Goal: Task Accomplishment & Management: Use online tool/utility

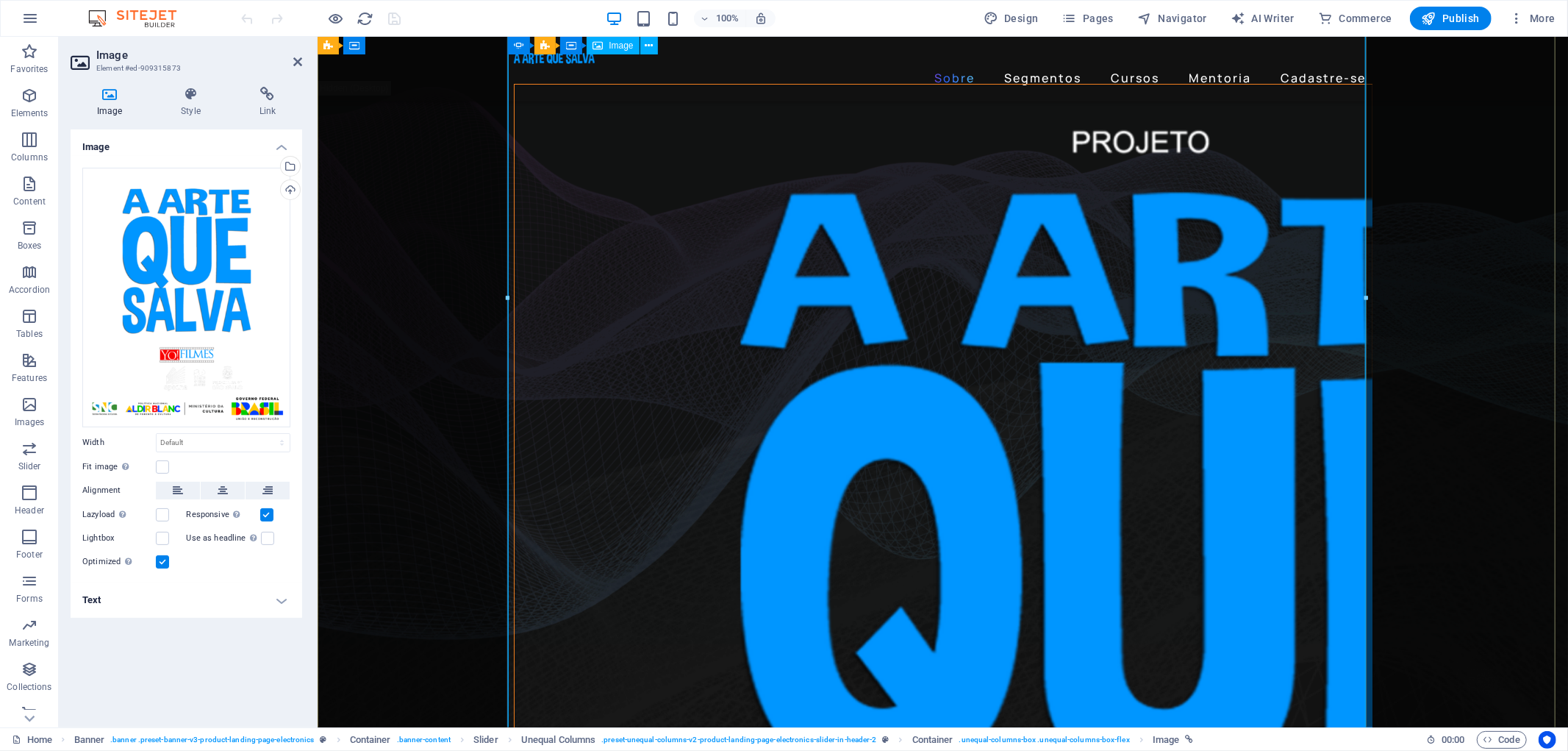
scroll to position [327, 0]
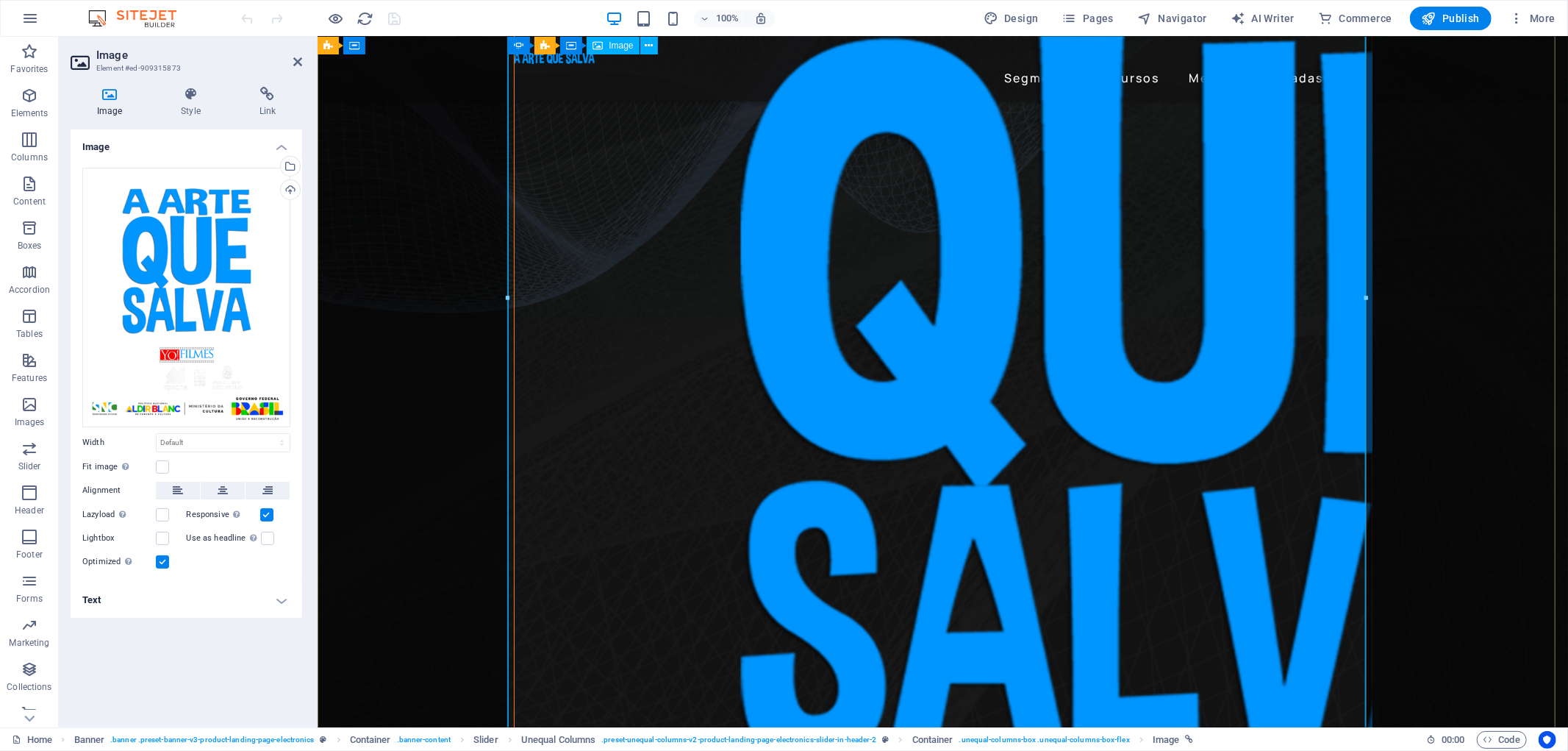
click at [833, 270] on figure "1/1" at bounding box center [942, 544] width 858 height 1573
click at [801, 261] on figure "1/1" at bounding box center [942, 544] width 858 height 1573
click at [272, 98] on icon at bounding box center [267, 95] width 69 height 15
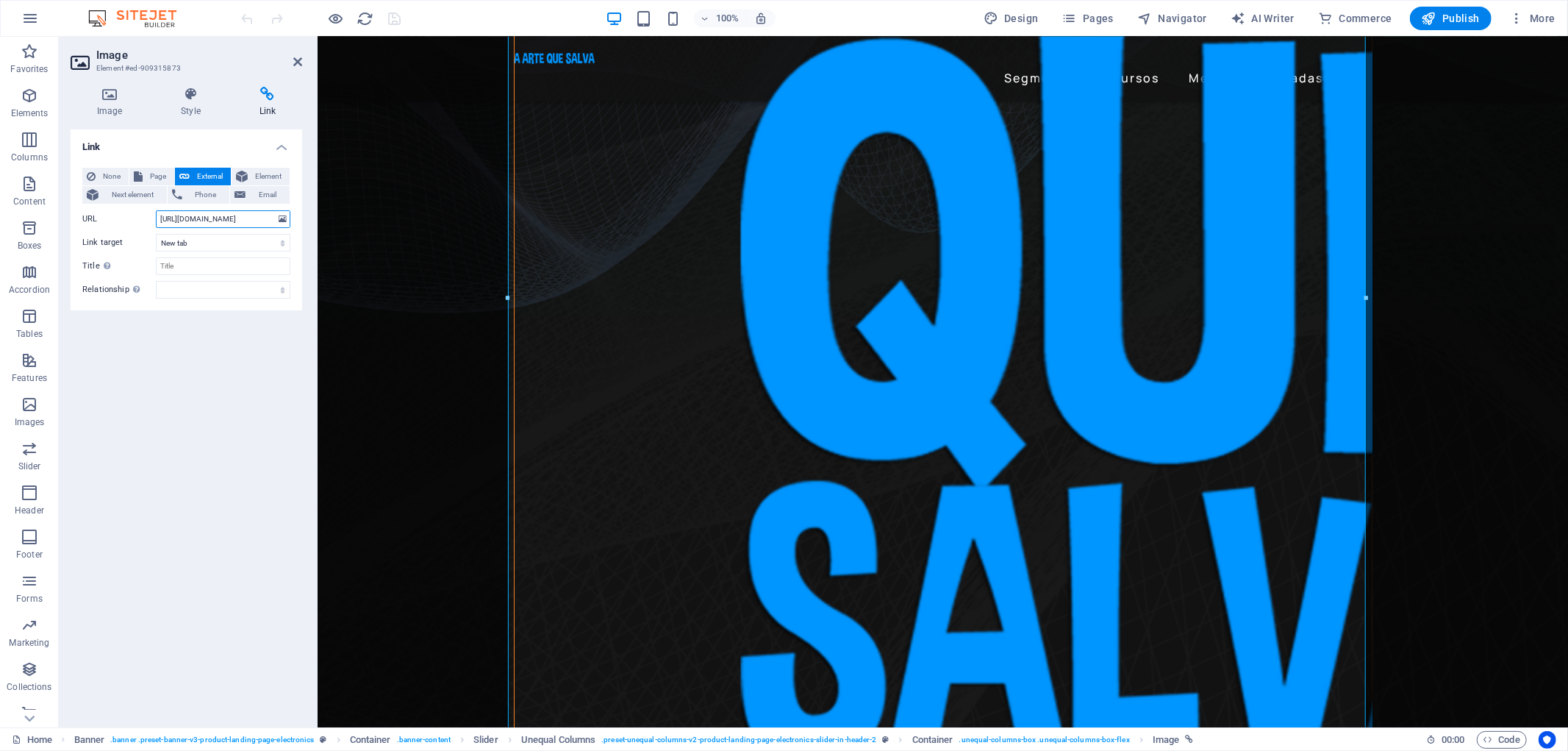
click at [265, 218] on input "https://www.artequesalva.com.br/oac" at bounding box center [223, 219] width 134 height 17
drag, startPoint x: 480, startPoint y: 253, endPoint x: 436, endPoint y: 231, distance: 49.2
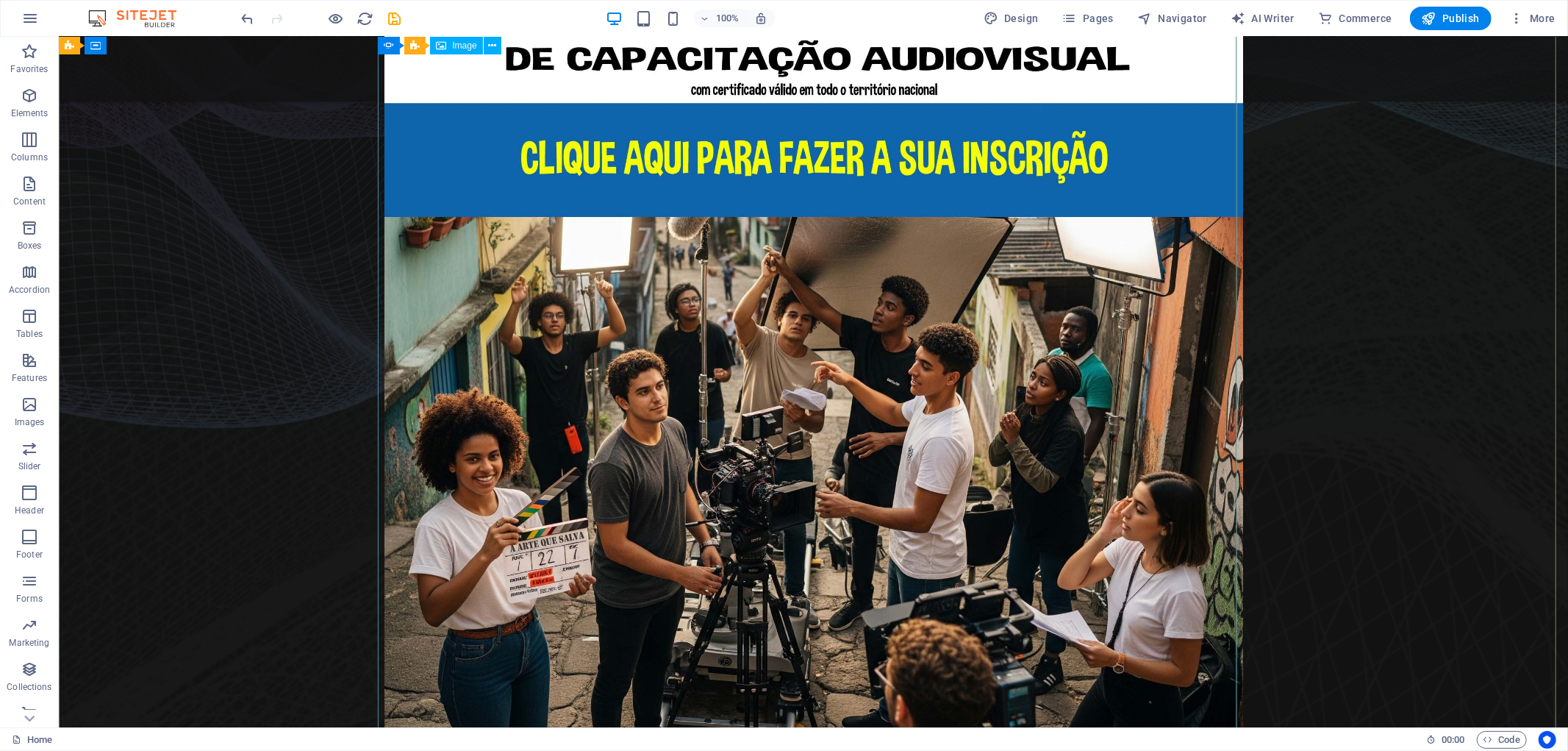
click at [911, 235] on figure "1/1" at bounding box center [813, 382] width 859 height 859
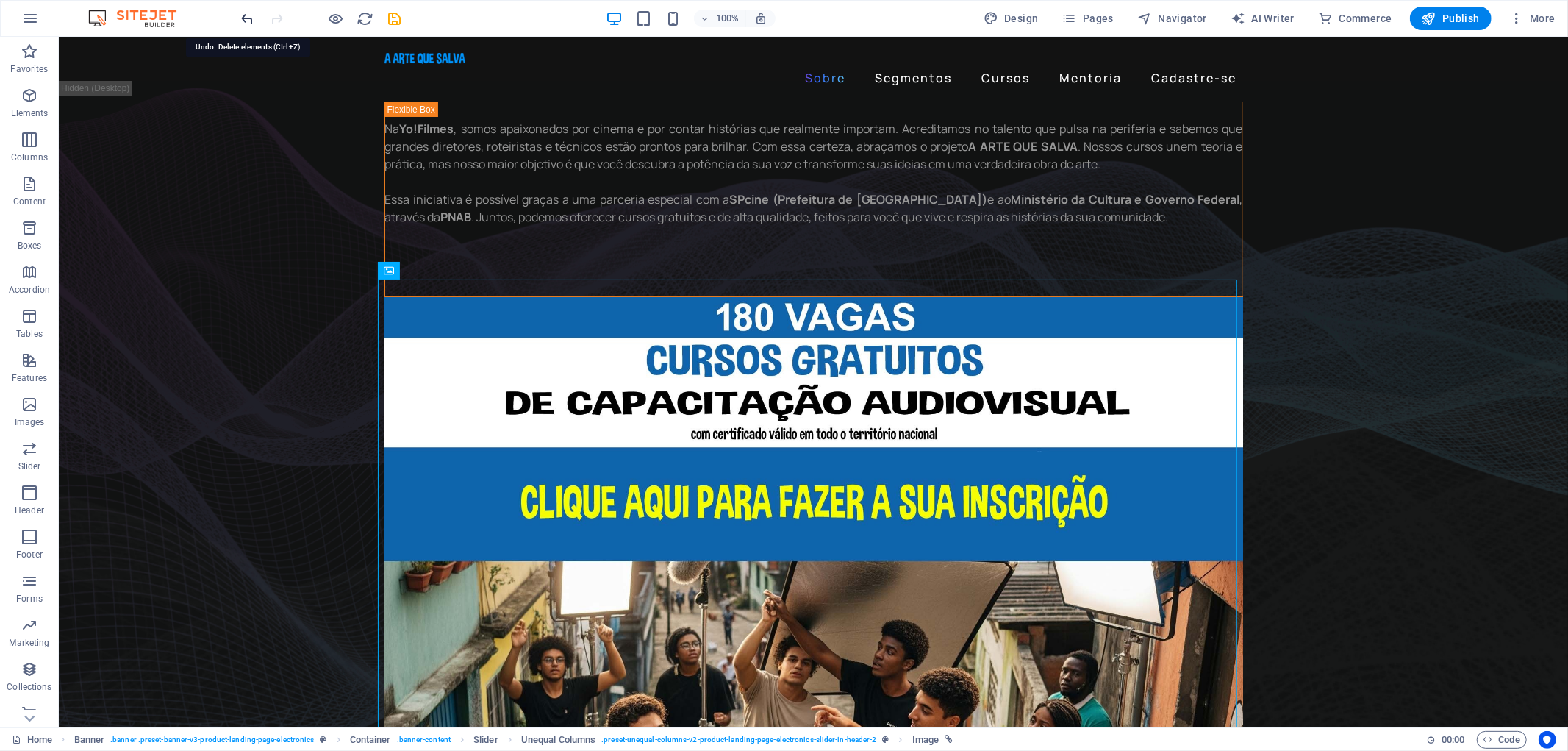
click at [240, 12] on icon "undo" at bounding box center [248, 19] width 17 height 17
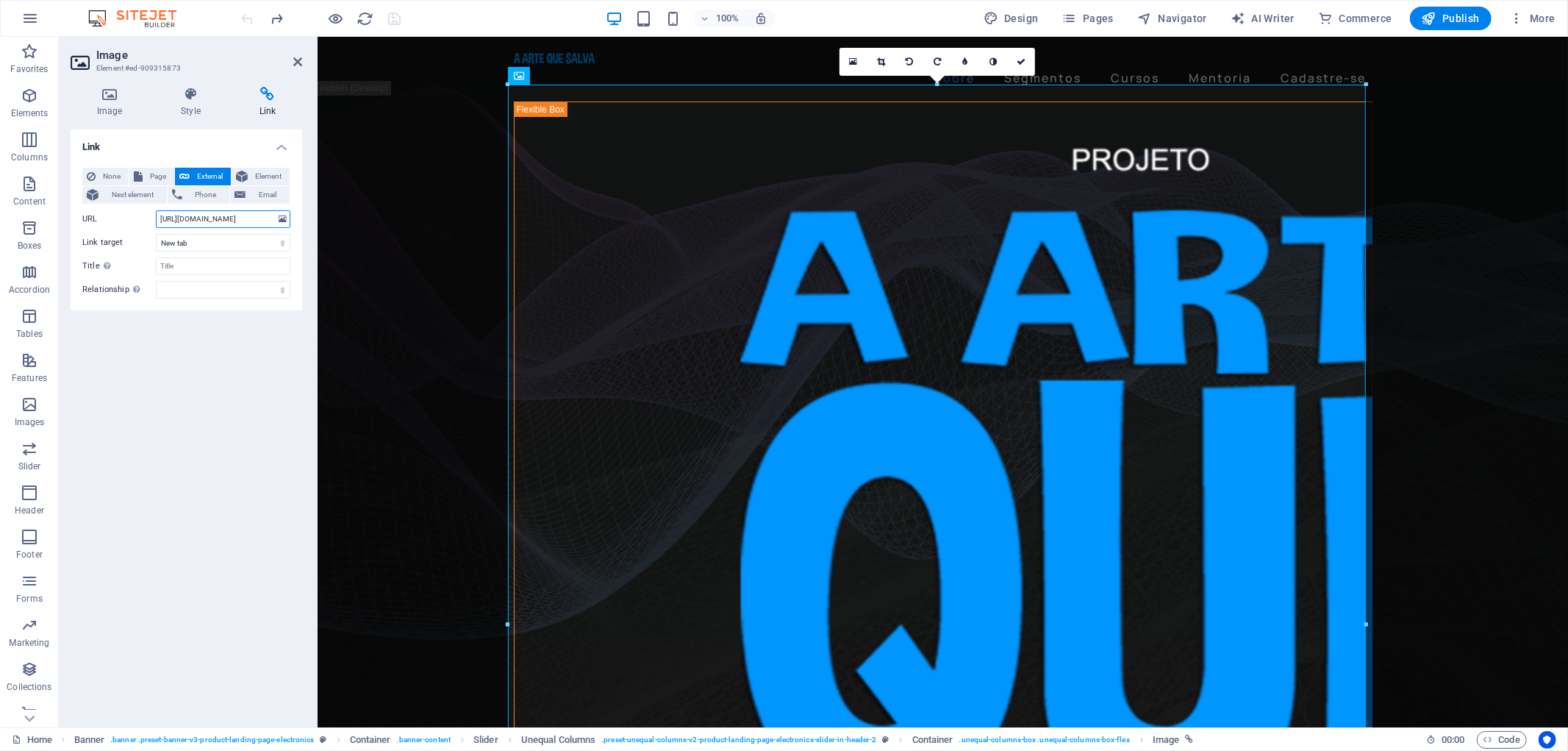
scroll to position [0, 13]
drag, startPoint x: 161, startPoint y: 218, endPoint x: 309, endPoint y: 227, distance: 148.3
click at [309, 227] on div "Image Style Link Image Drag files here, click to choose files or select files f…" at bounding box center [186, 401] width 255 height 652
click at [243, 360] on div "Link None Page External Element Next element Phone Email Page Home Marcelo Di M…" at bounding box center [186, 422] width 231 height 586
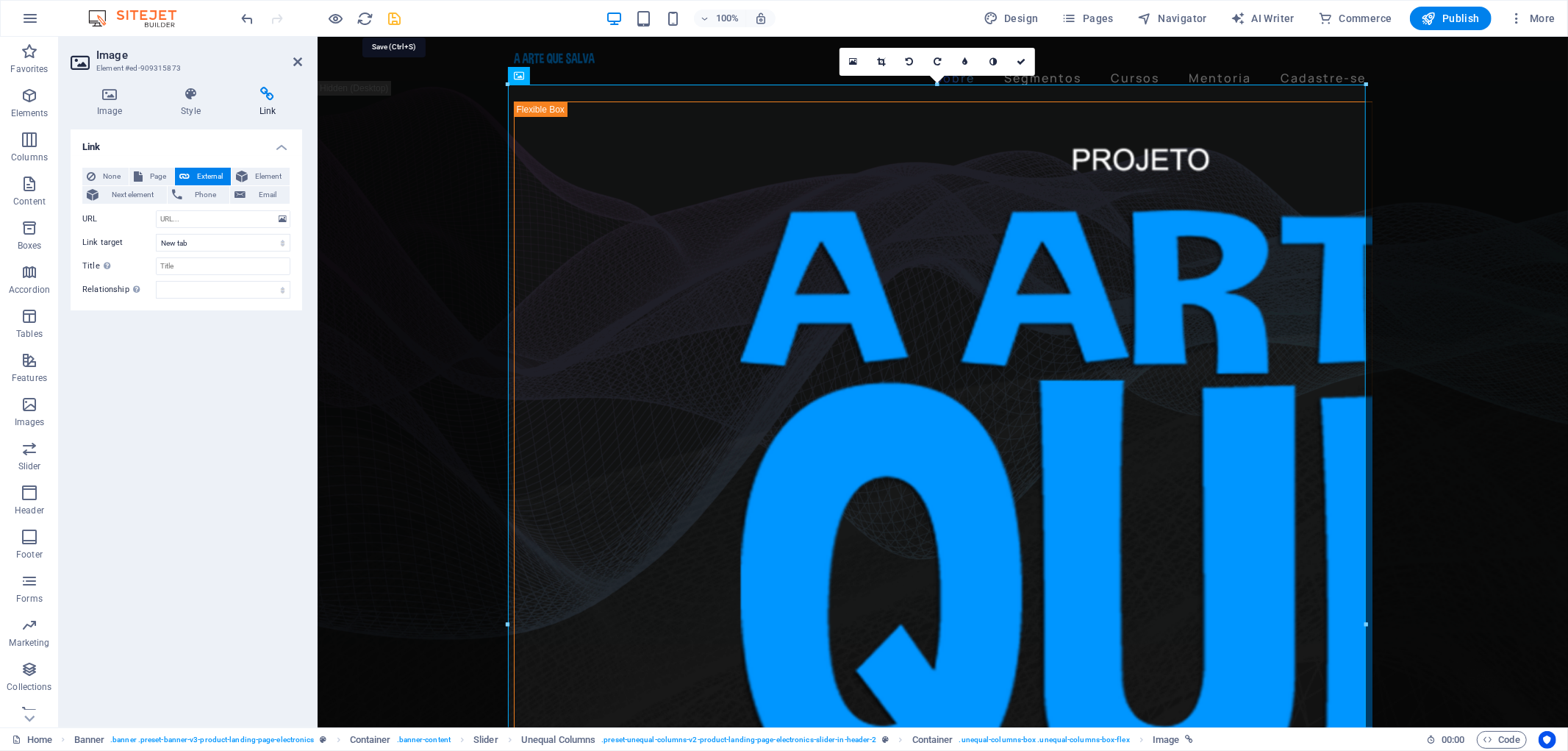
click at [397, 11] on icon "save" at bounding box center [395, 19] width 17 height 17
checkbox input "false"
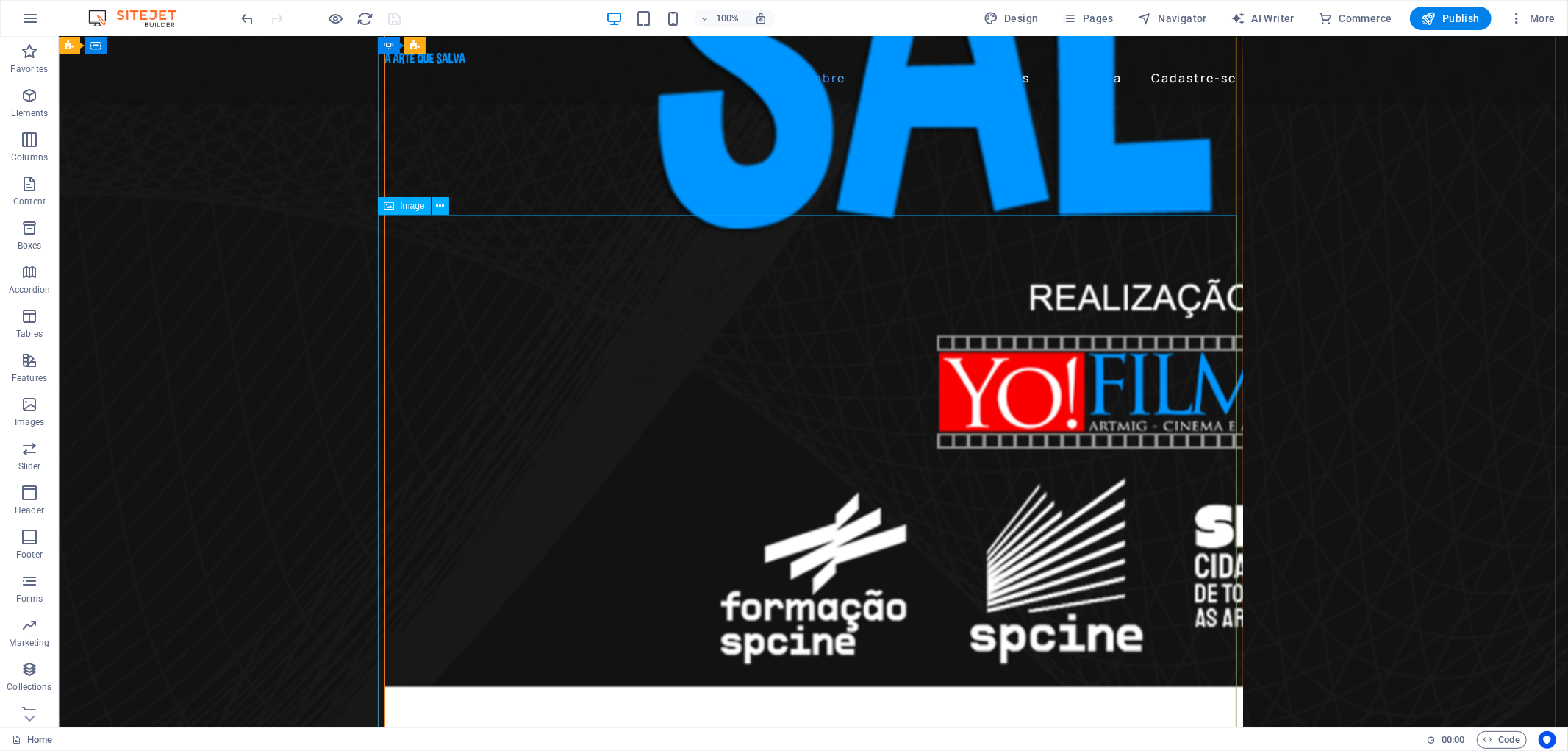
scroll to position [1143, 0]
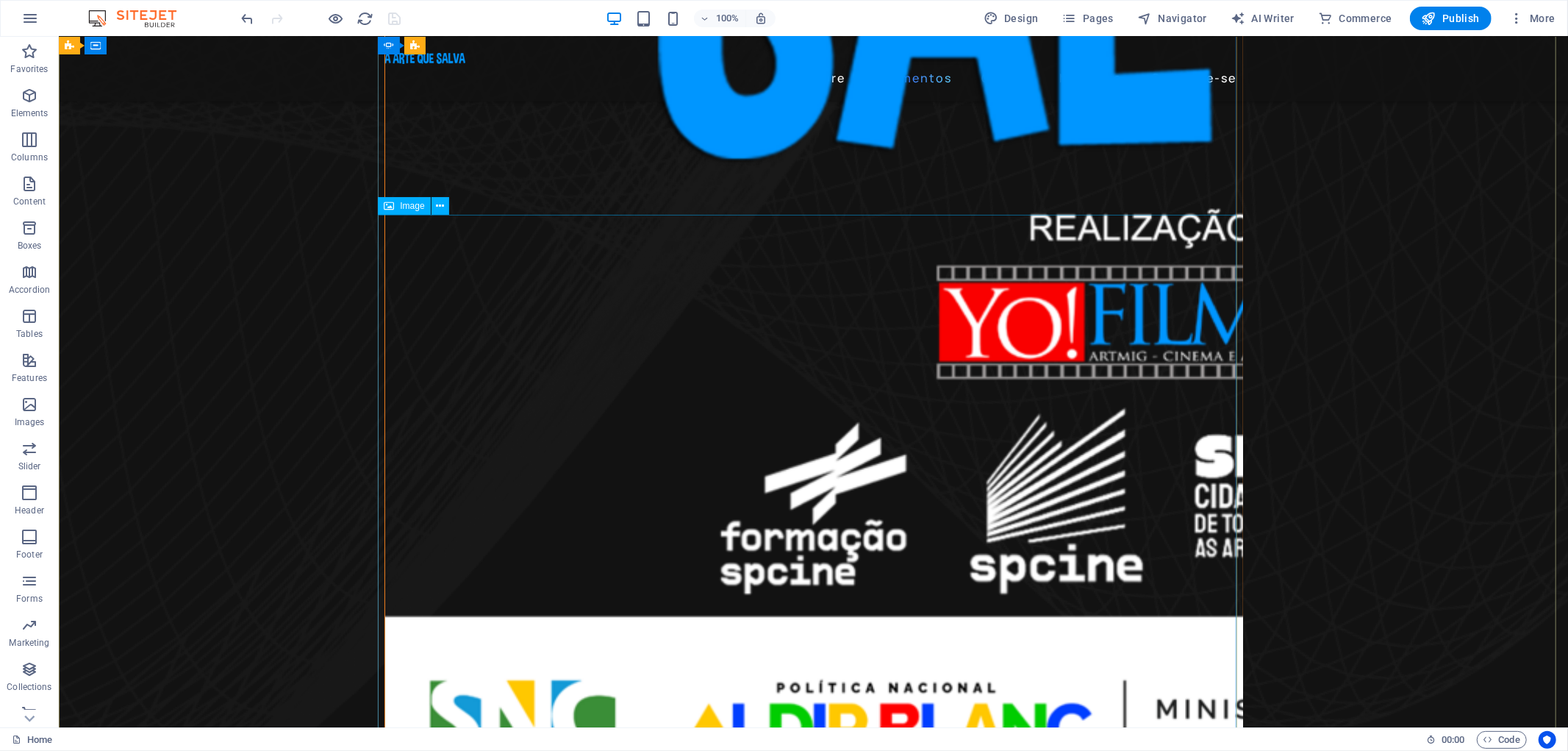
select select "%"
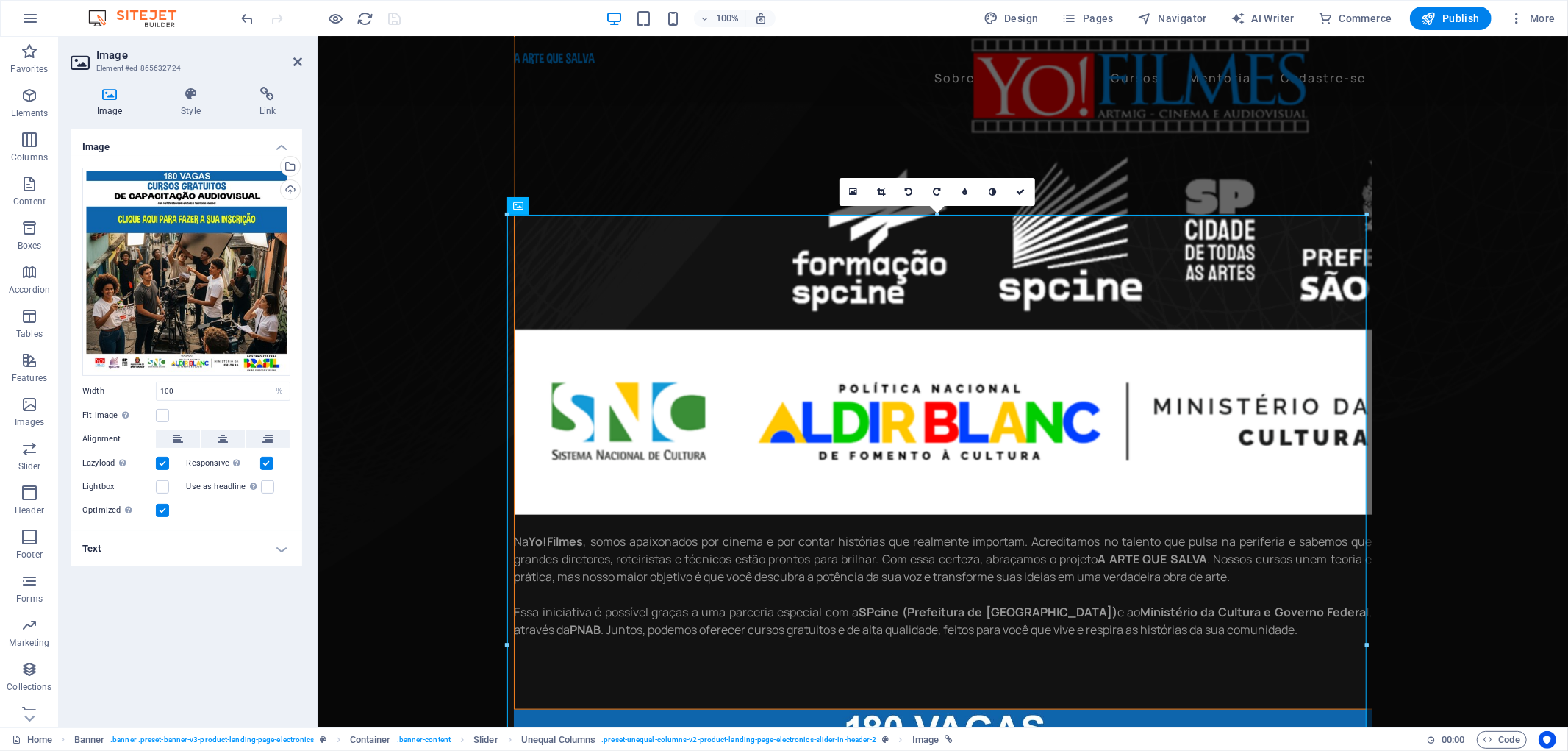
click at [113, 109] on h4 "Image" at bounding box center [113, 102] width 84 height 31
click at [290, 166] on div "Select files from the file manager, stock photos, or upload file(s)" at bounding box center [288, 167] width 22 height 22
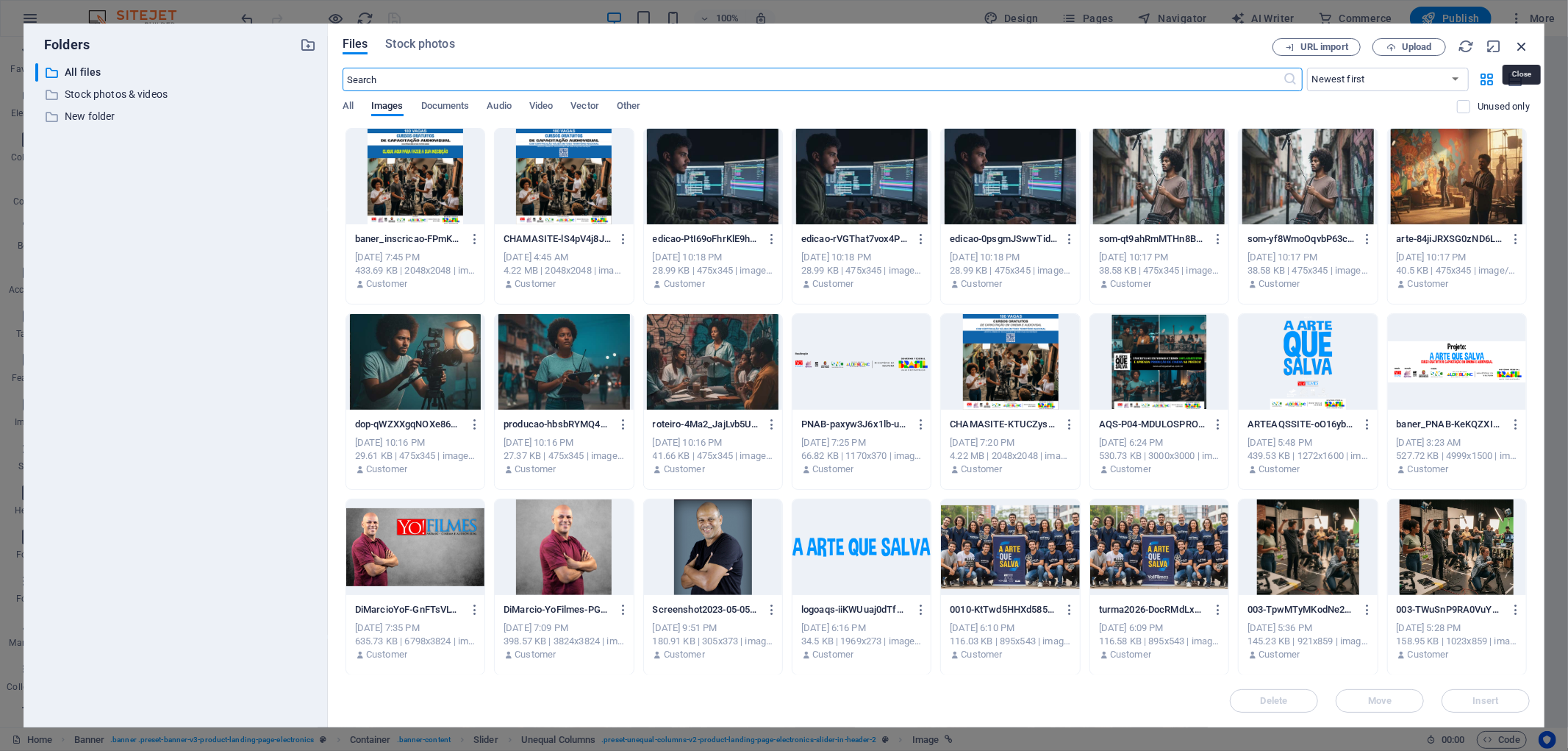
click at [1517, 42] on icon "button" at bounding box center [1522, 47] width 17 height 17
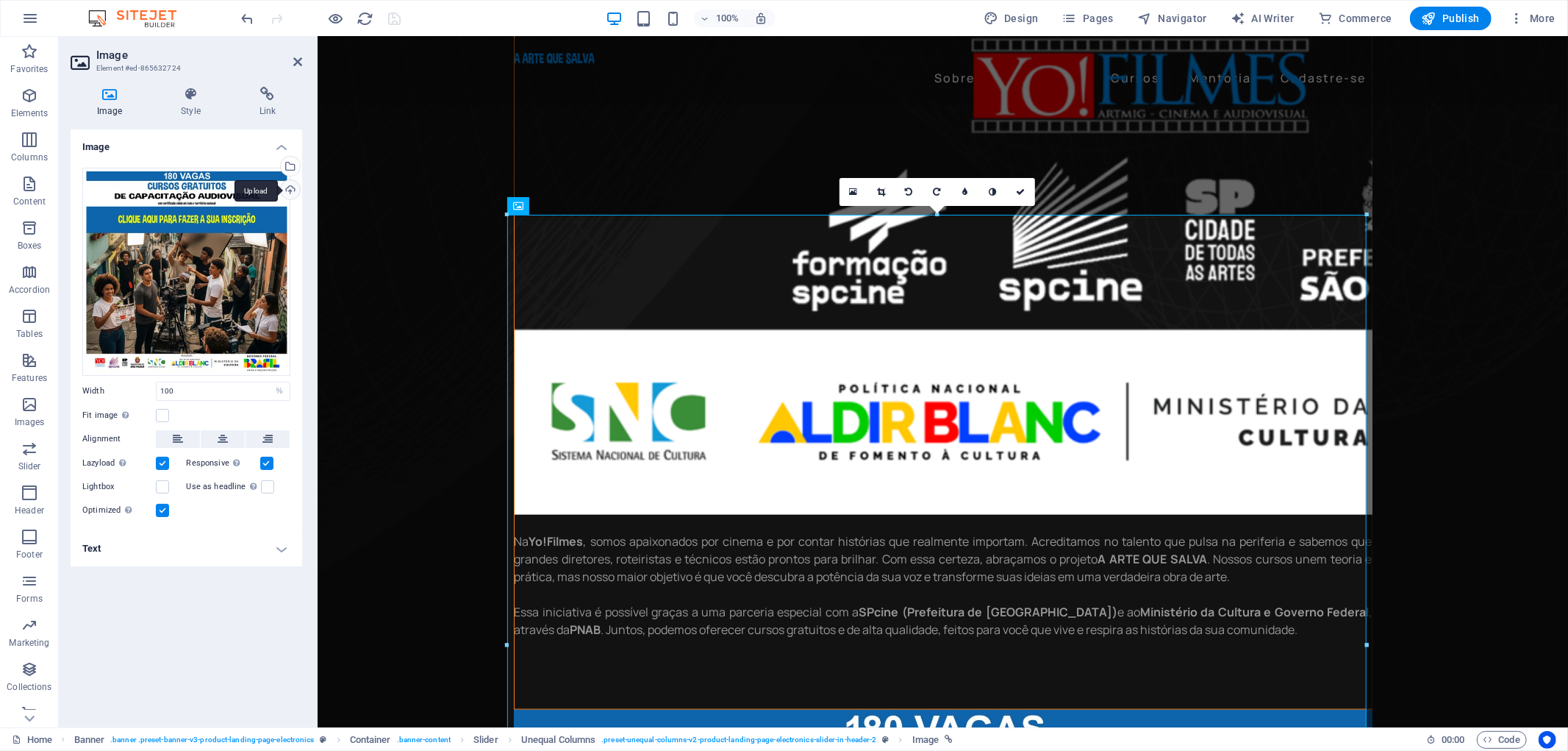
click at [293, 190] on div "Upload" at bounding box center [288, 191] width 22 height 22
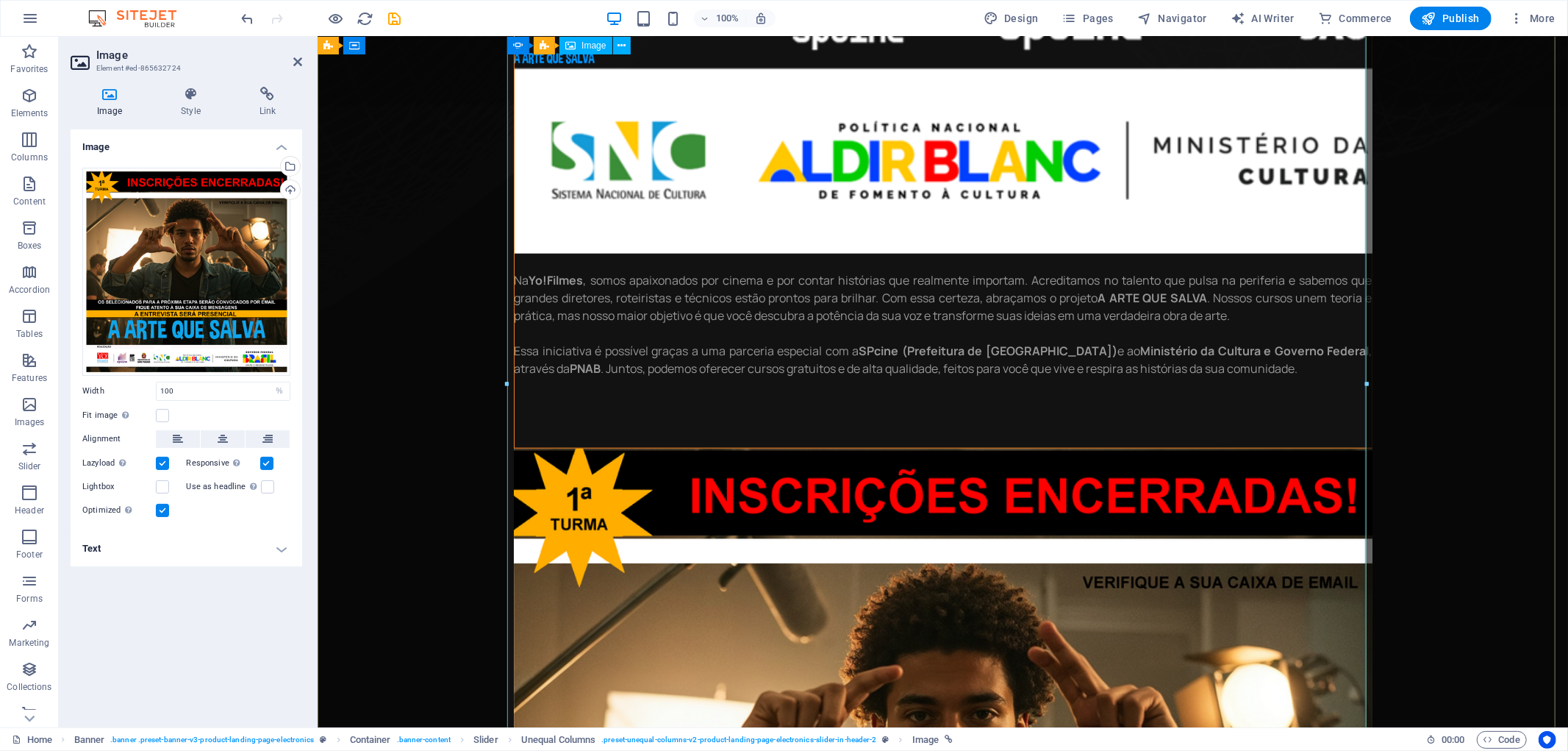
scroll to position [1225, 0]
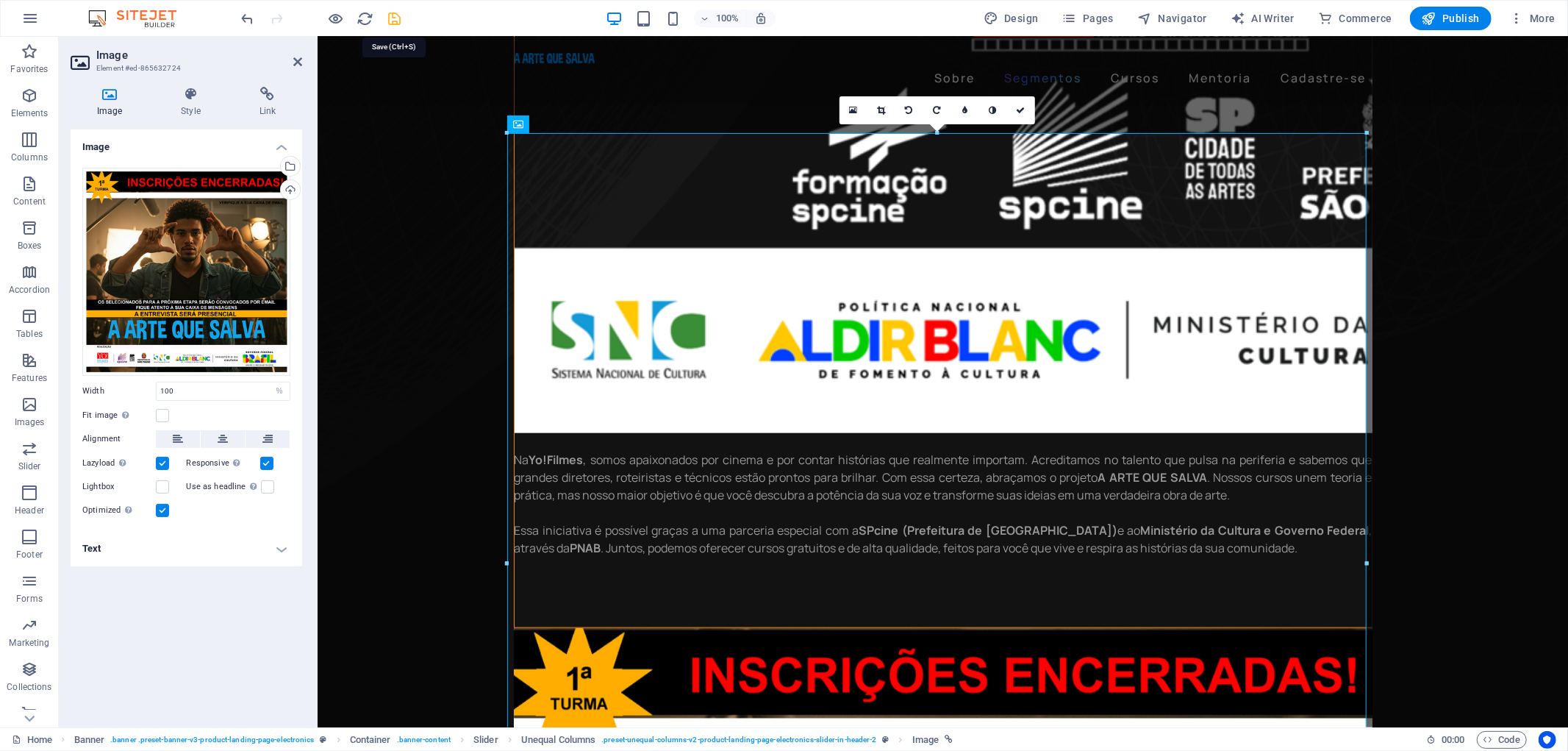
click at [396, 14] on icon "save" at bounding box center [395, 19] width 17 height 17
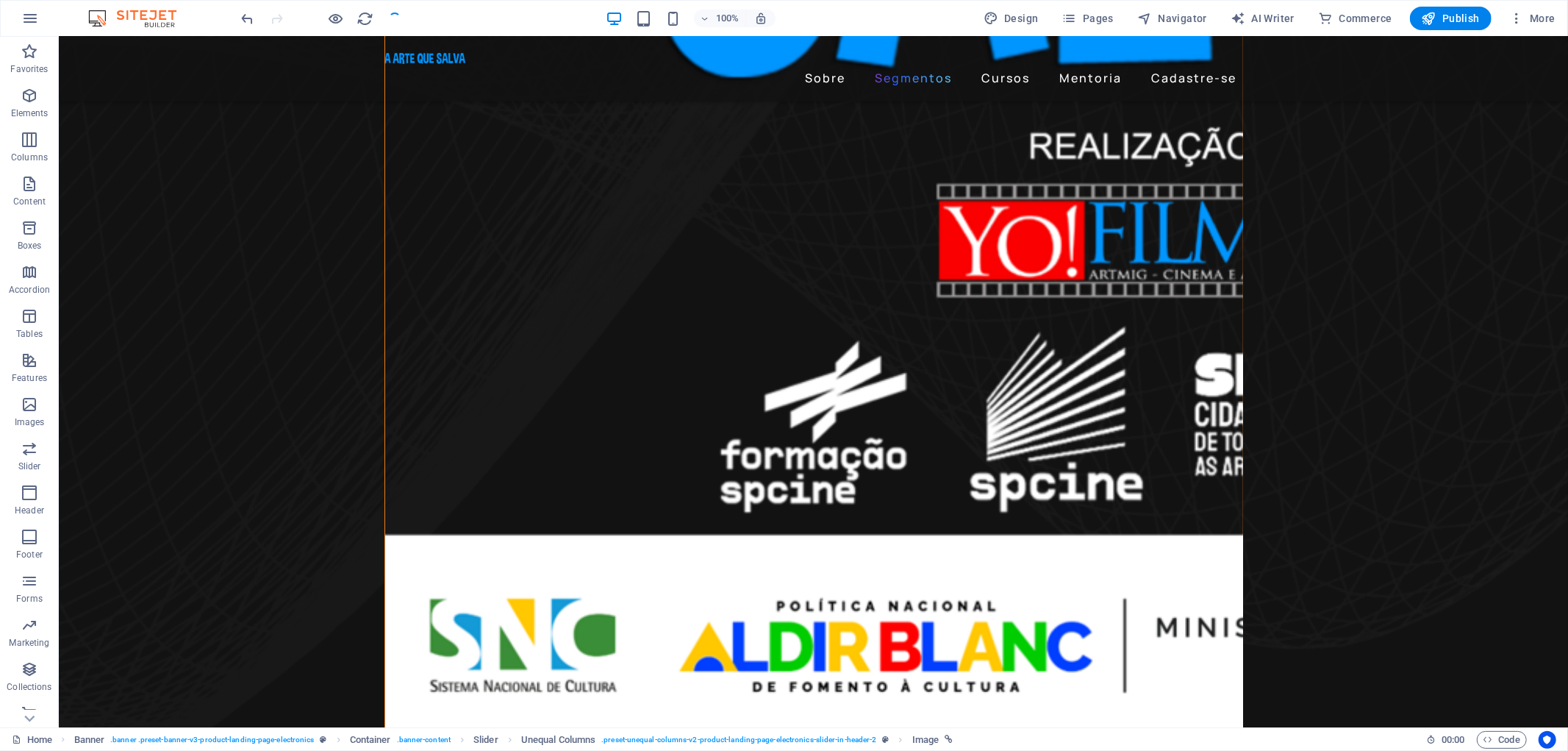
checkbox input "false"
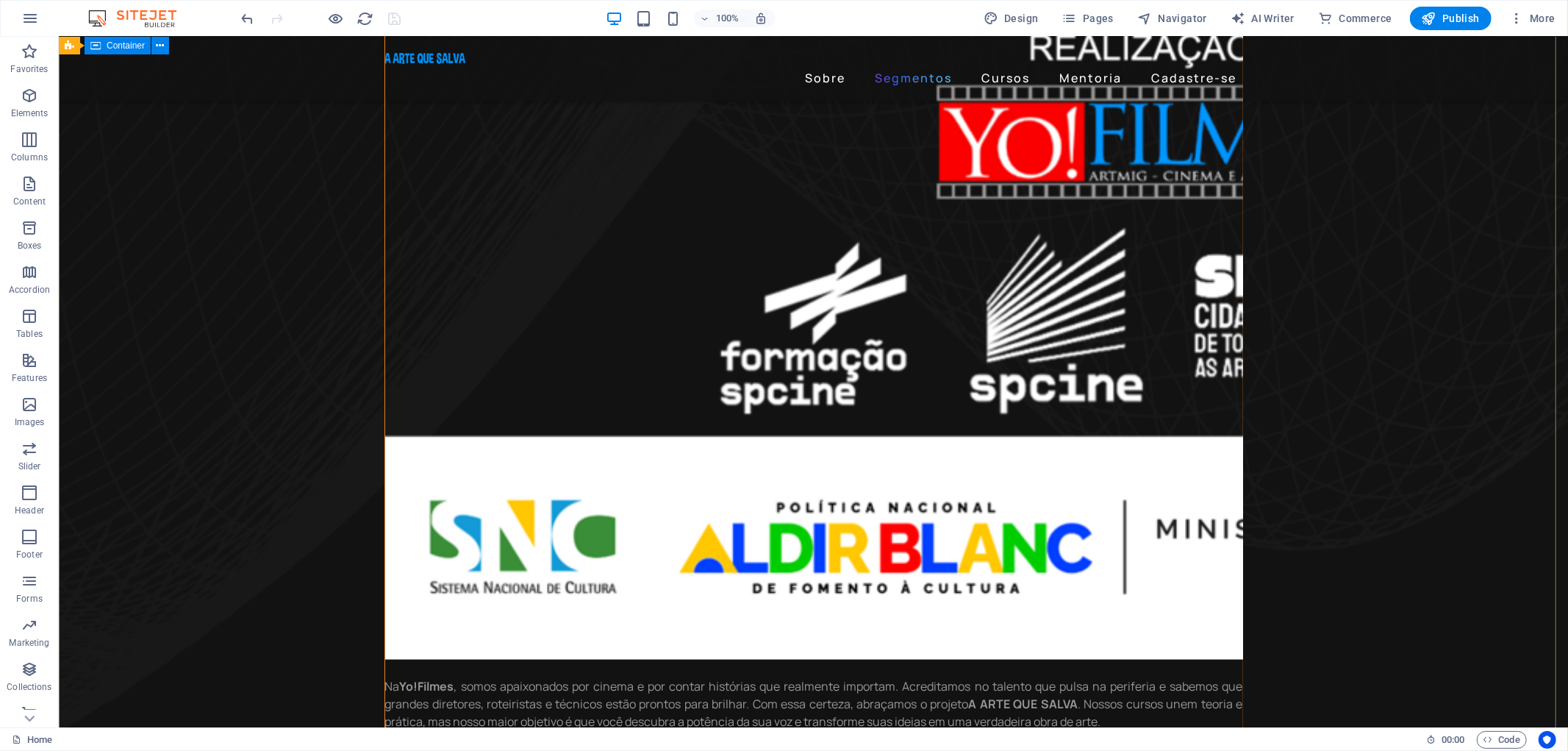
scroll to position [1307, 0]
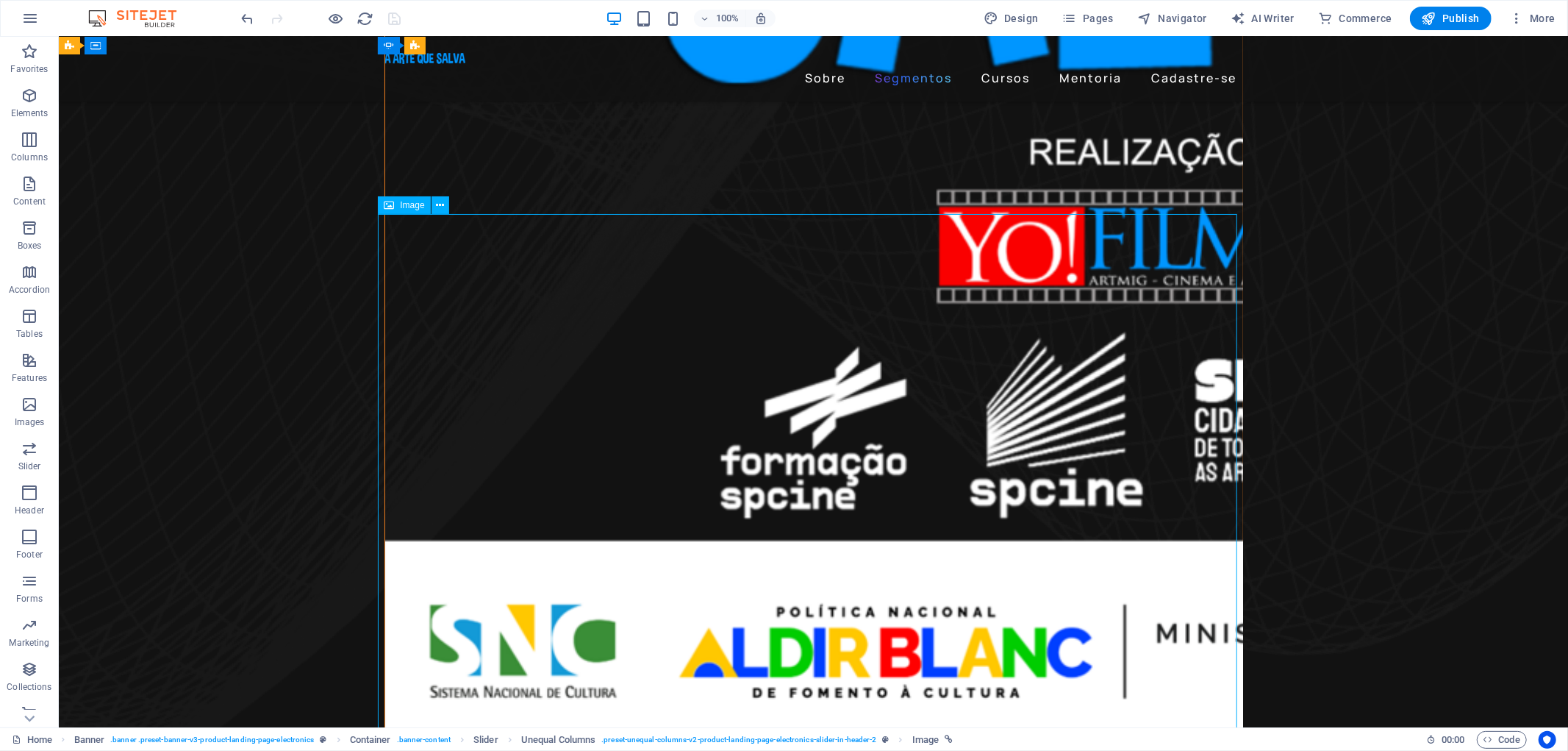
scroll to position [1143, 0]
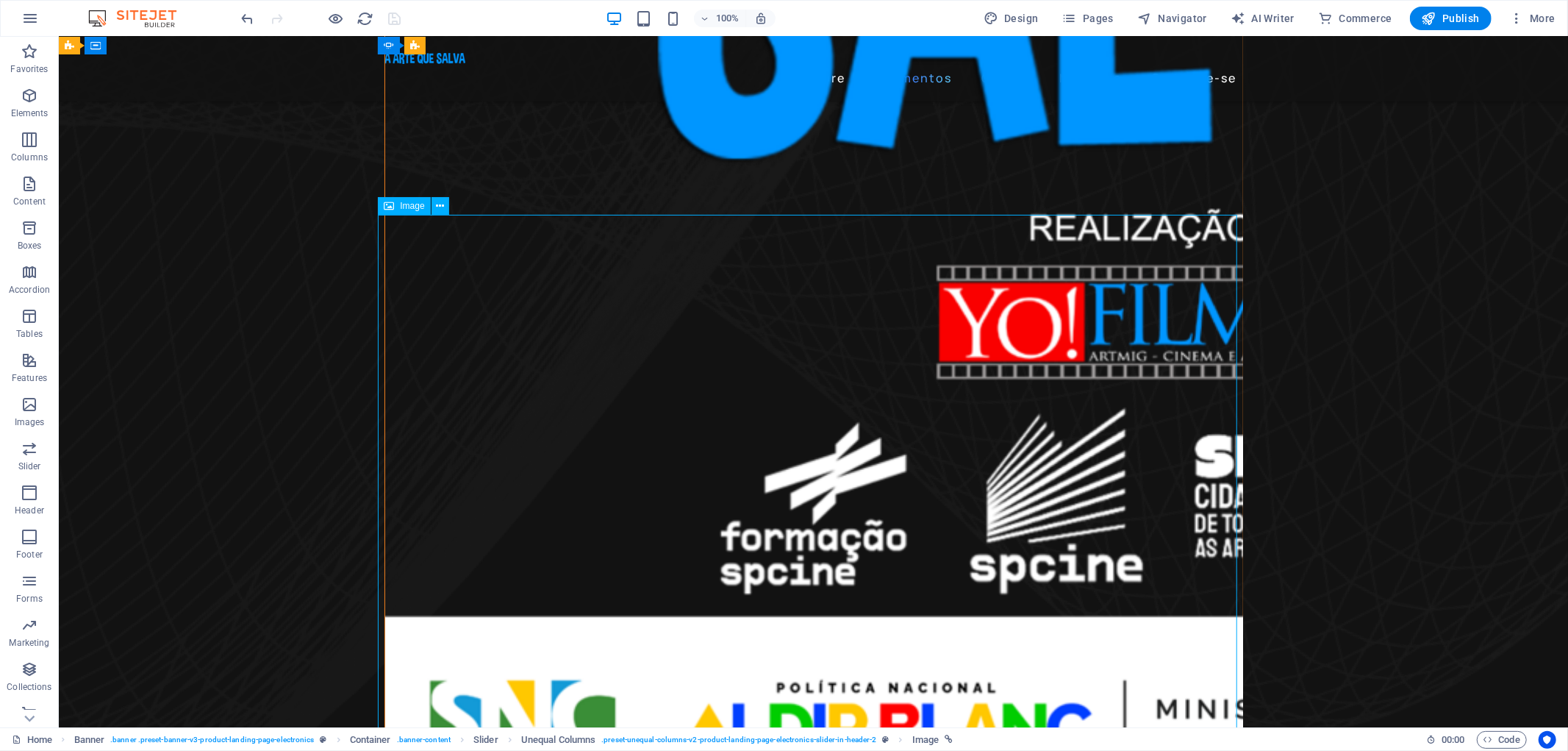
select select "%"
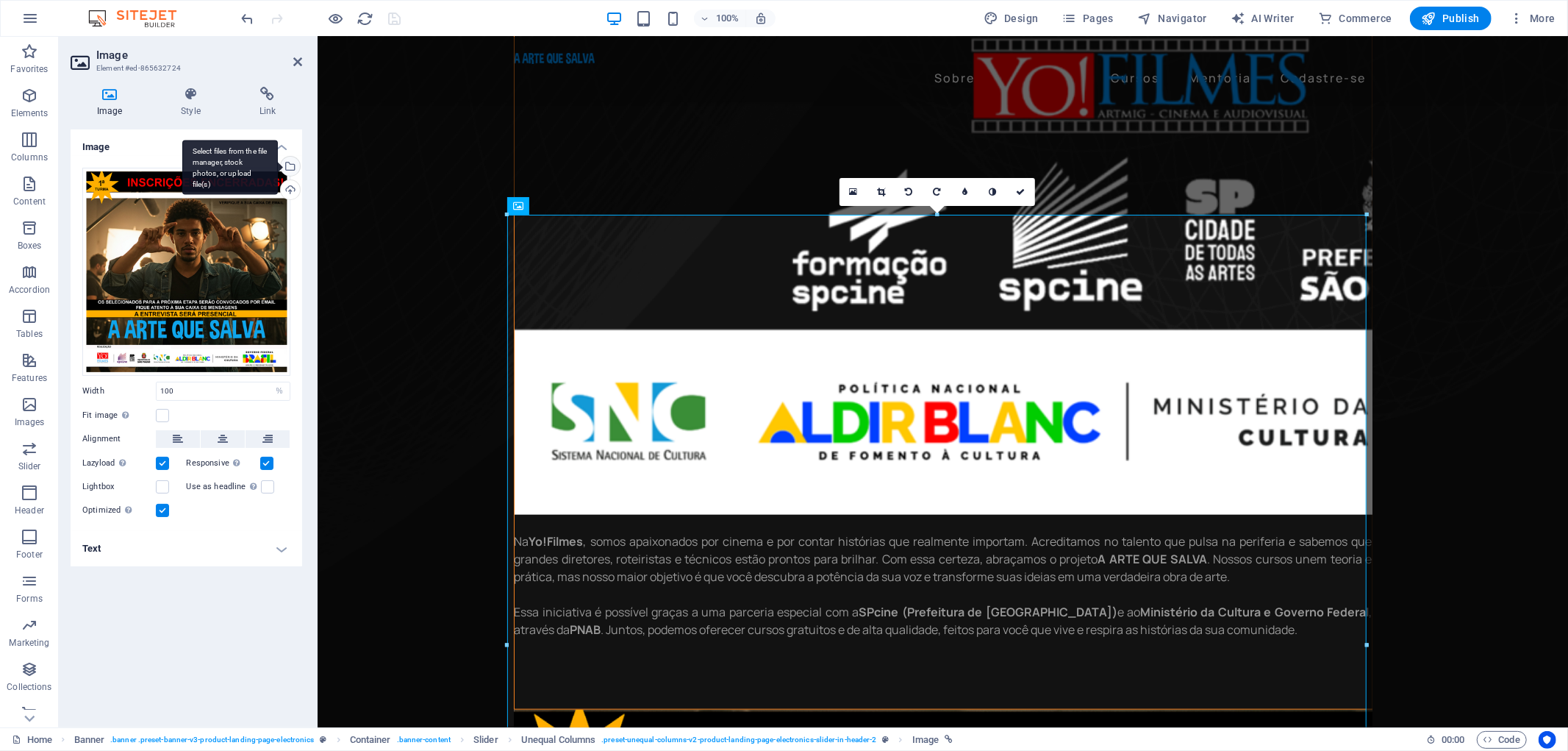
click at [295, 164] on div "Select files from the file manager, stock photos, or upload file(s)" at bounding box center [288, 167] width 22 height 22
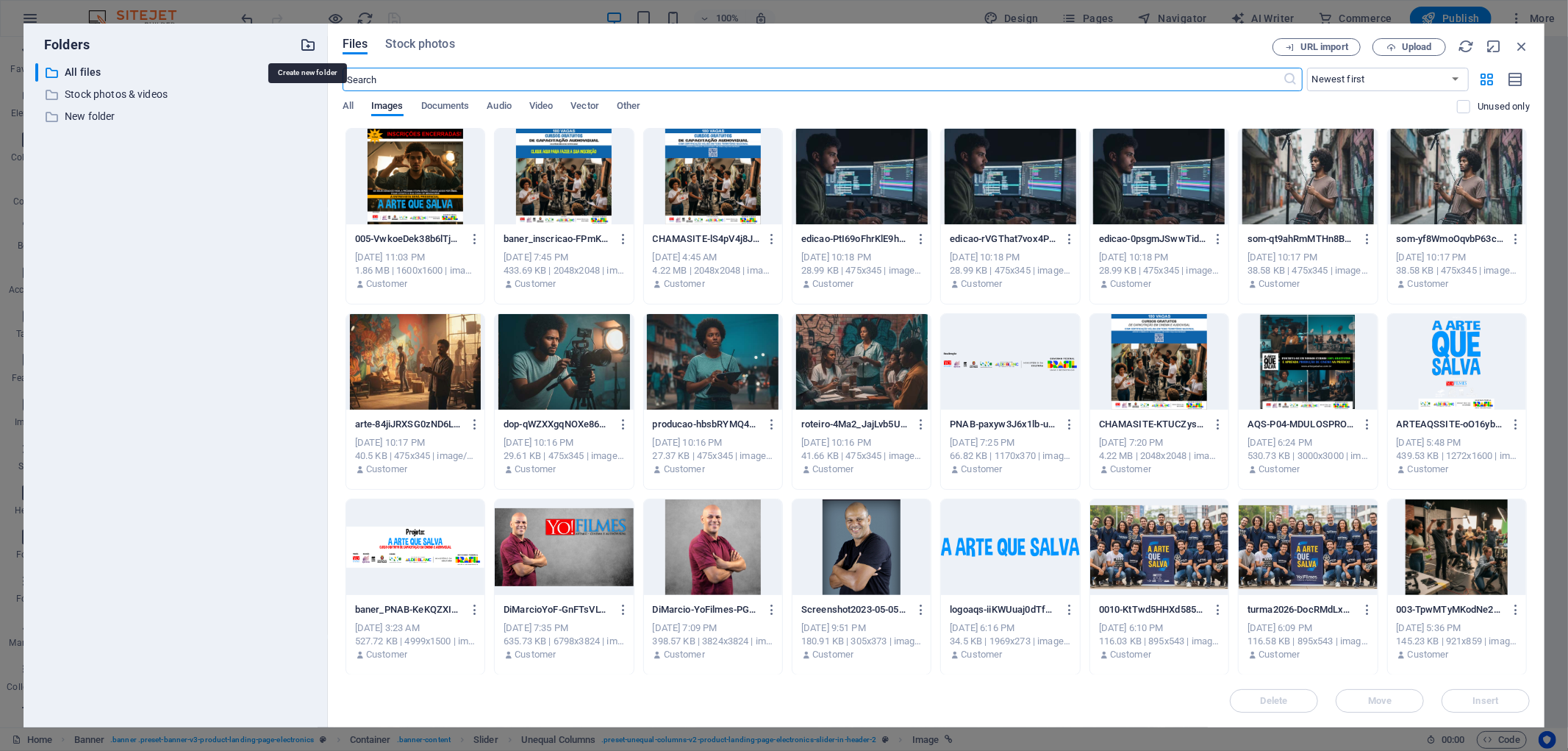
click at [309, 46] on icon "button" at bounding box center [308, 45] width 17 height 17
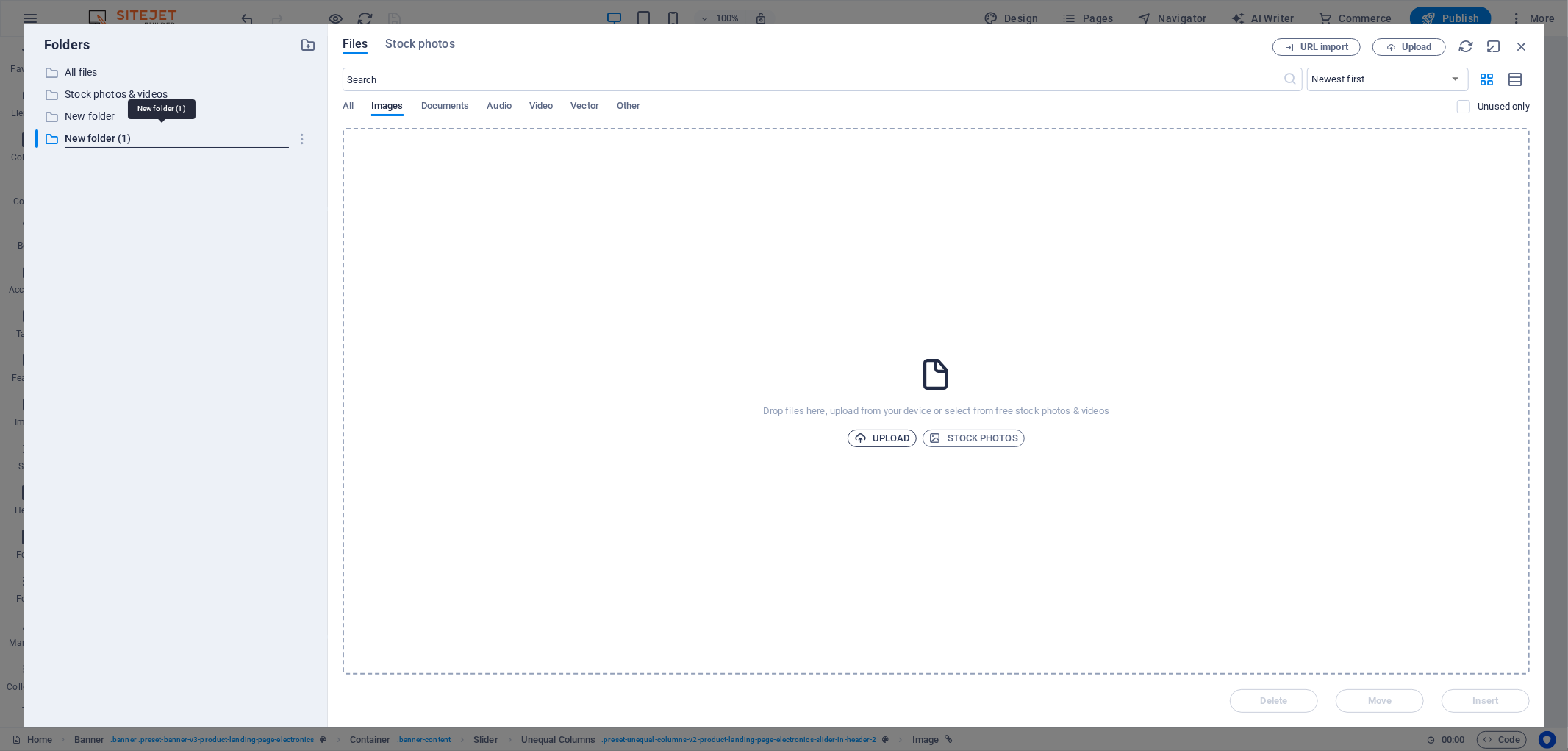
click at [890, 433] on span "Upload" at bounding box center [882, 438] width 56 height 17
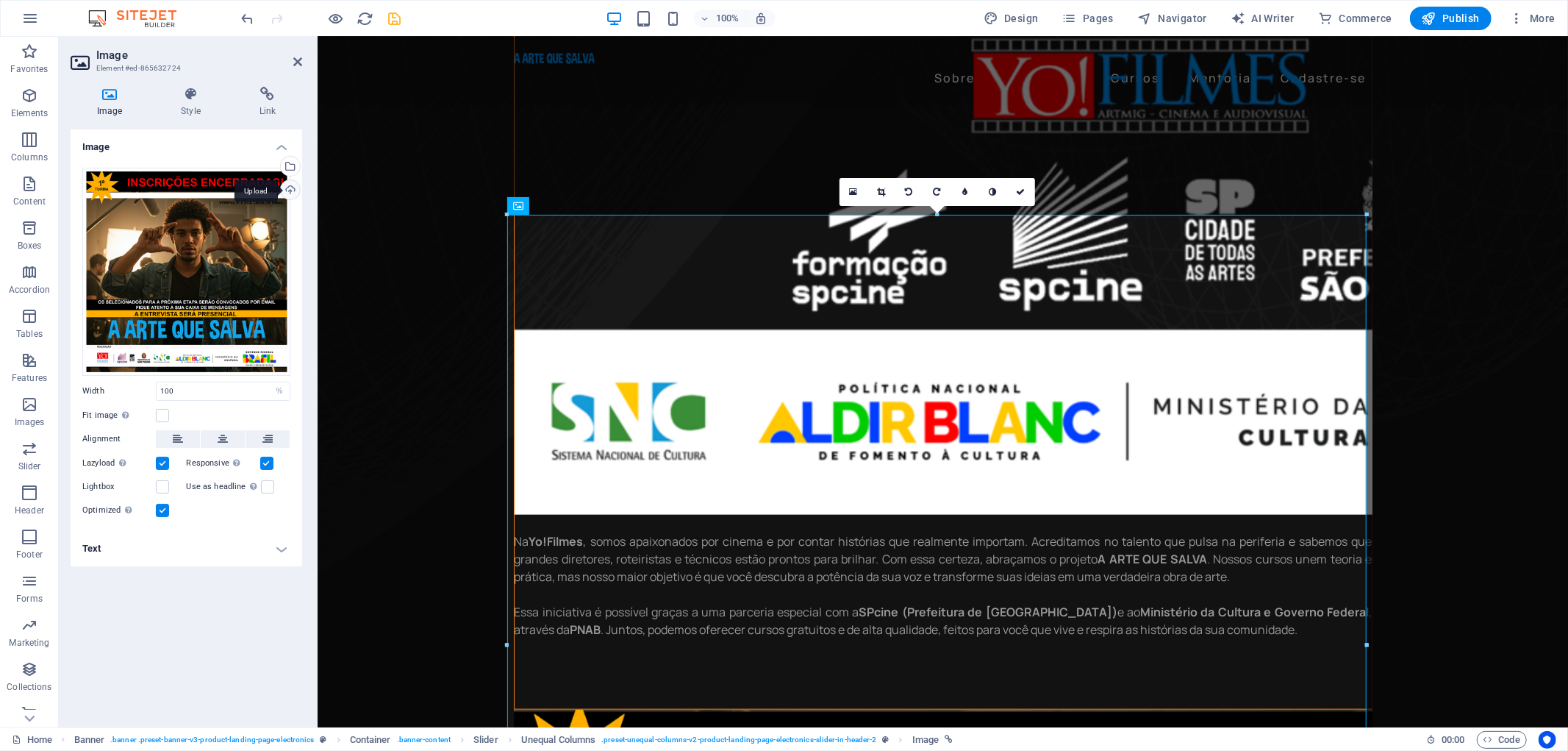
click at [287, 185] on div "Upload" at bounding box center [288, 191] width 22 height 22
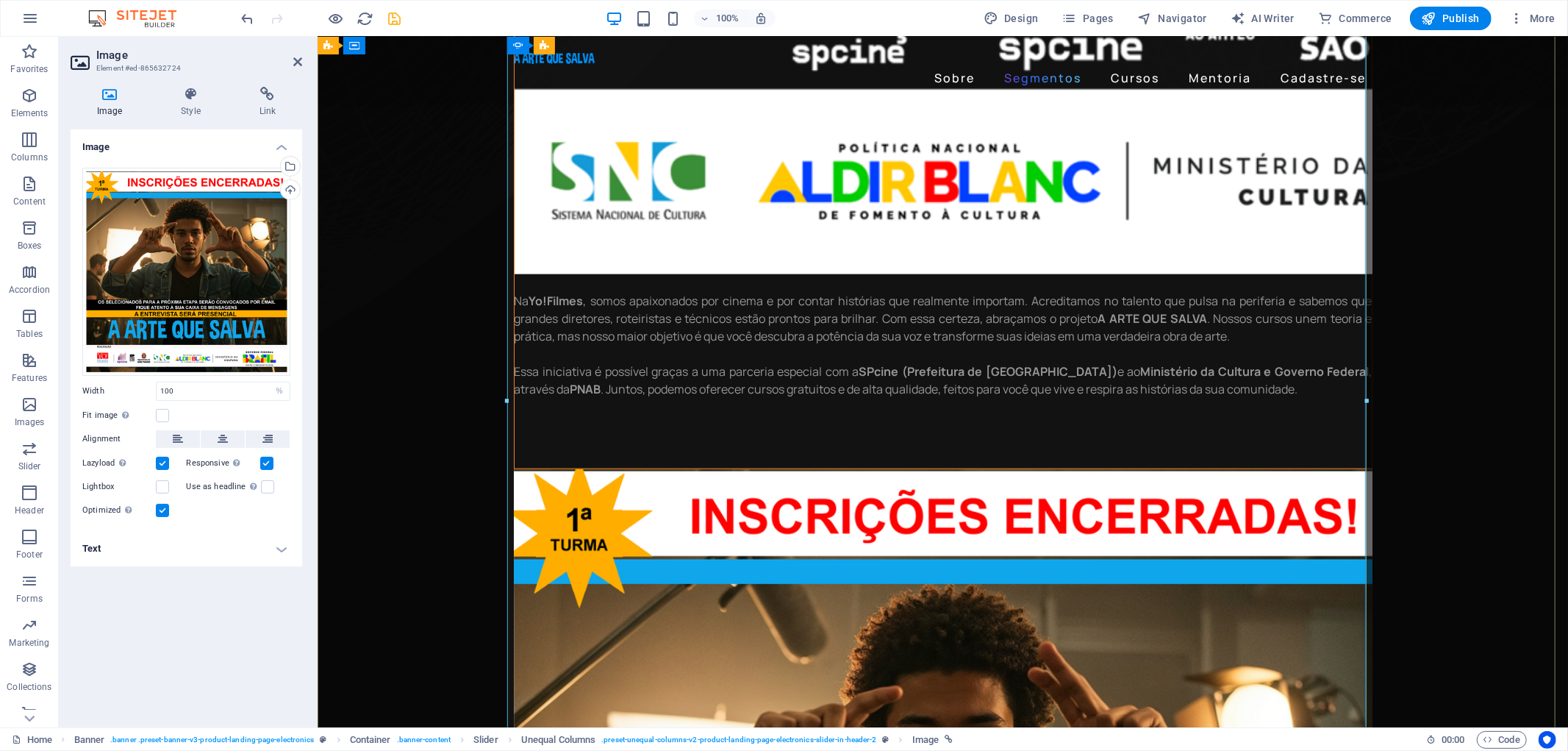
scroll to position [1388, 0]
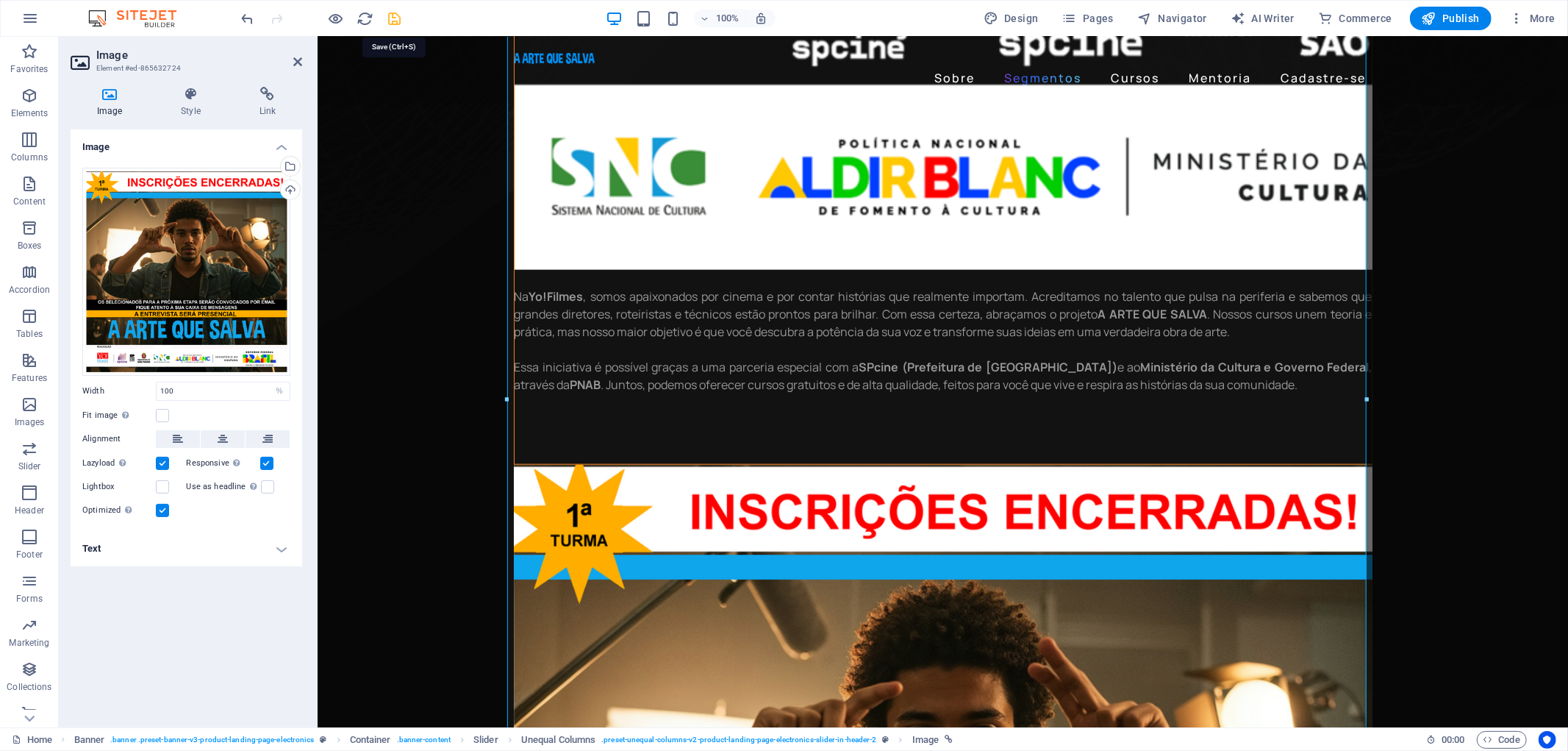
click at [391, 17] on icon "save" at bounding box center [395, 19] width 17 height 17
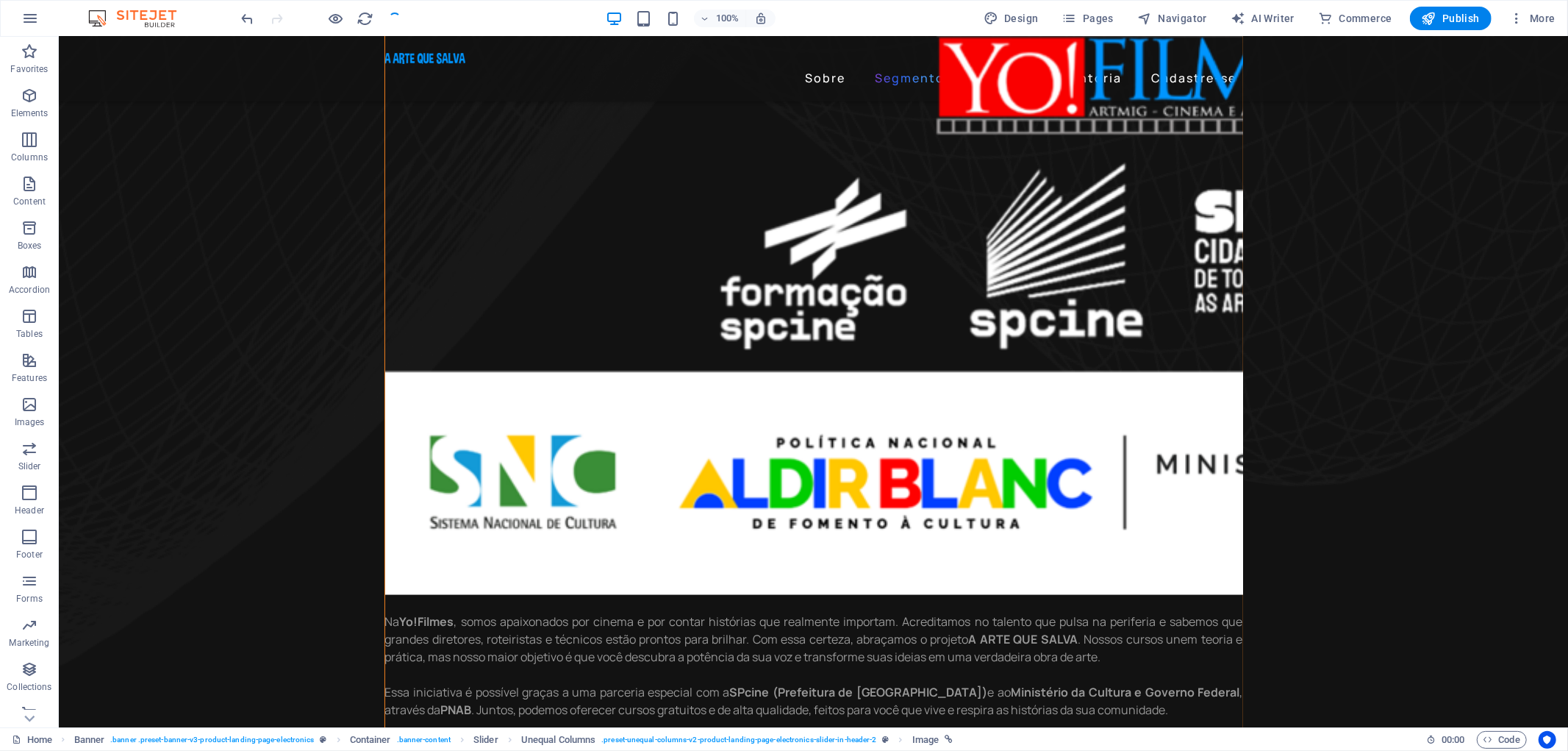
checkbox input "false"
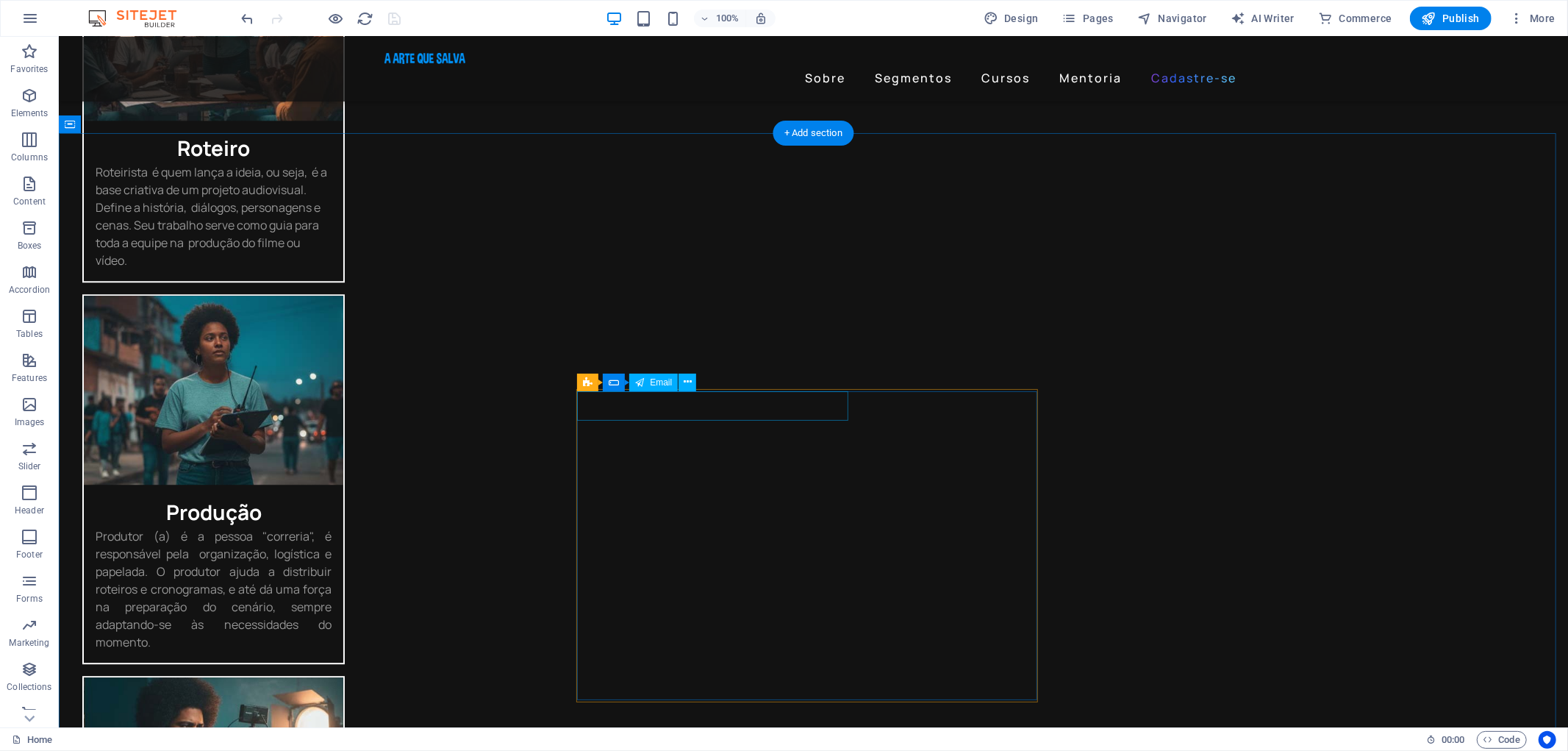
scroll to position [3104, 0]
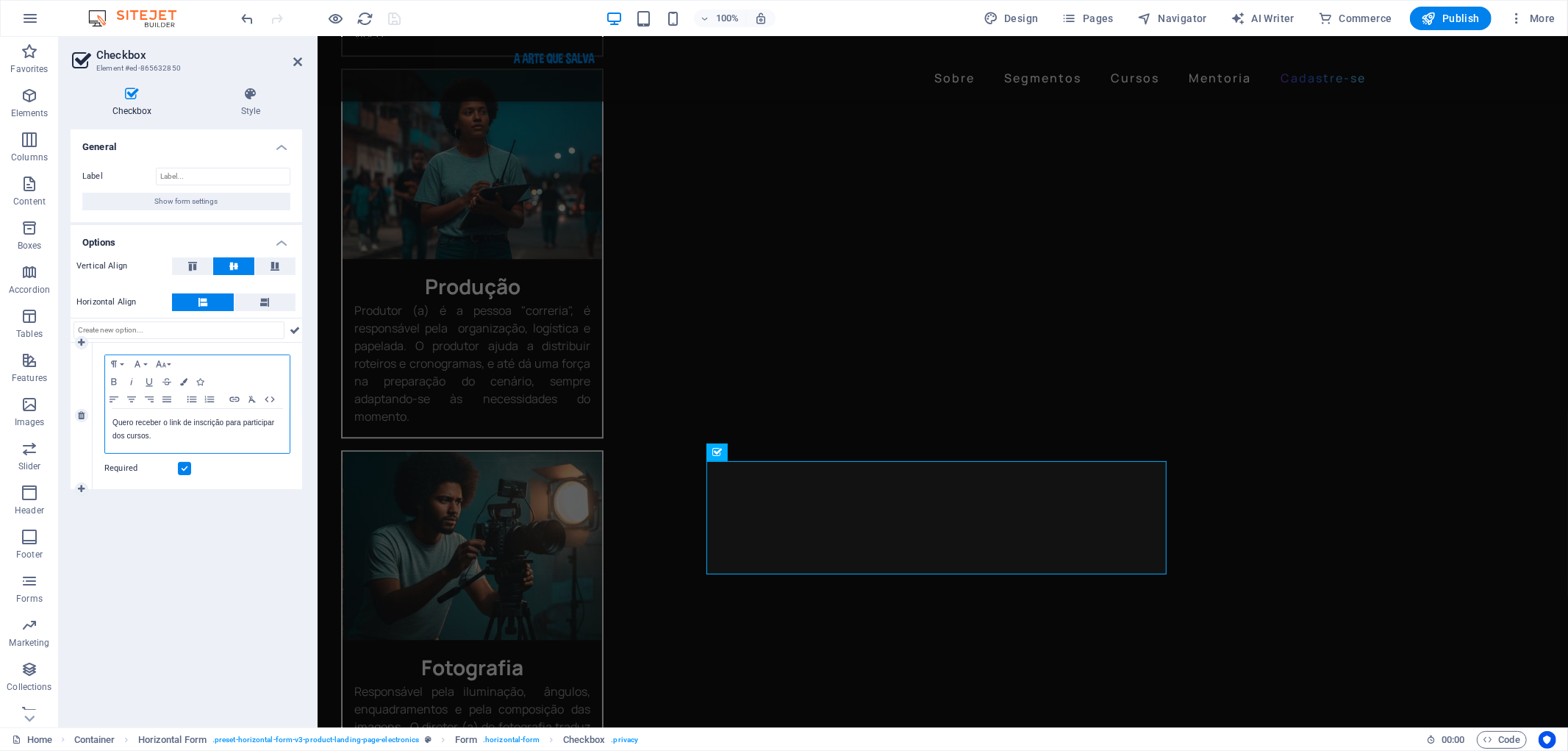
click at [161, 425] on p "Quero receber o link de inscrição para participar dos cursos." at bounding box center [198, 429] width 170 height 26
drag, startPoint x: 161, startPoint y: 423, endPoint x: 173, endPoint y: 438, distance: 19.2
click at [173, 438] on p "Quero receber o link de inscrição para participar dos cursos." at bounding box center [198, 429] width 170 height 26
drag, startPoint x: 158, startPoint y: 421, endPoint x: 129, endPoint y: 424, distance: 29.2
click at [129, 424] on p "Quero receber me cadastrar para a próxima edição do curso." at bounding box center [198, 429] width 170 height 26
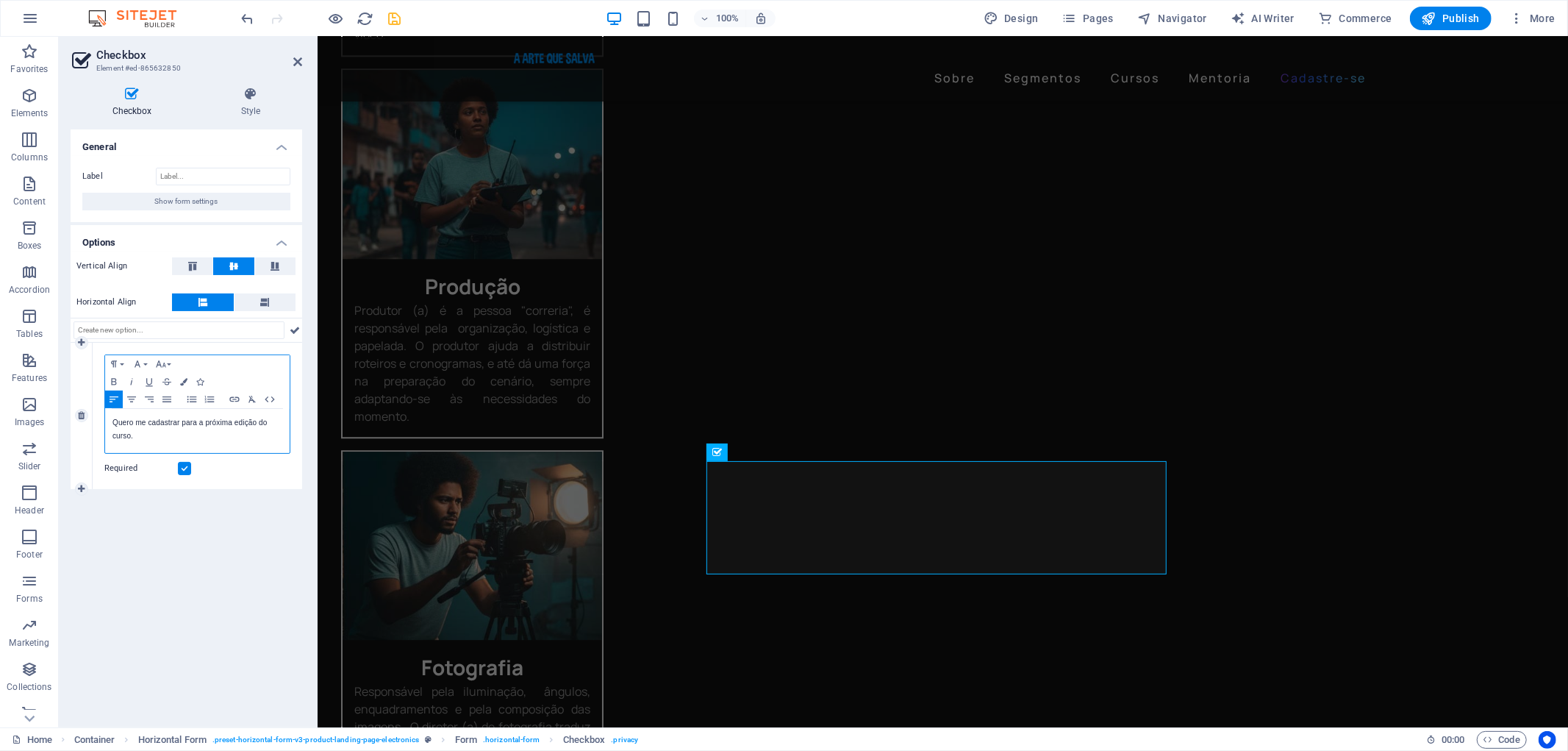
click at [231, 439] on p "Quero me cadastrar para a próxima edição do curso." at bounding box center [198, 429] width 170 height 26
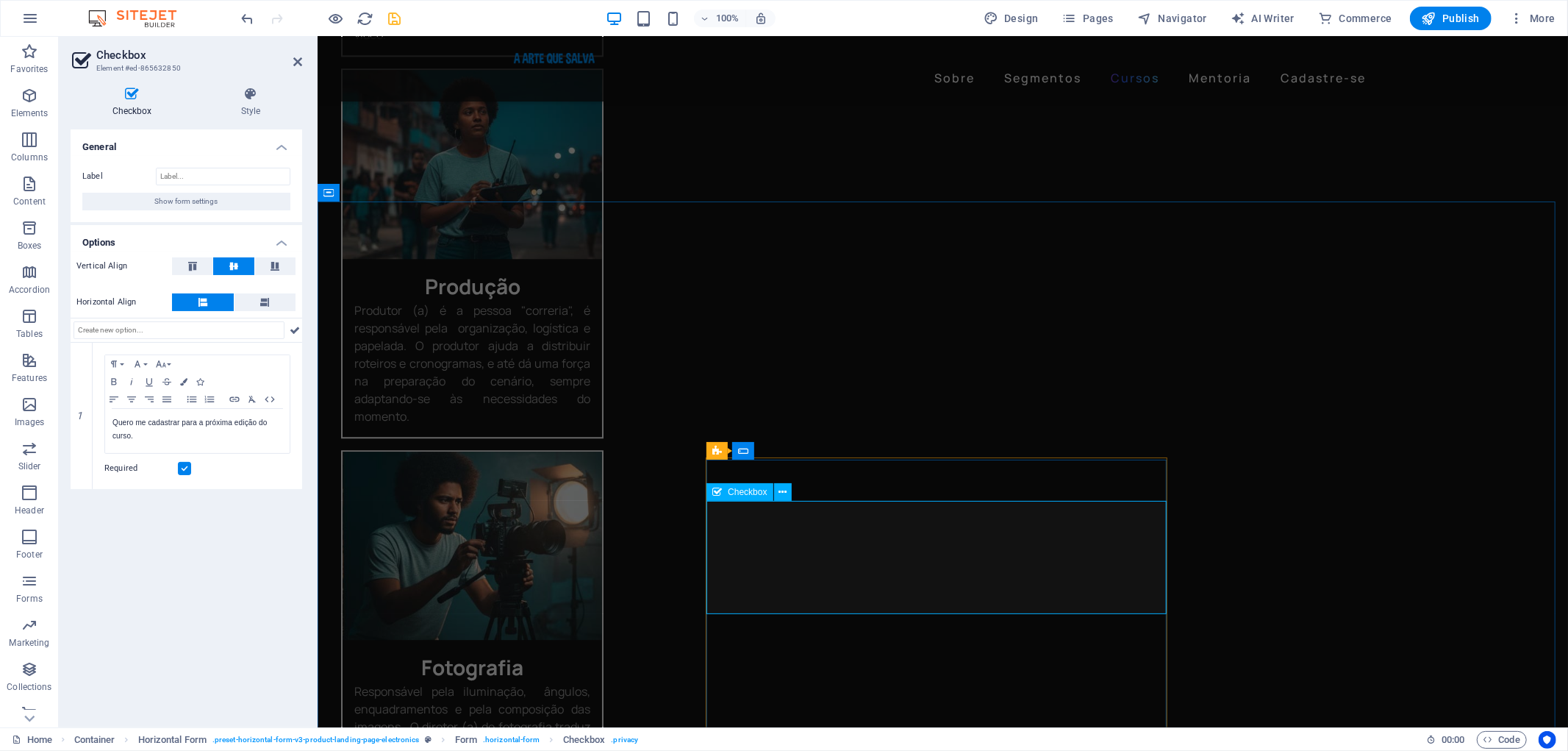
scroll to position [2695, 0]
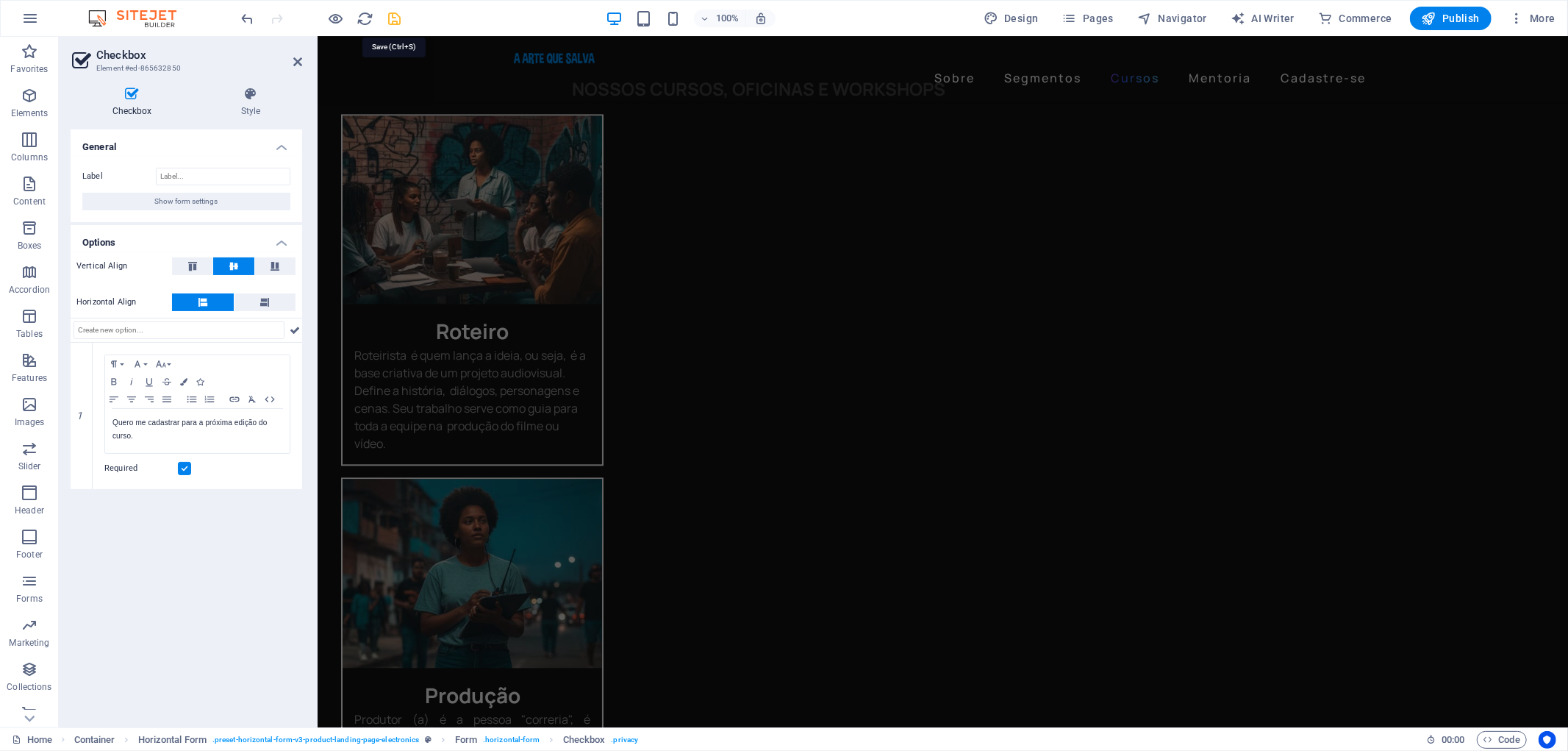
click at [396, 20] on icon "save" at bounding box center [395, 19] width 17 height 17
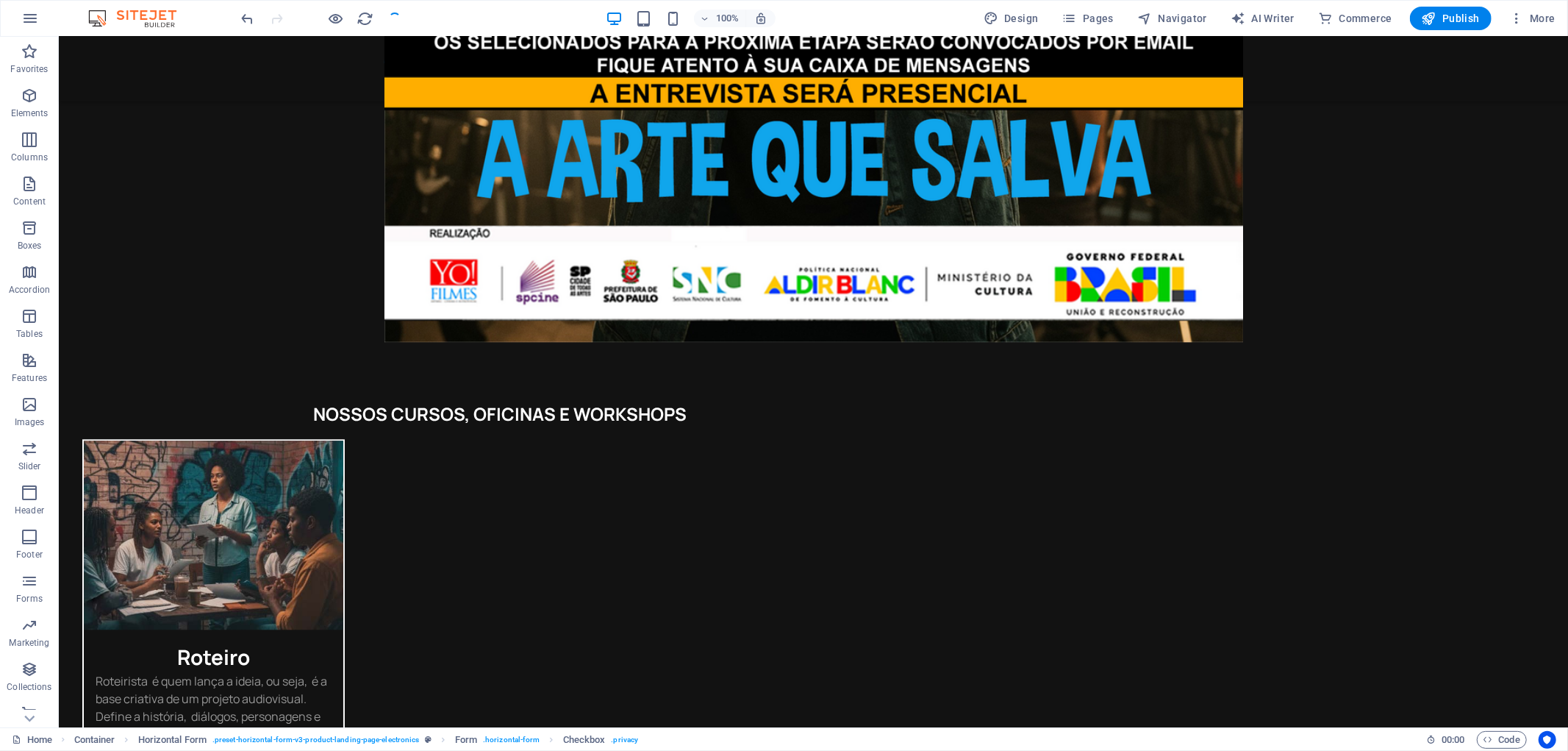
checkbox input "false"
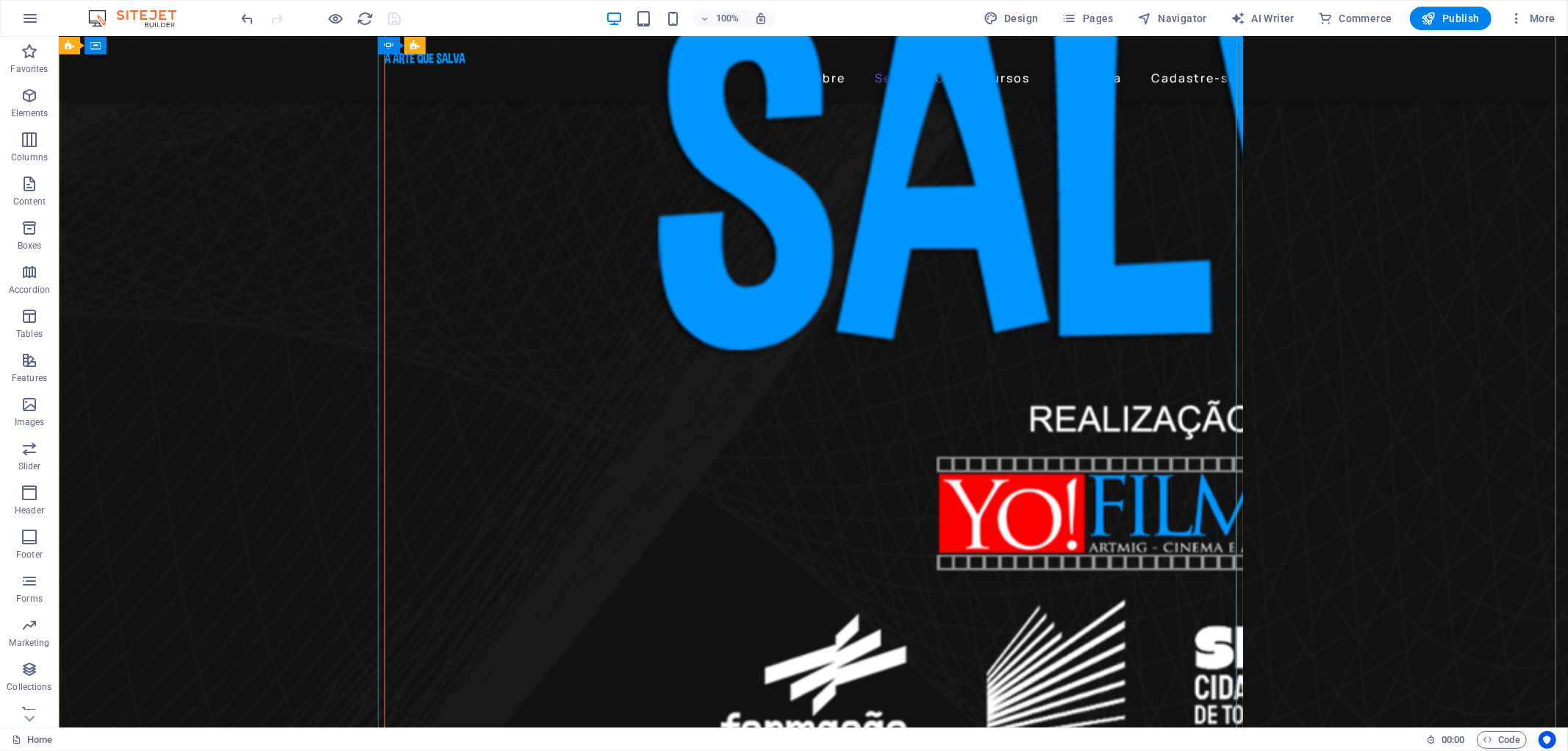
scroll to position [1524, 0]
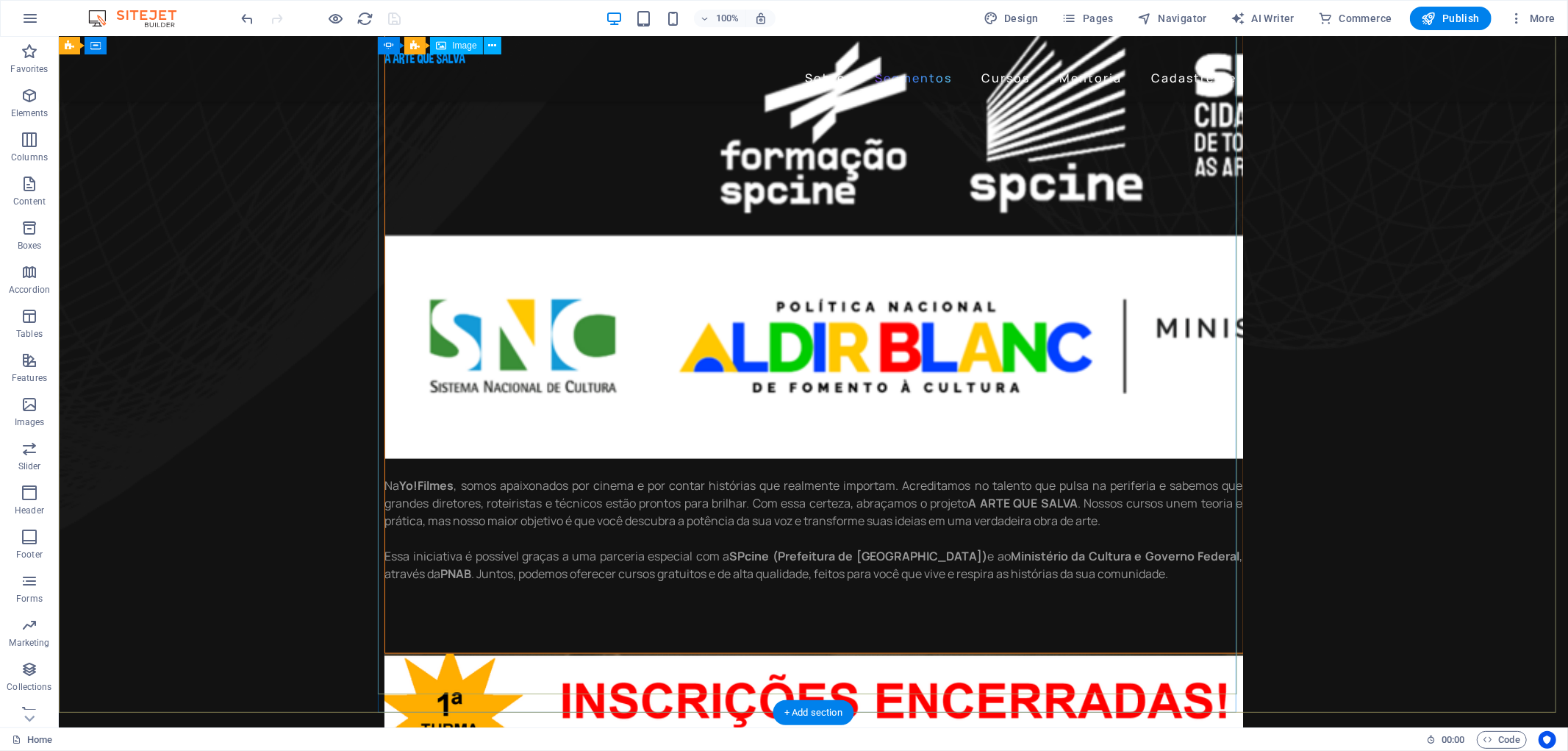
select select "%"
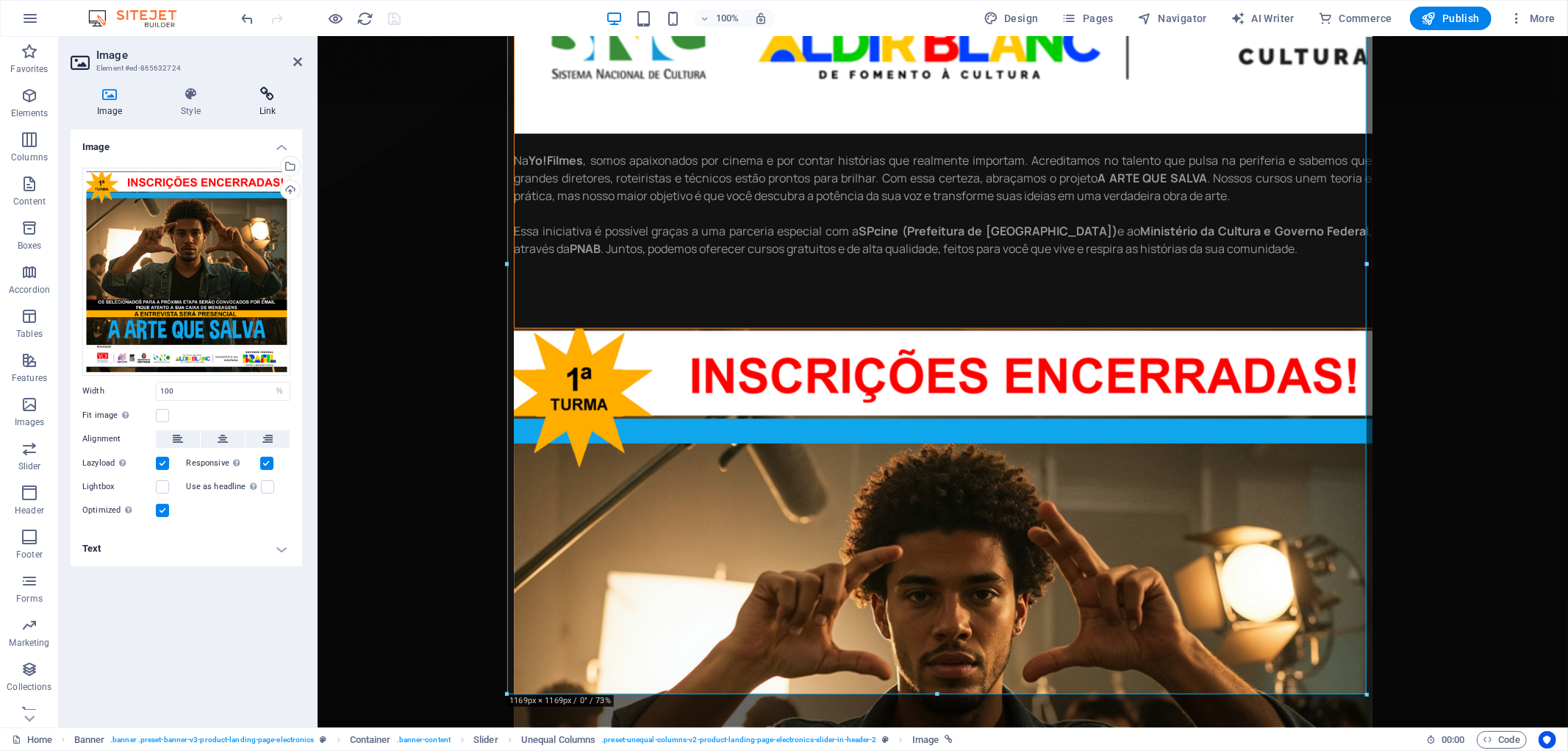
click at [268, 109] on h4 "Link" at bounding box center [267, 102] width 69 height 31
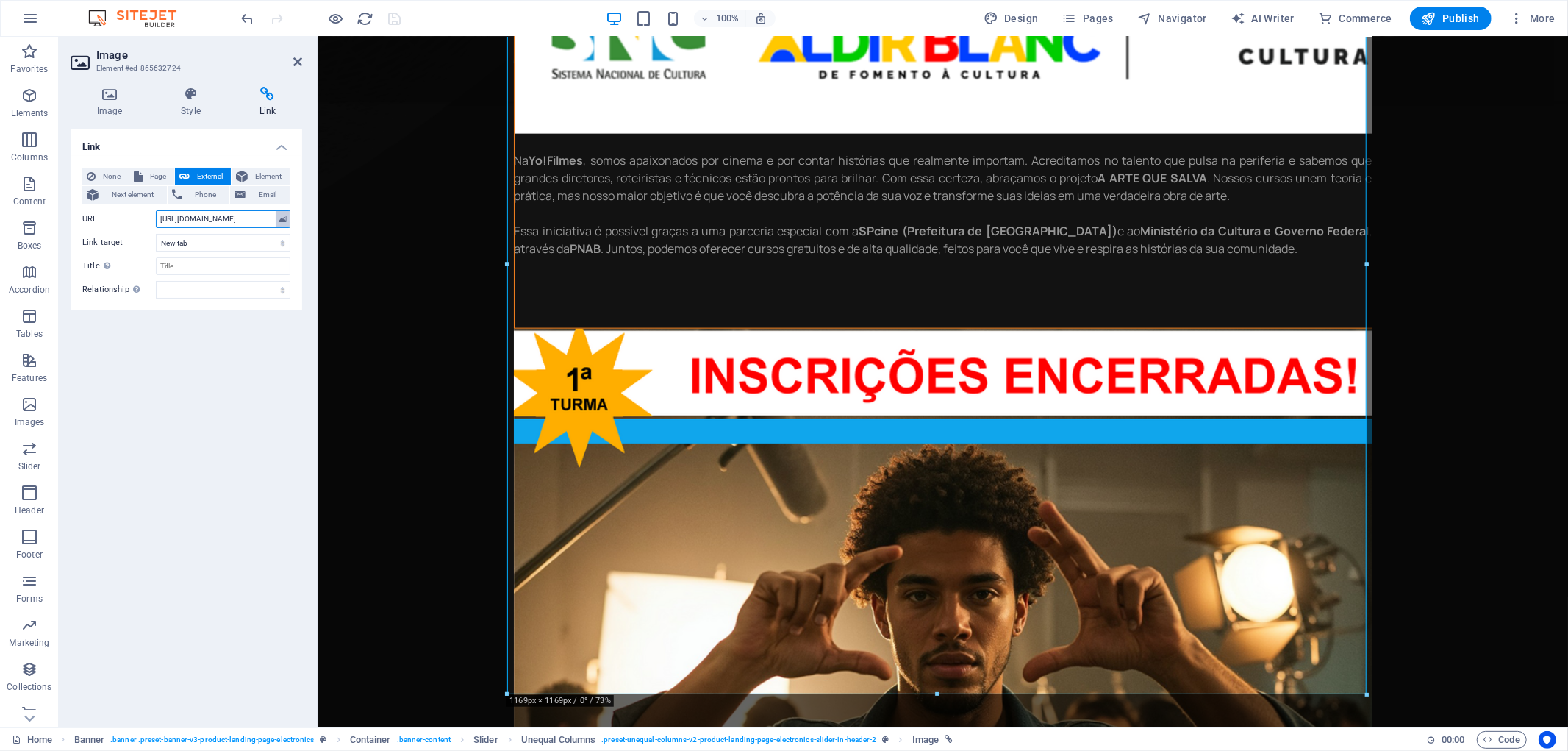
scroll to position [0, 13]
drag, startPoint x: 161, startPoint y: 221, endPoint x: 298, endPoint y: 237, distance: 137.9
click at [298, 237] on div "None Page External Element Next element Phone Email Page Home Marcelo Di Márcio…" at bounding box center [186, 234] width 231 height 155
click at [390, 17] on icon "save" at bounding box center [395, 19] width 17 height 17
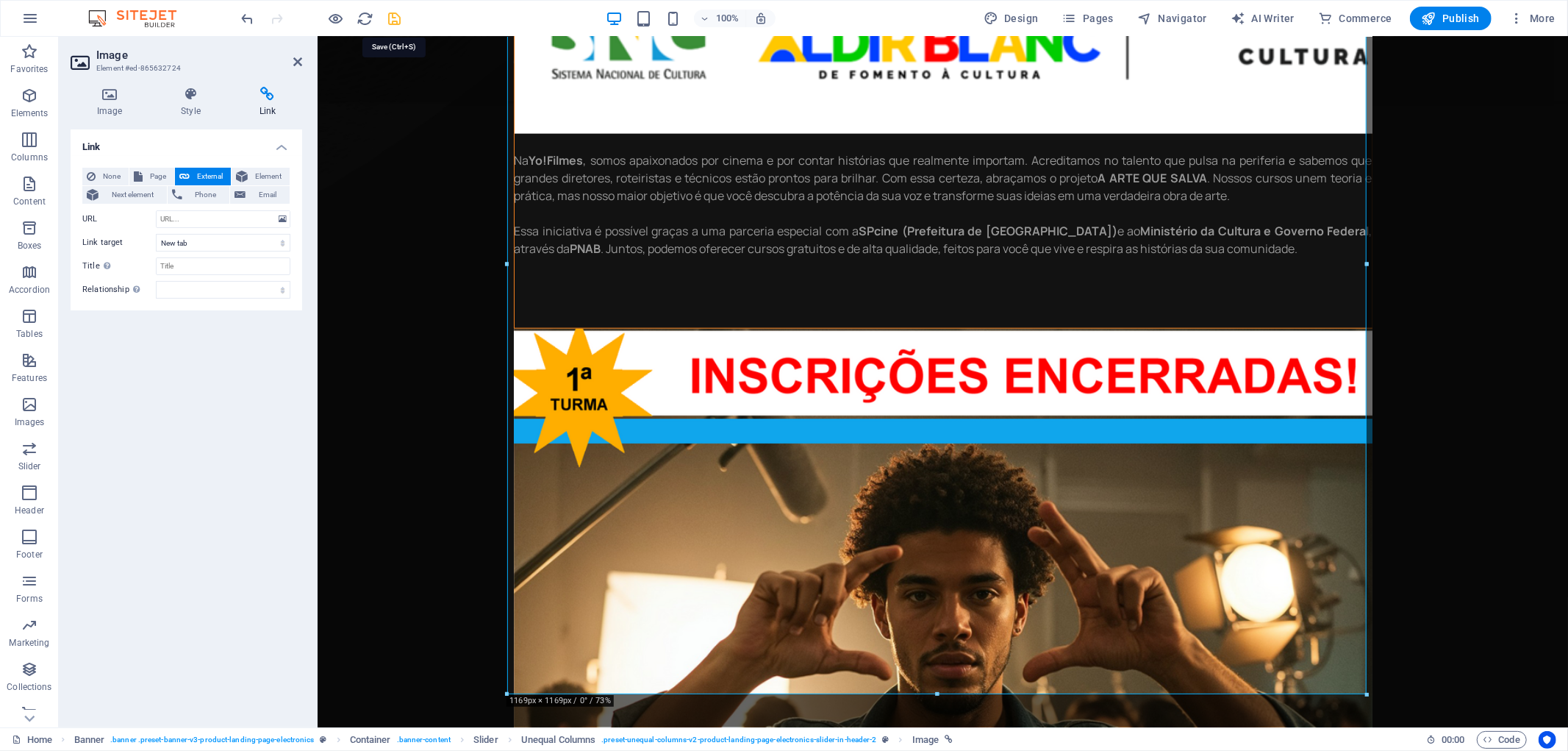
checkbox input "false"
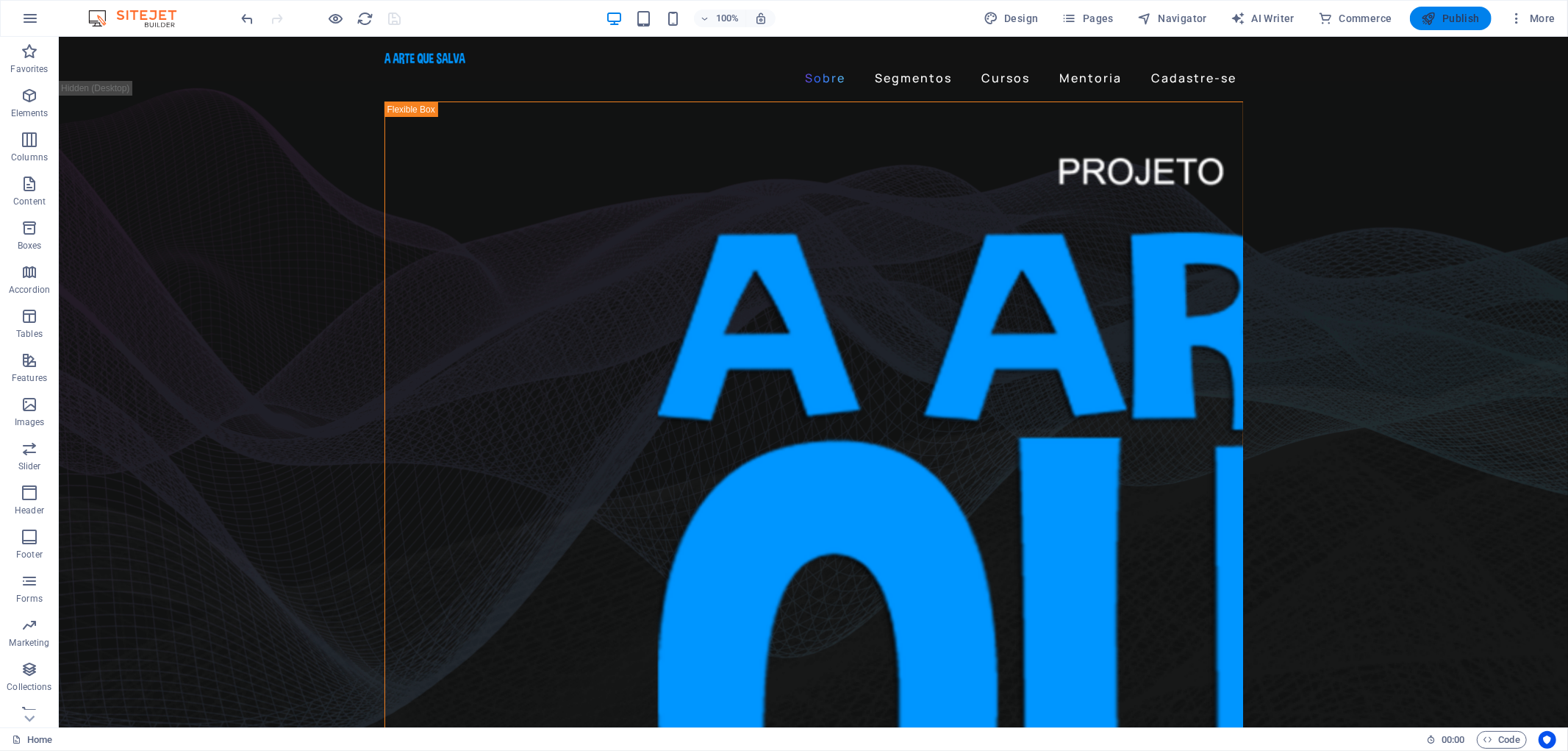
click at [1440, 19] on span "Publish" at bounding box center [1450, 19] width 58 height 15
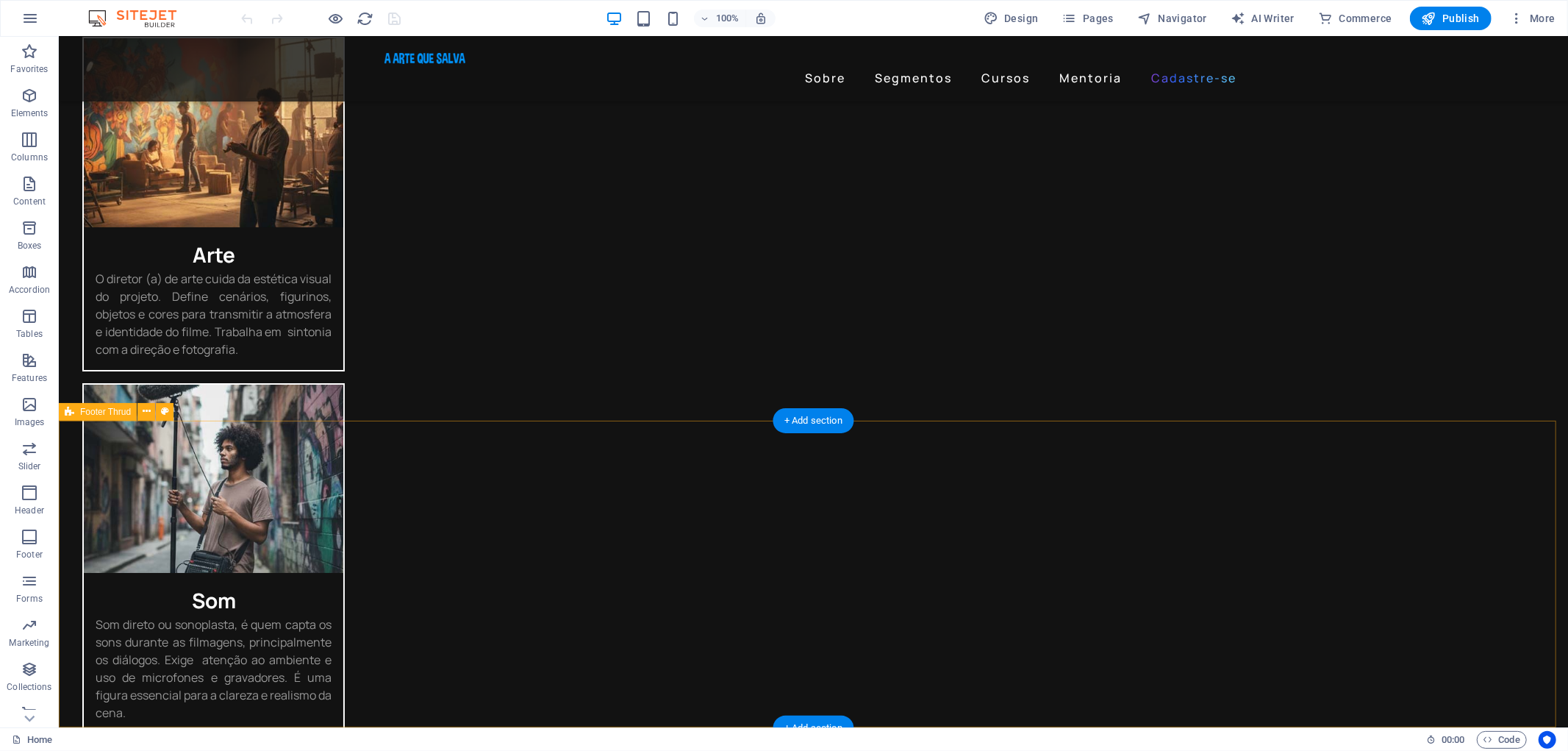
scroll to position [4363, 0]
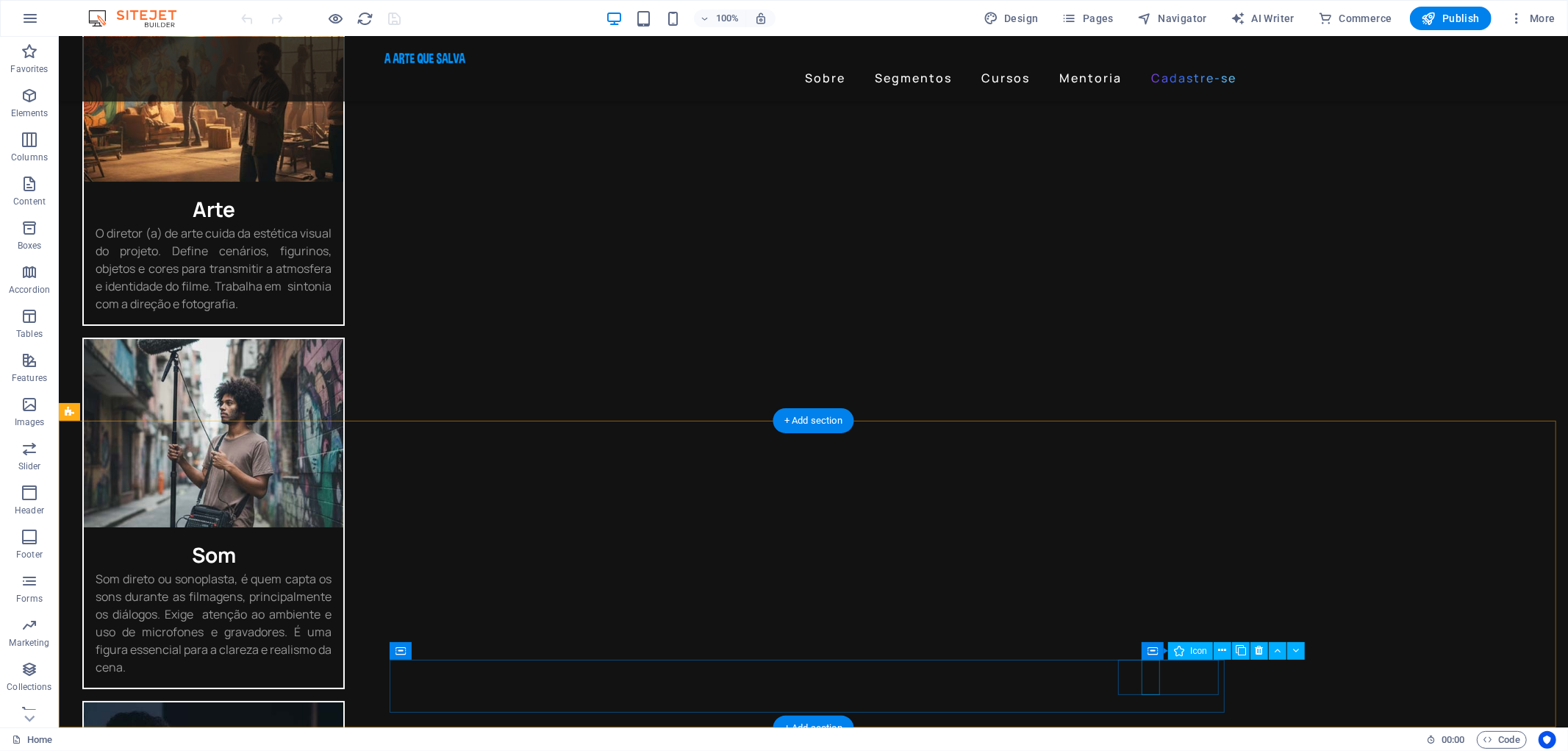
select select "xMidYMid"
select select "px"
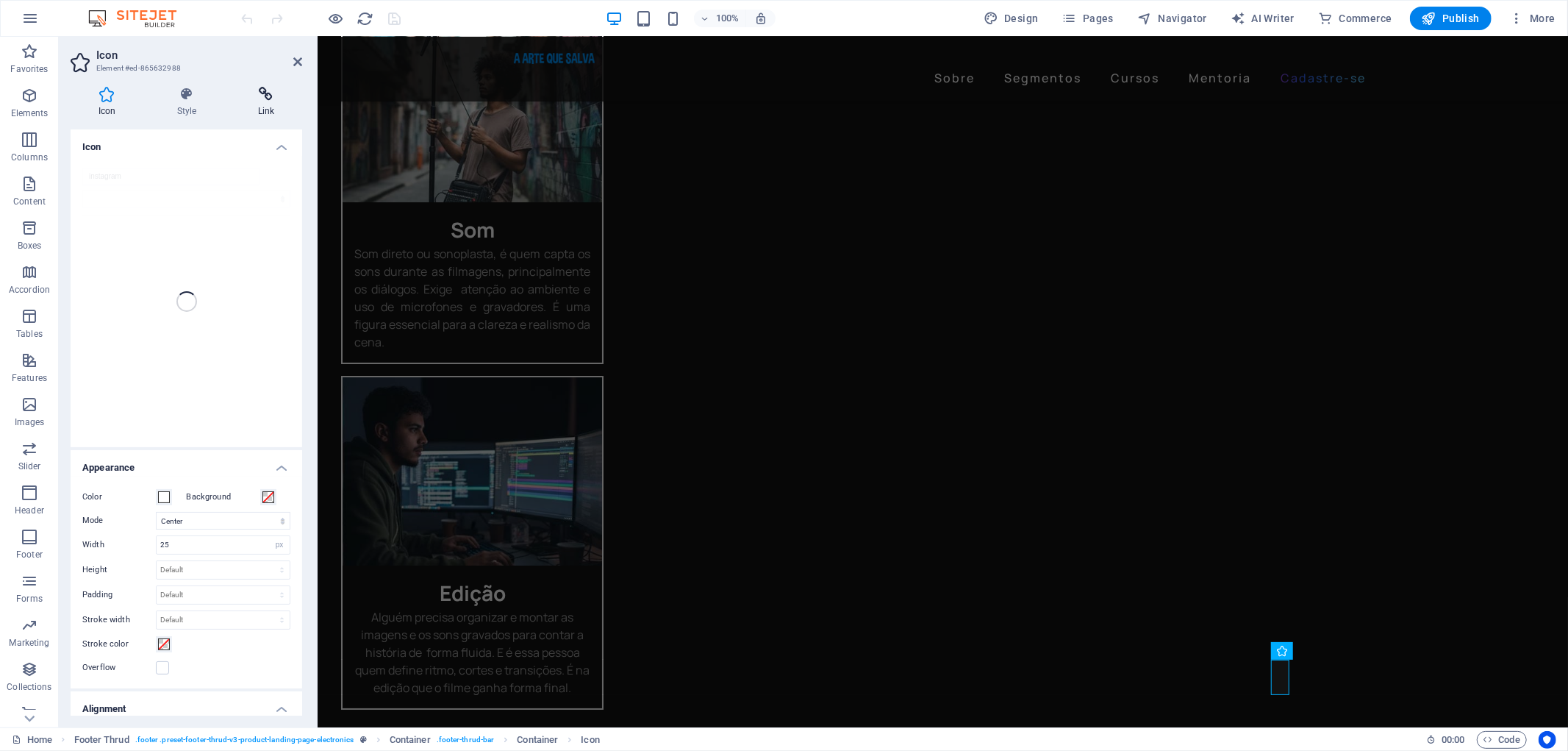
click at [263, 103] on h4 "Link" at bounding box center [266, 102] width 72 height 31
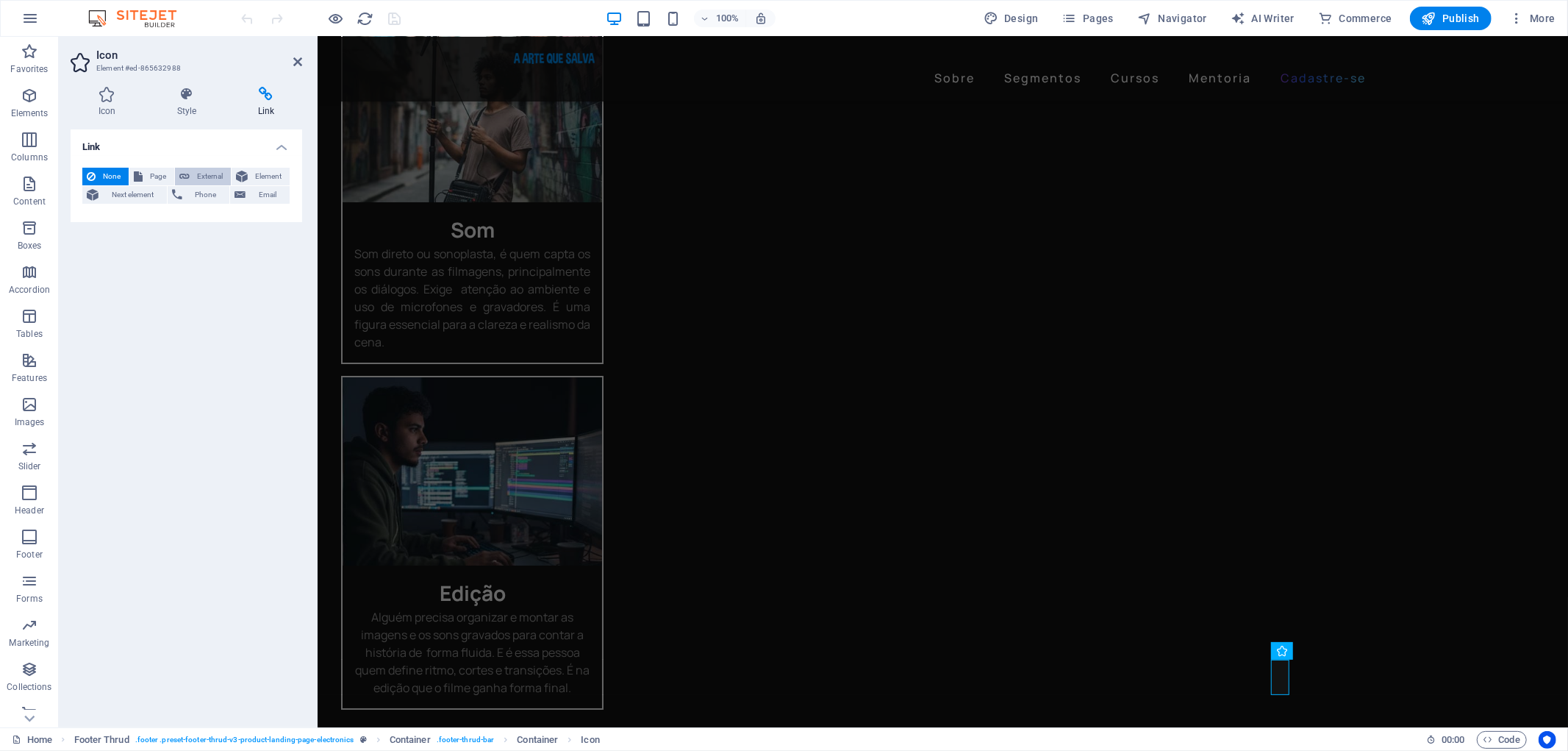
click at [201, 170] on span "External" at bounding box center [210, 176] width 32 height 17
select select "blank"
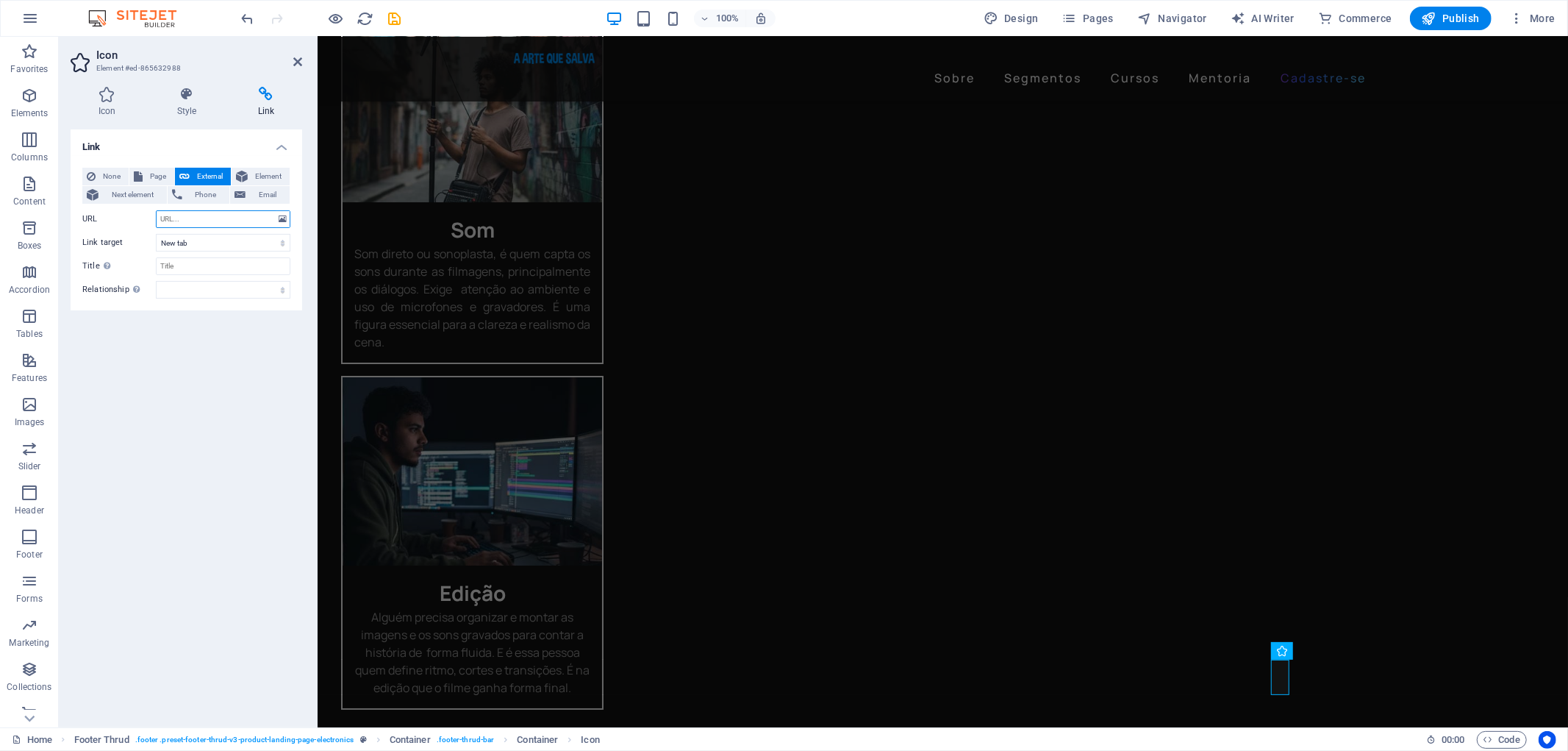
paste input "[URL][DOMAIN_NAME]"
type input "[URL][DOMAIN_NAME]"
click at [392, 22] on icon "save" at bounding box center [395, 19] width 17 height 17
checkbox input "false"
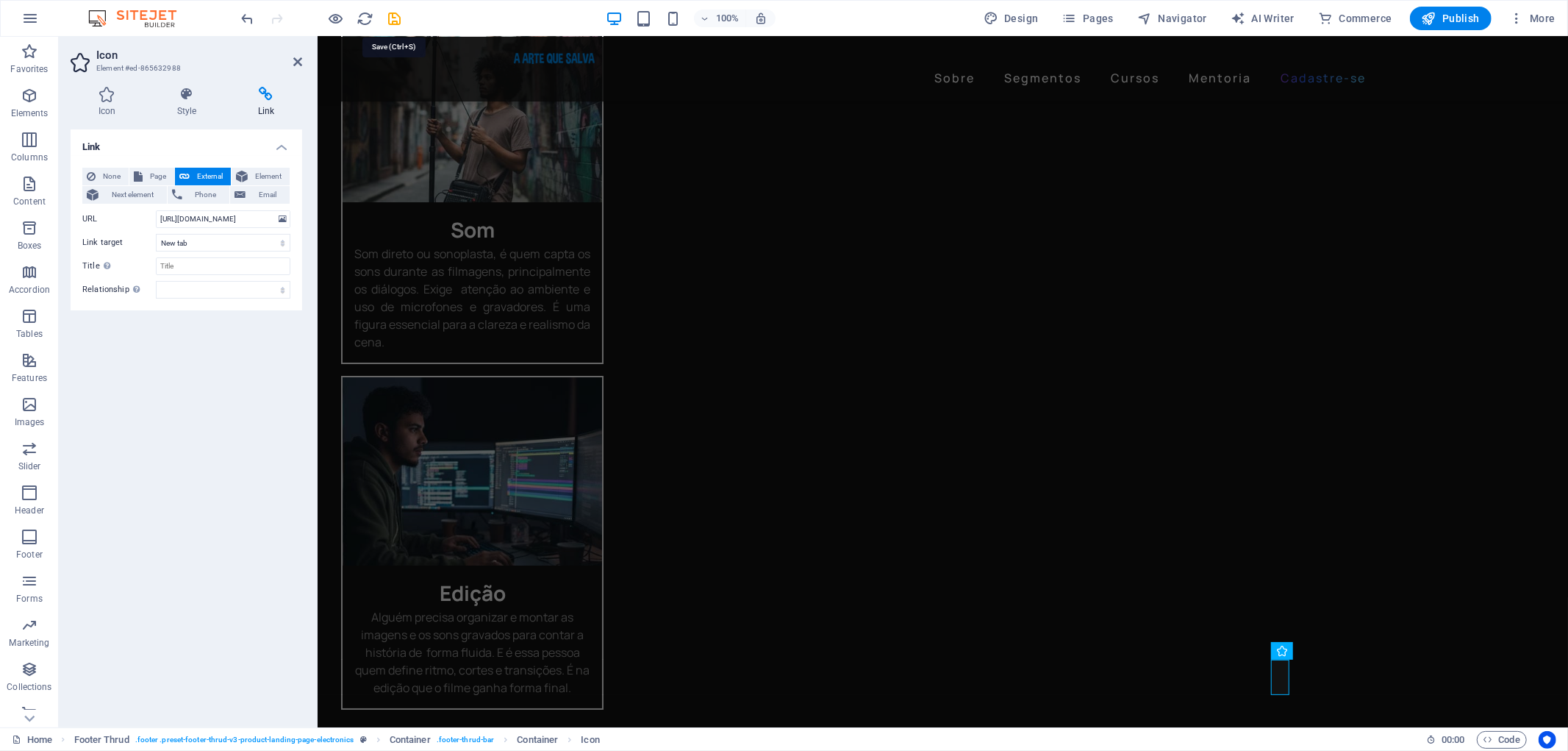
checkbox input "false"
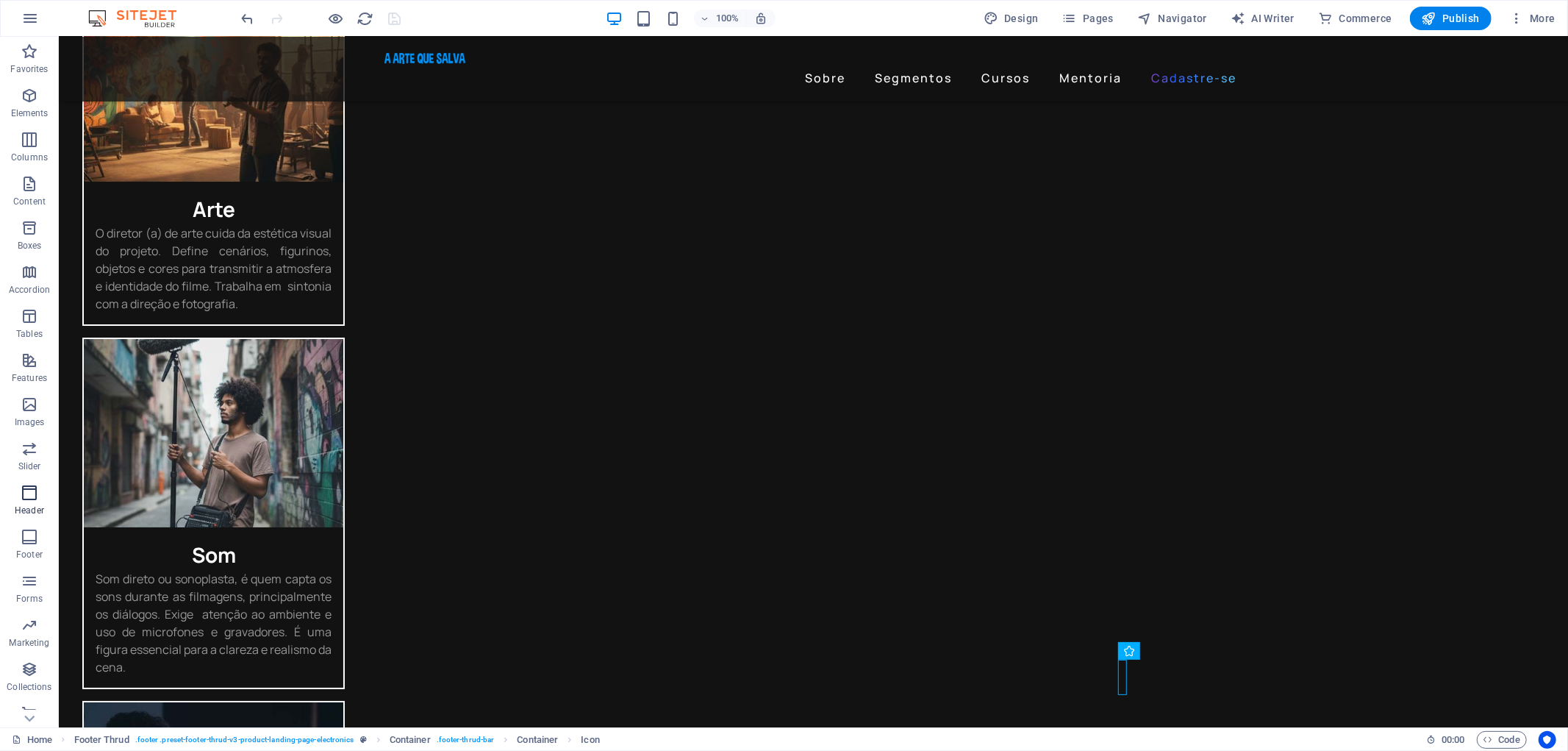
scroll to position [16, 0]
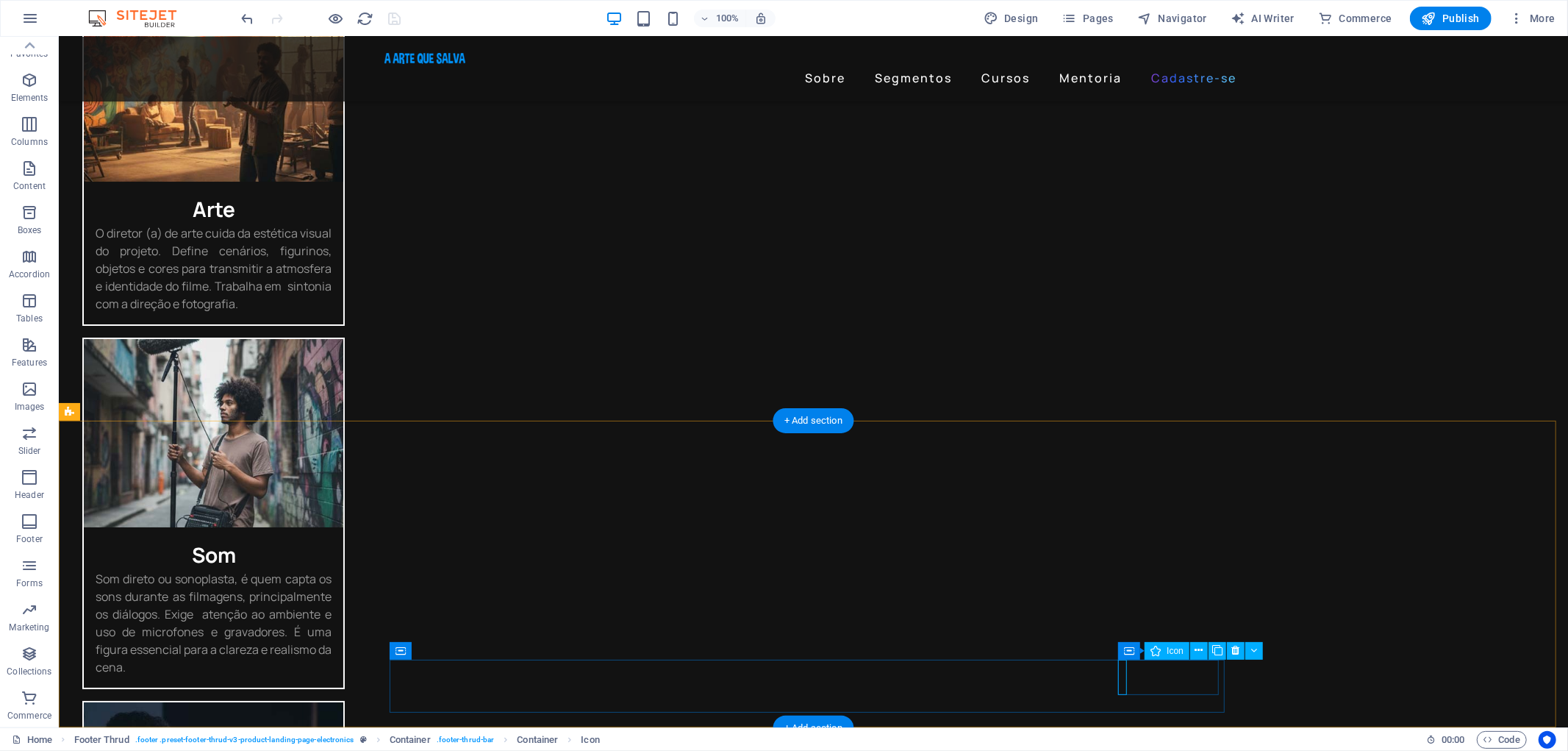
drag, startPoint x: 1120, startPoint y: 677, endPoint x: 68, endPoint y: 375, distance: 1094.5
select select "xMidYMid"
select select "px"
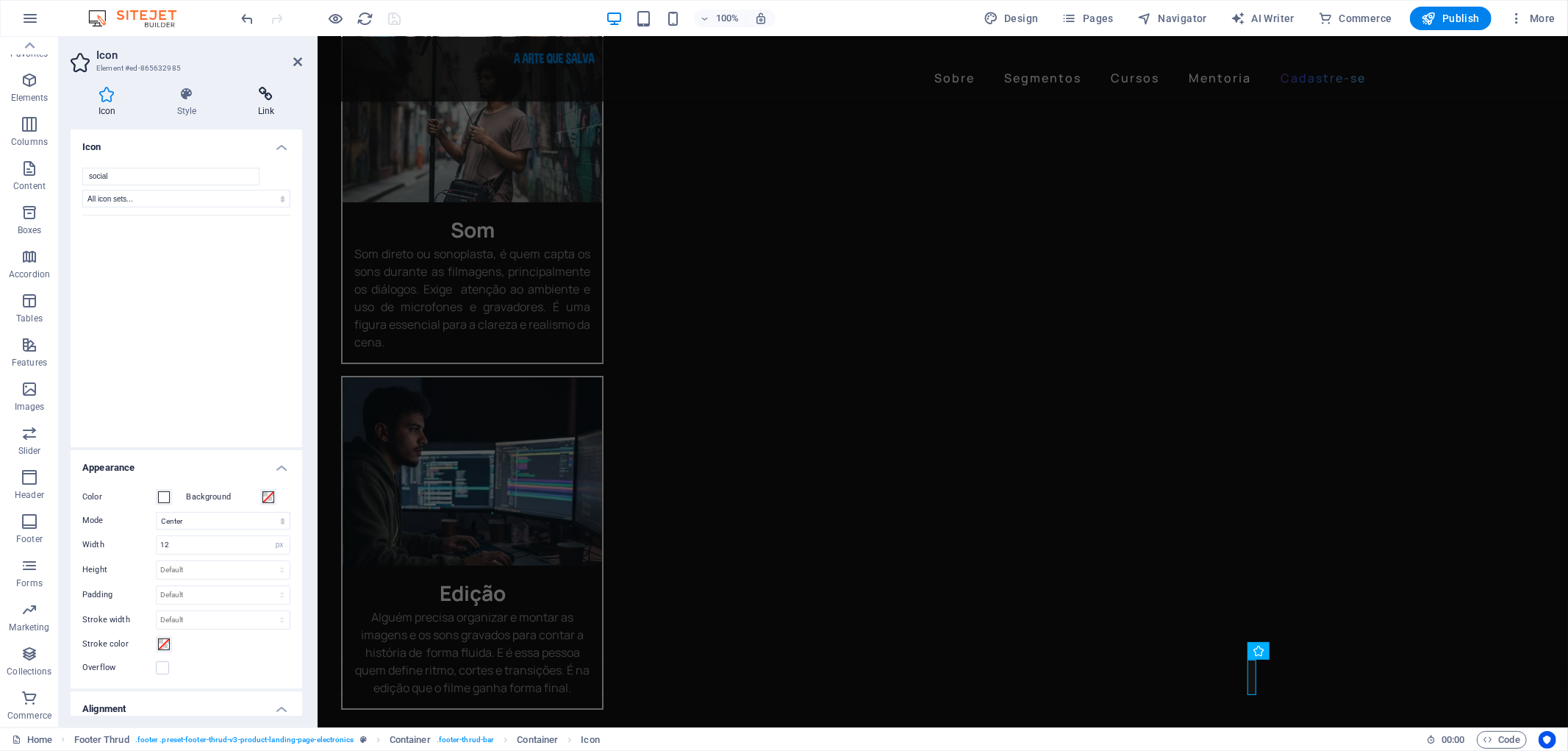
click at [263, 98] on icon at bounding box center [266, 95] width 72 height 15
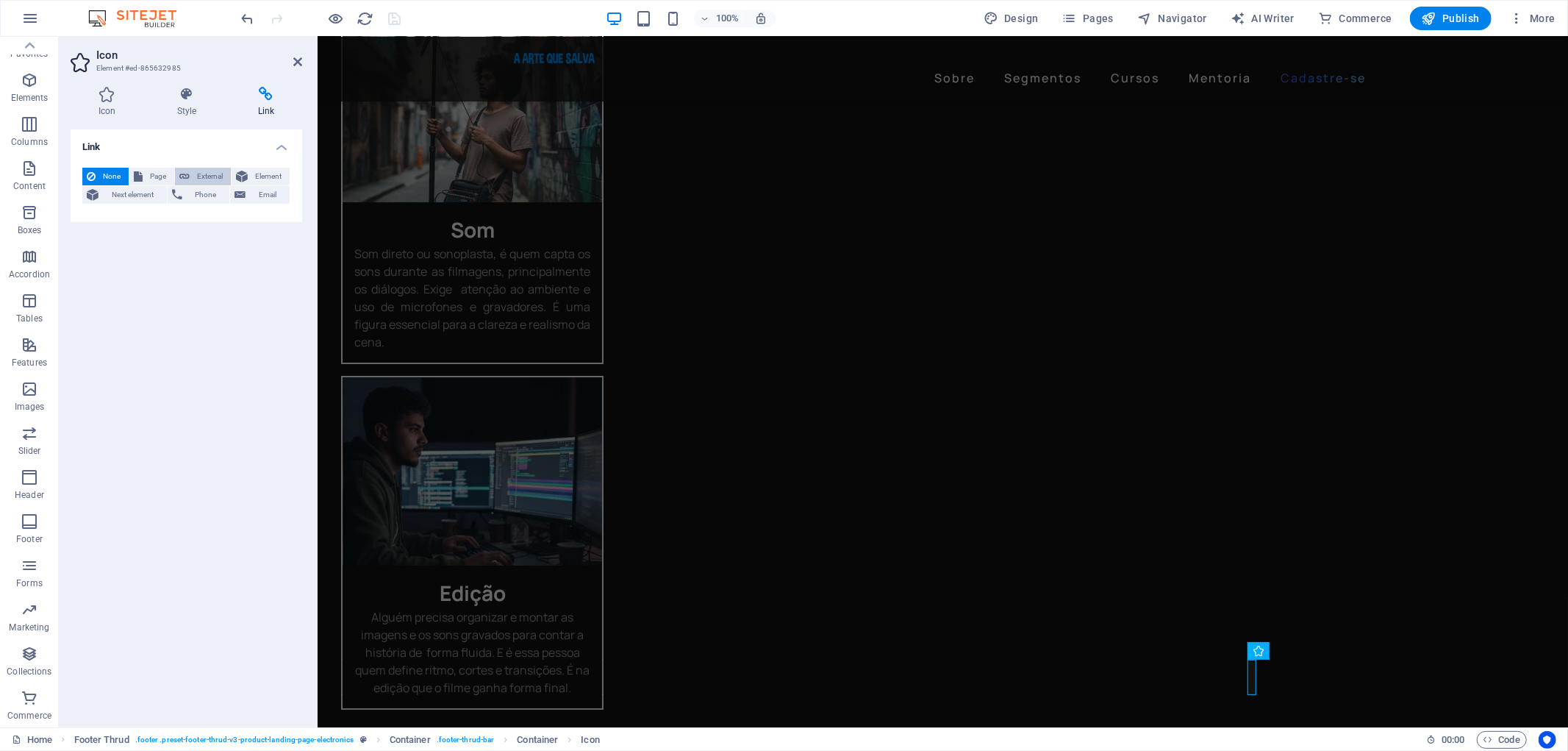
click at [204, 173] on span "External" at bounding box center [210, 176] width 32 height 17
select select "blank"
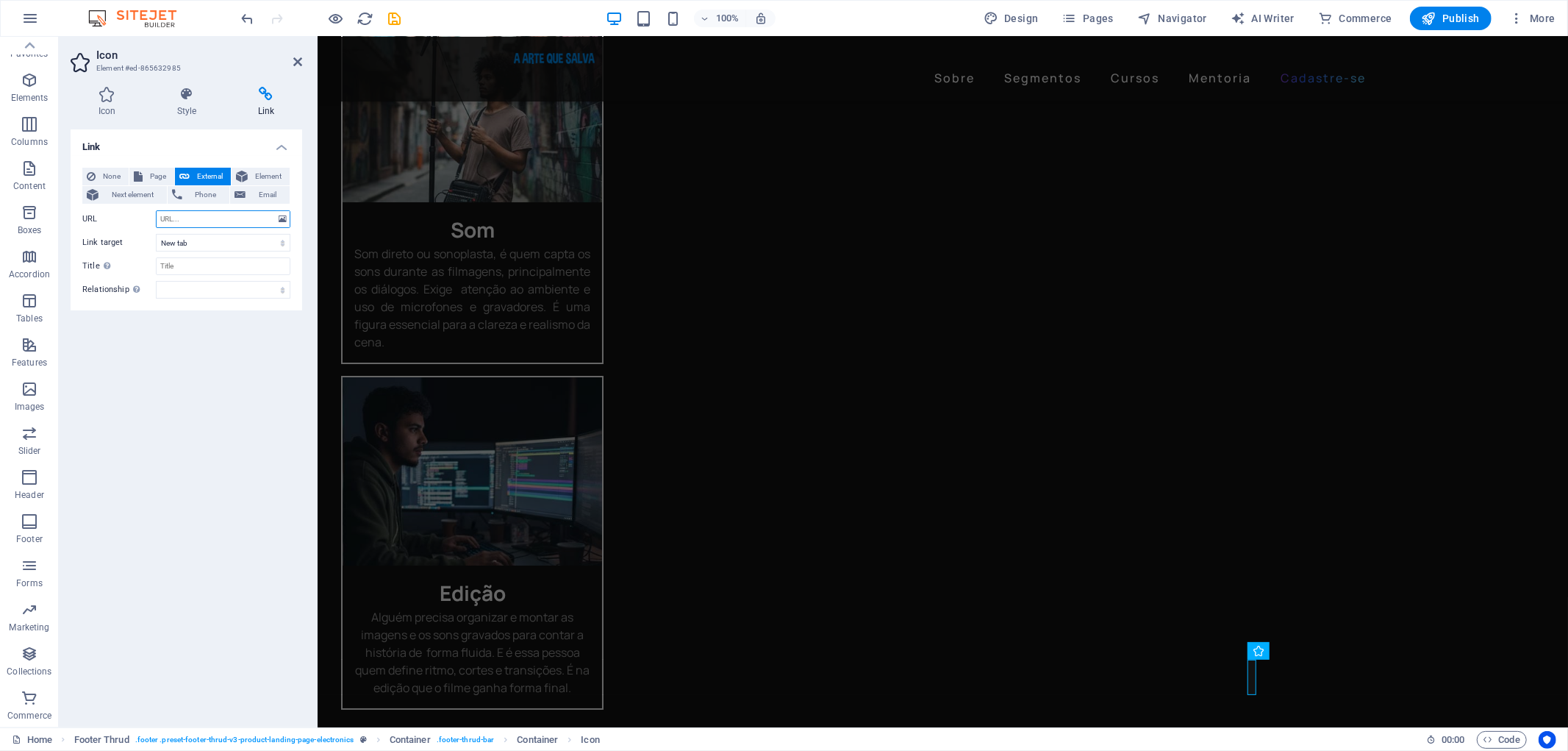
paste input "[URL][DOMAIN_NAME]"
type input "[URL][DOMAIN_NAME]"
click at [397, 16] on icon "save" at bounding box center [395, 19] width 17 height 17
checkbox input "false"
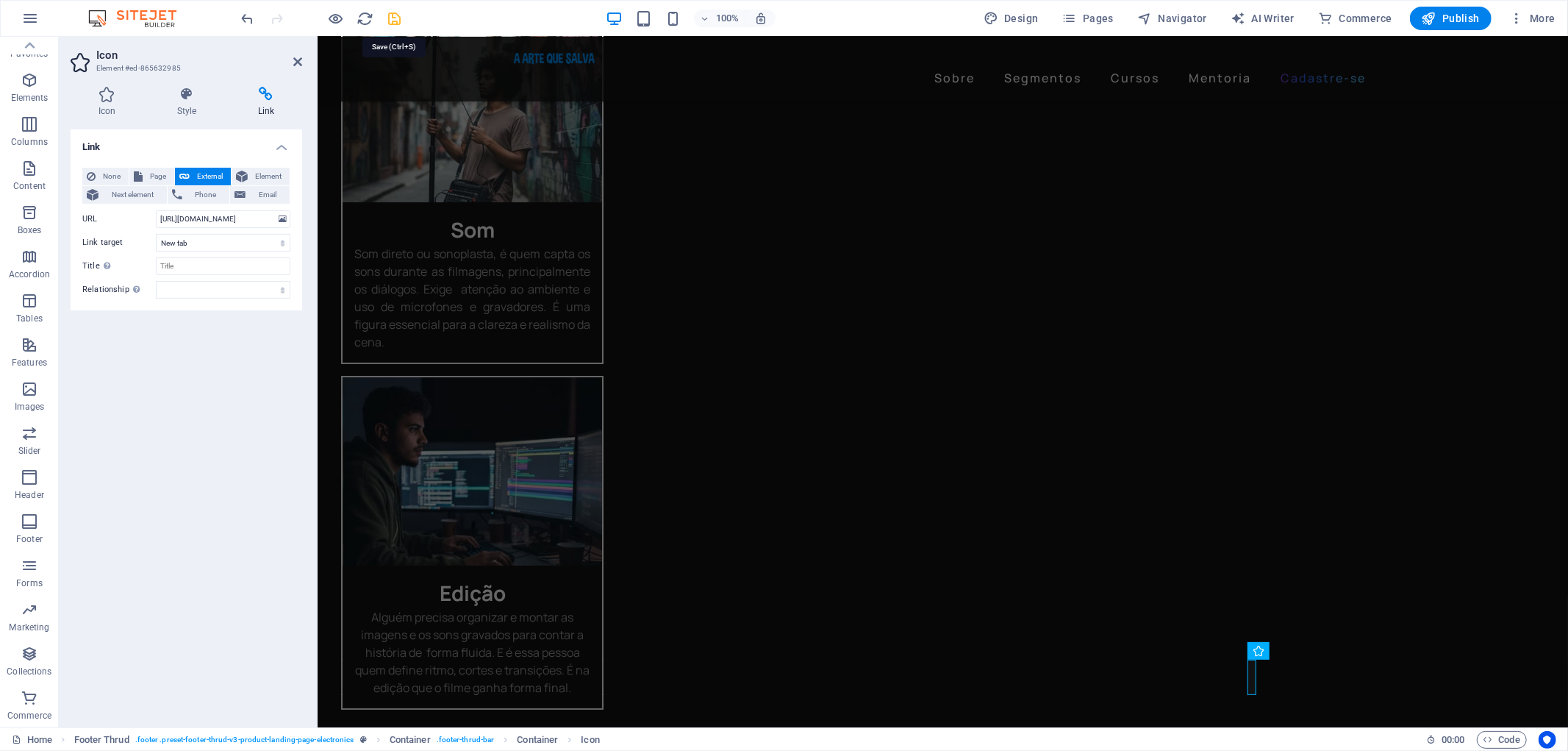
checkbox input "false"
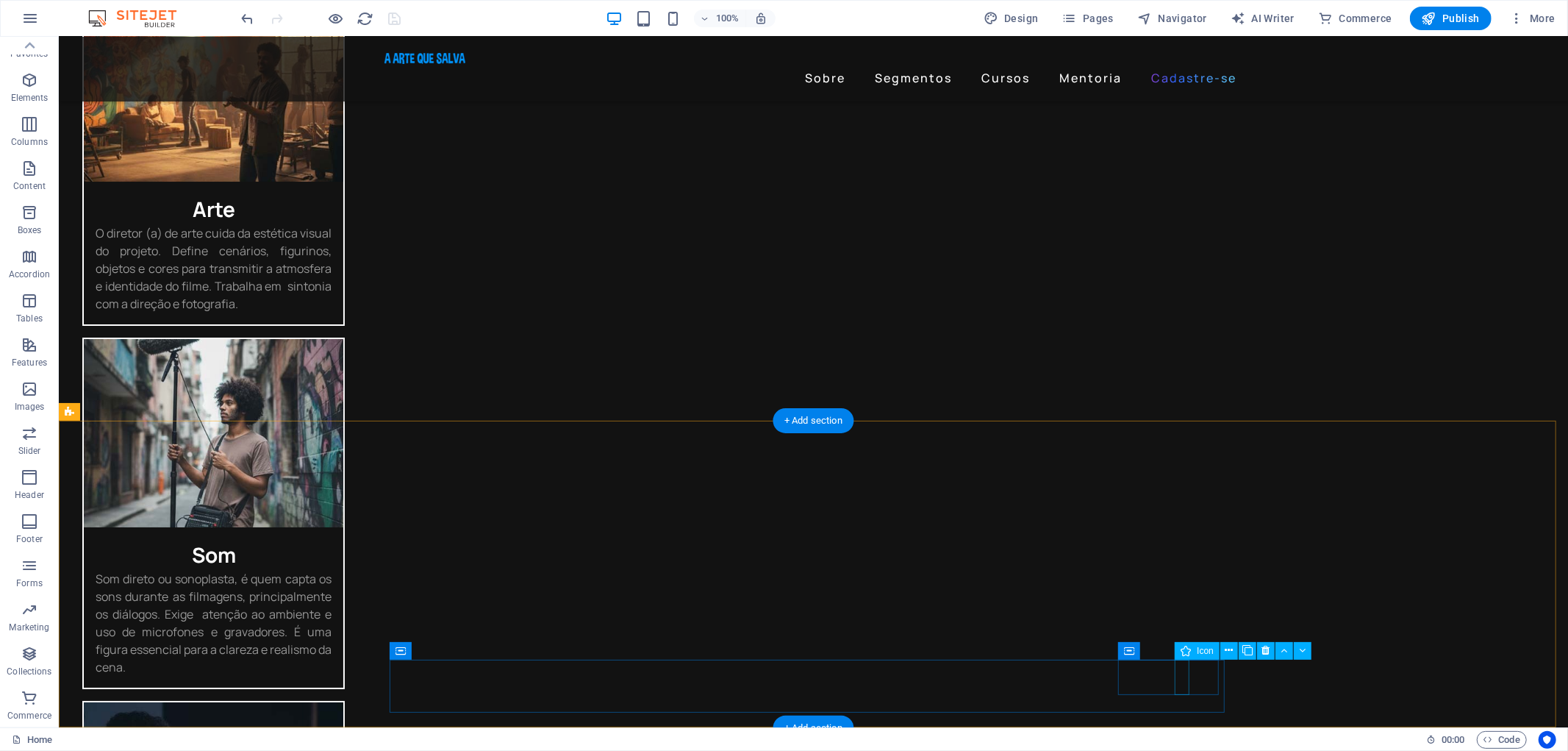
select select "xMidYMid"
select select "px"
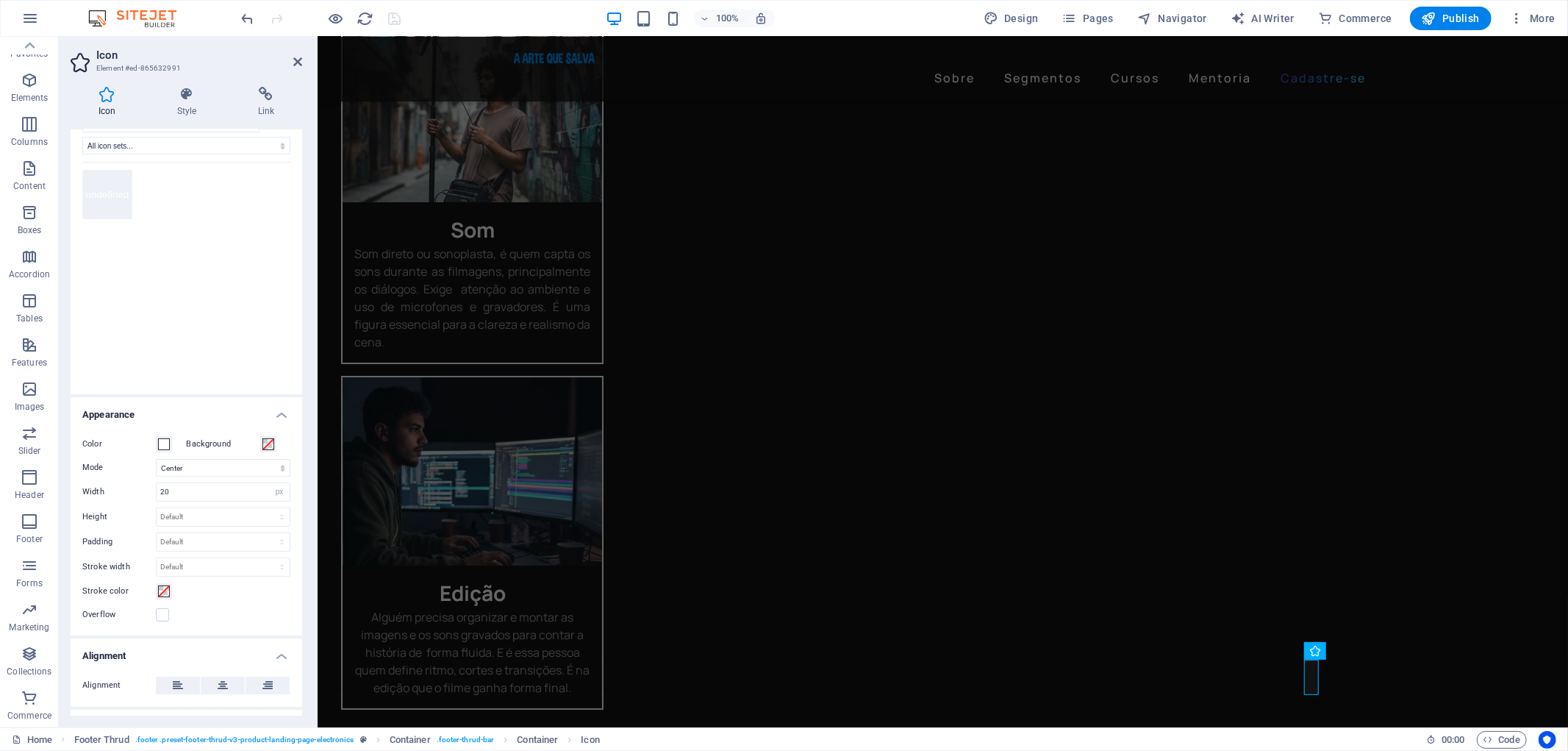
scroll to position [0, 0]
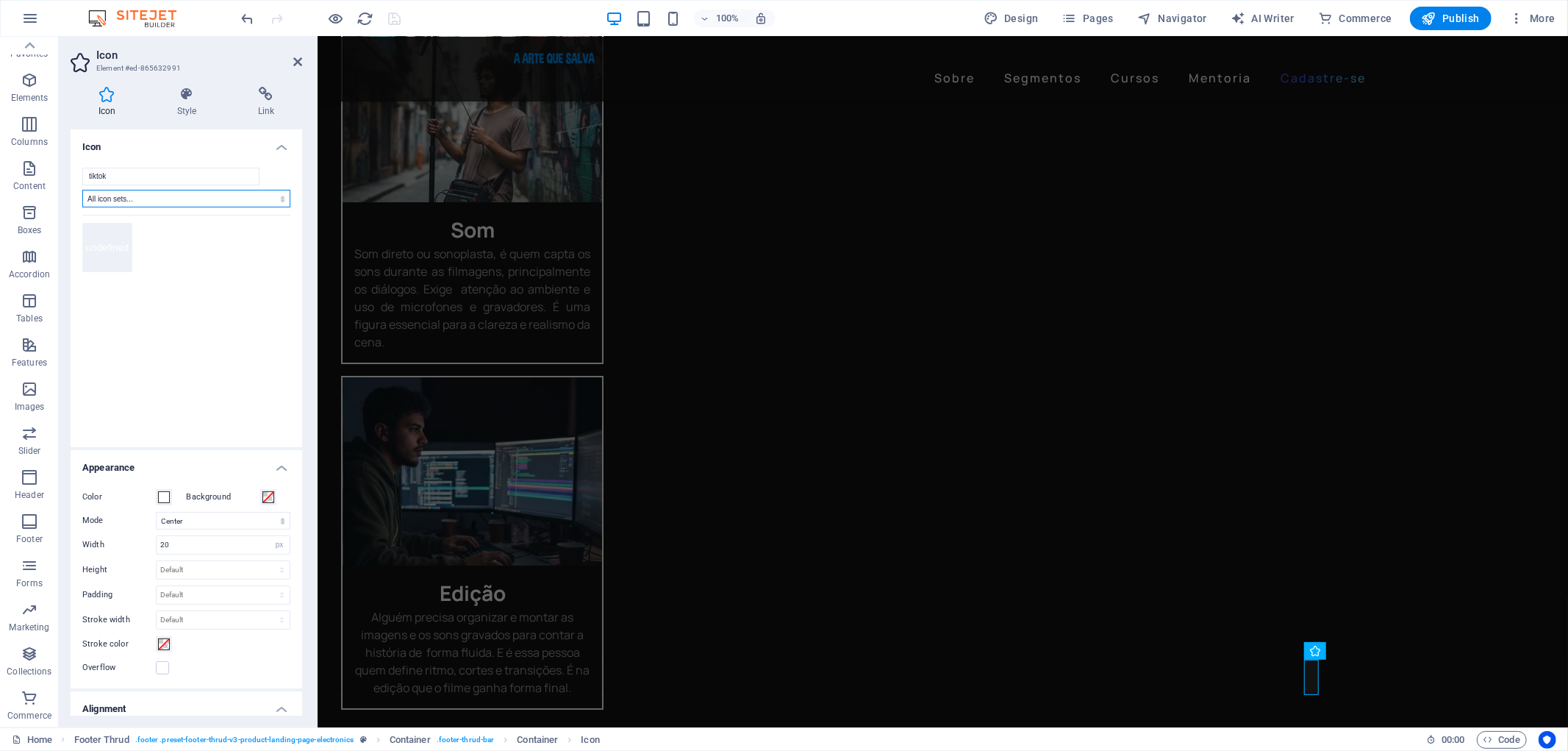
click at [273, 192] on select "All icon sets... IcoFont Ionicons FontAwesome Brands FontAwesome Duotone FontAw…" at bounding box center [186, 198] width 208 height 17
click at [191, 173] on input "tiktok" at bounding box center [171, 176] width 177 height 17
drag, startPoint x: 179, startPoint y: 172, endPoint x: 0, endPoint y: 173, distance: 179.0
click at [0, 173] on section "Favorites Elements Columns Content Boxes Accordion Tables Features Images Slide…" at bounding box center [784, 382] width 1568 height 690
type input "youtube"
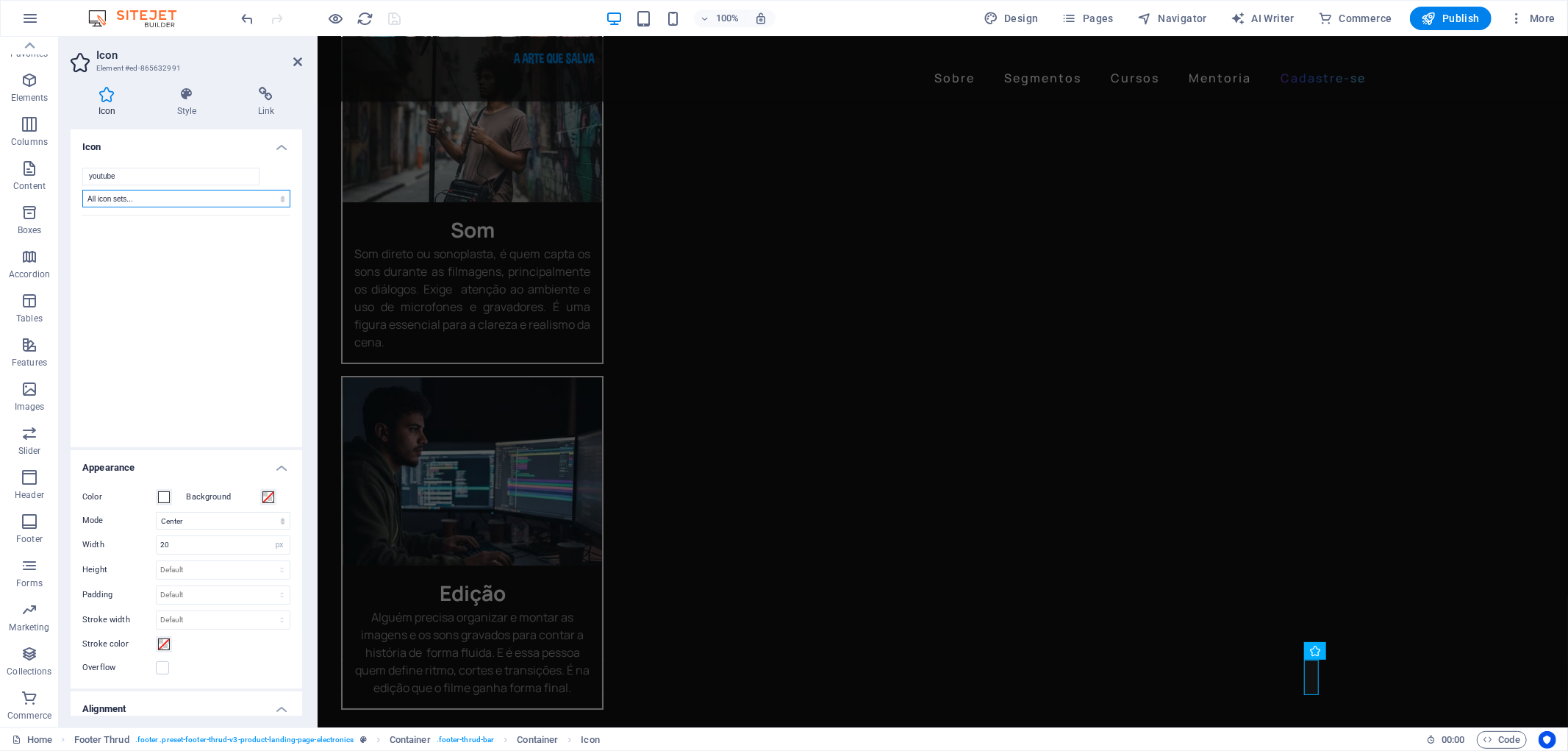
click at [260, 199] on select "All icon sets... IcoFont Ionicons FontAwesome Brands FontAwesome Duotone FontAw…" at bounding box center [186, 198] width 208 height 17
click at [222, 155] on h4 "Icon" at bounding box center [186, 142] width 231 height 26
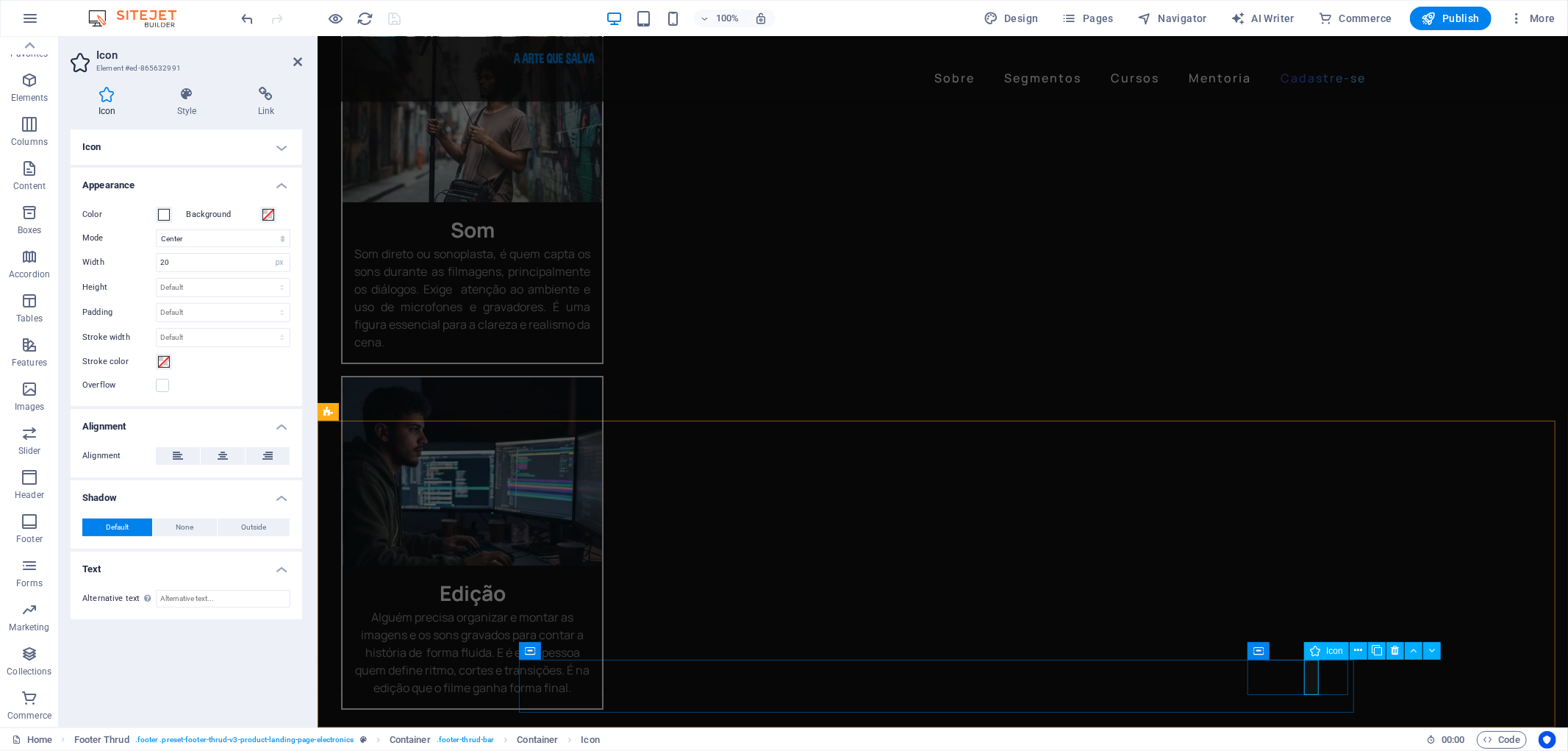
click at [1325, 648] on div "Icon" at bounding box center [1327, 650] width 45 height 17
click at [1319, 650] on icon at bounding box center [1315, 650] width 11 height 17
click at [1361, 649] on icon at bounding box center [1358, 650] width 8 height 16
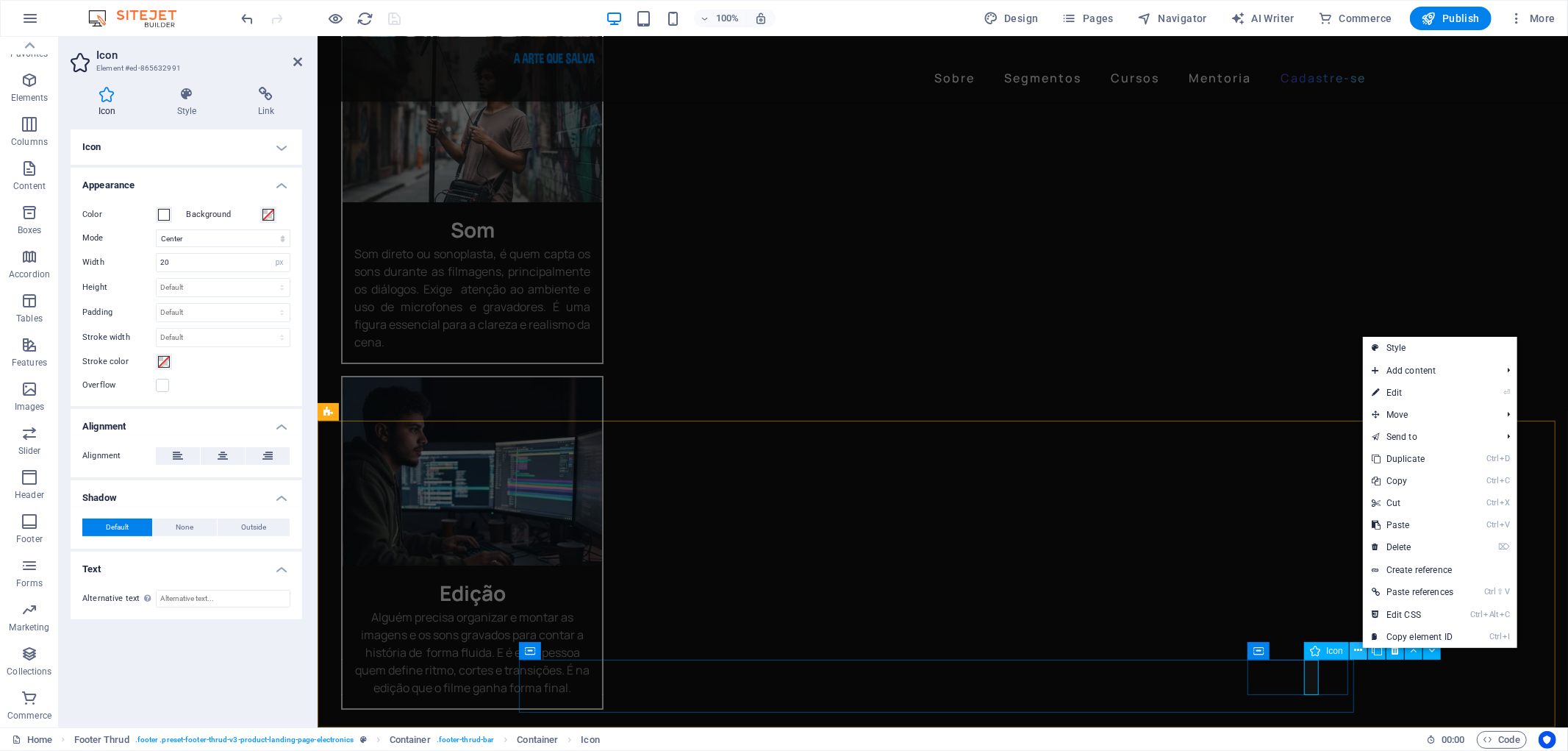
click at [1361, 649] on icon at bounding box center [1358, 650] width 8 height 16
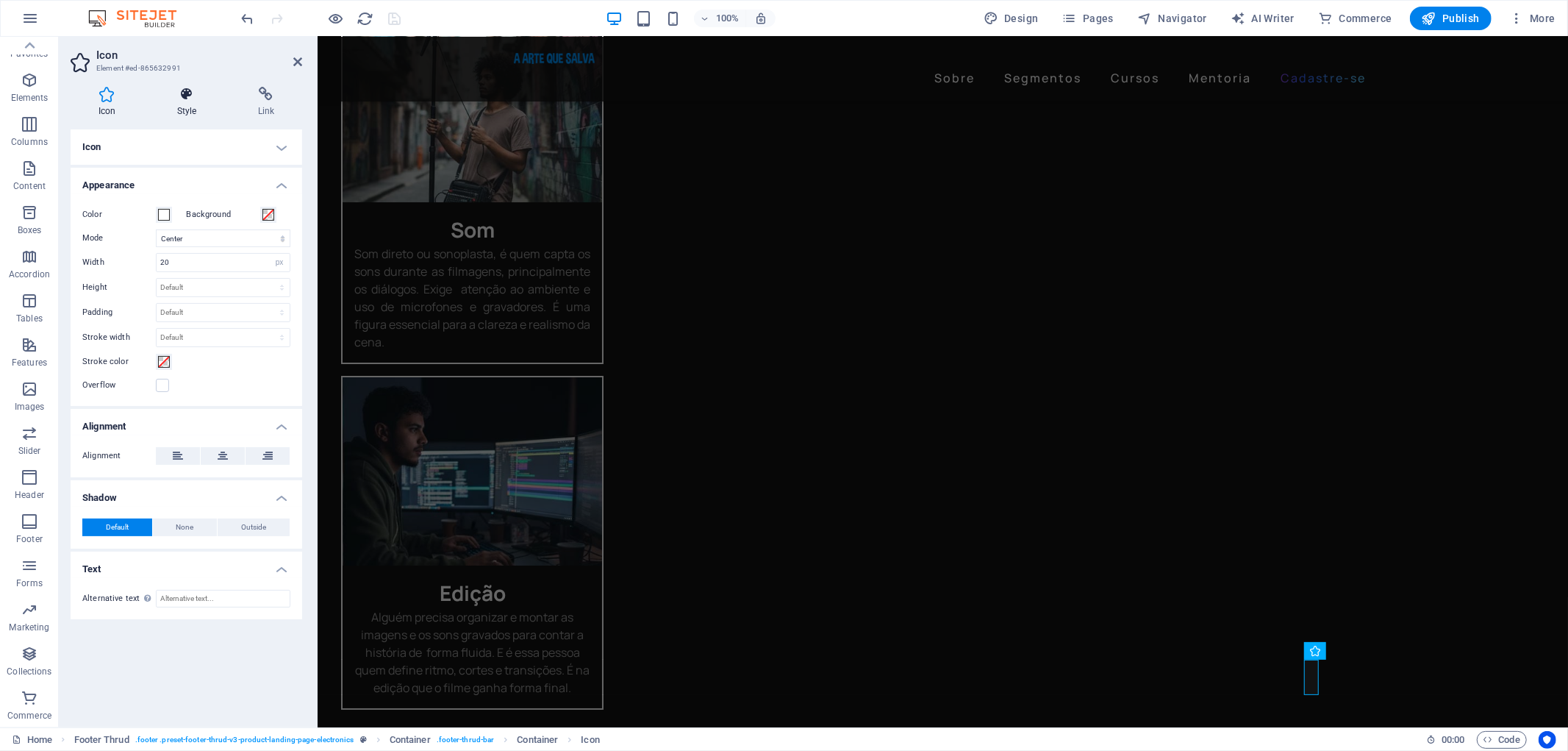
click at [200, 108] on h4 "Style" at bounding box center [190, 102] width 81 height 31
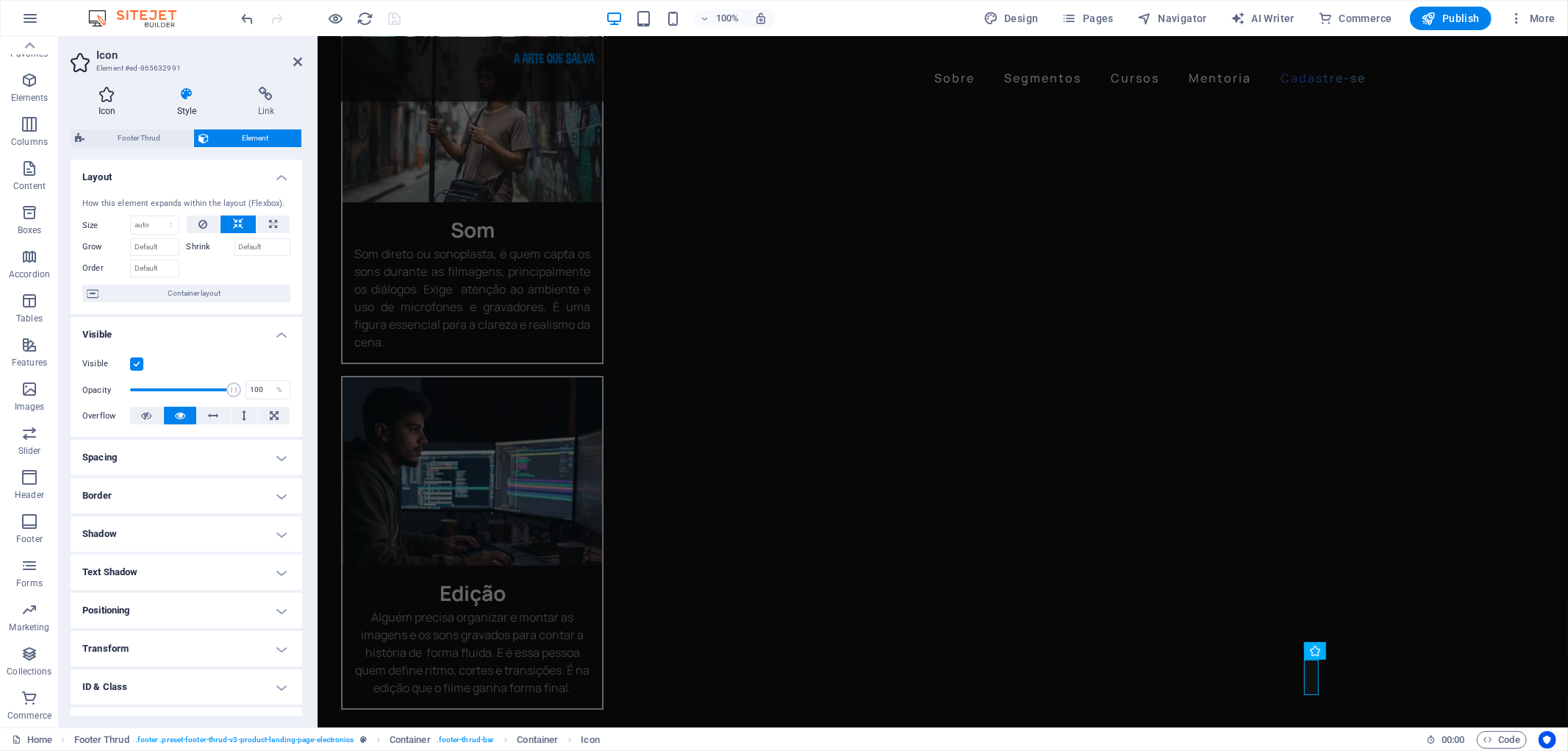
click at [112, 104] on h4 "Icon" at bounding box center [110, 102] width 79 height 31
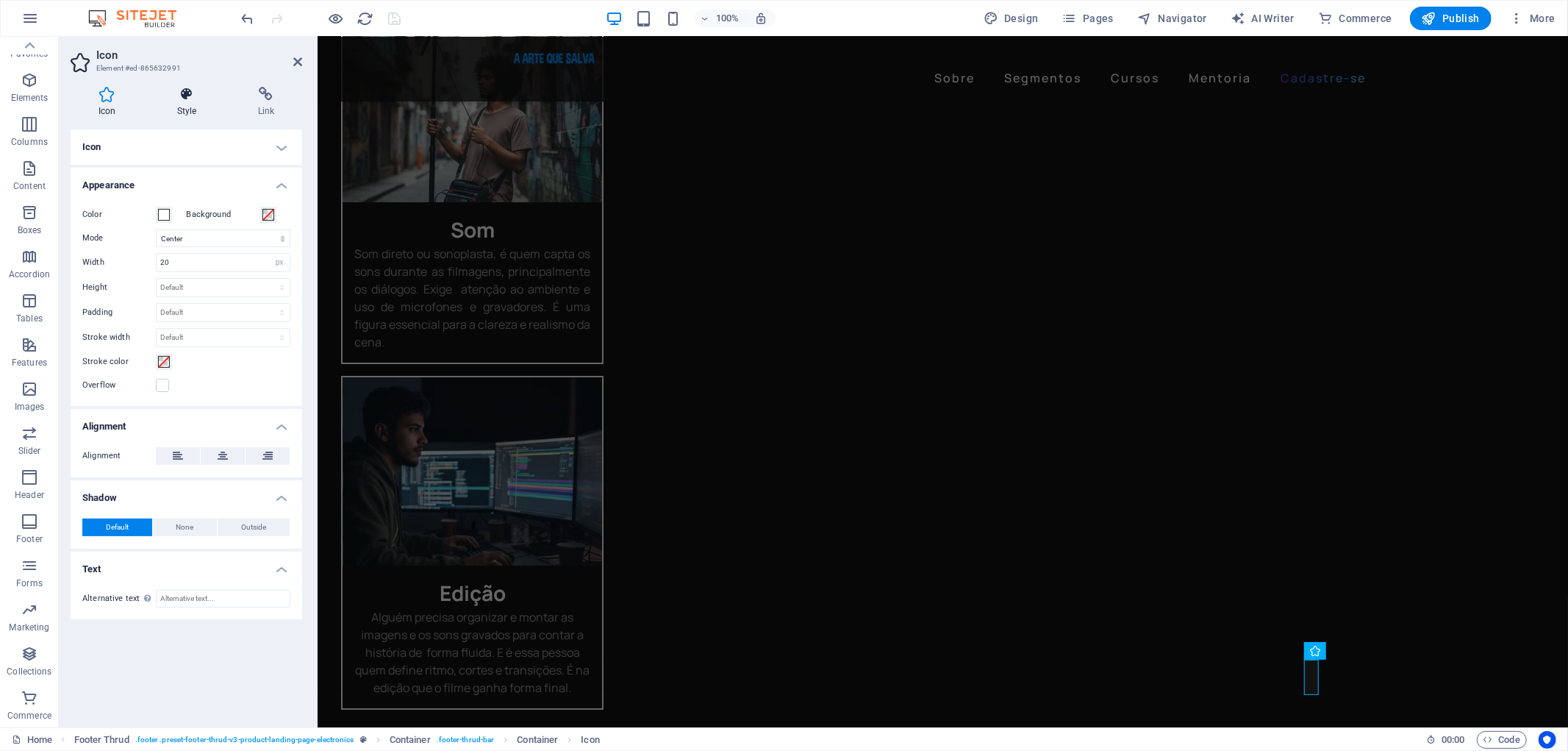
click at [176, 97] on icon at bounding box center [187, 95] width 75 height 15
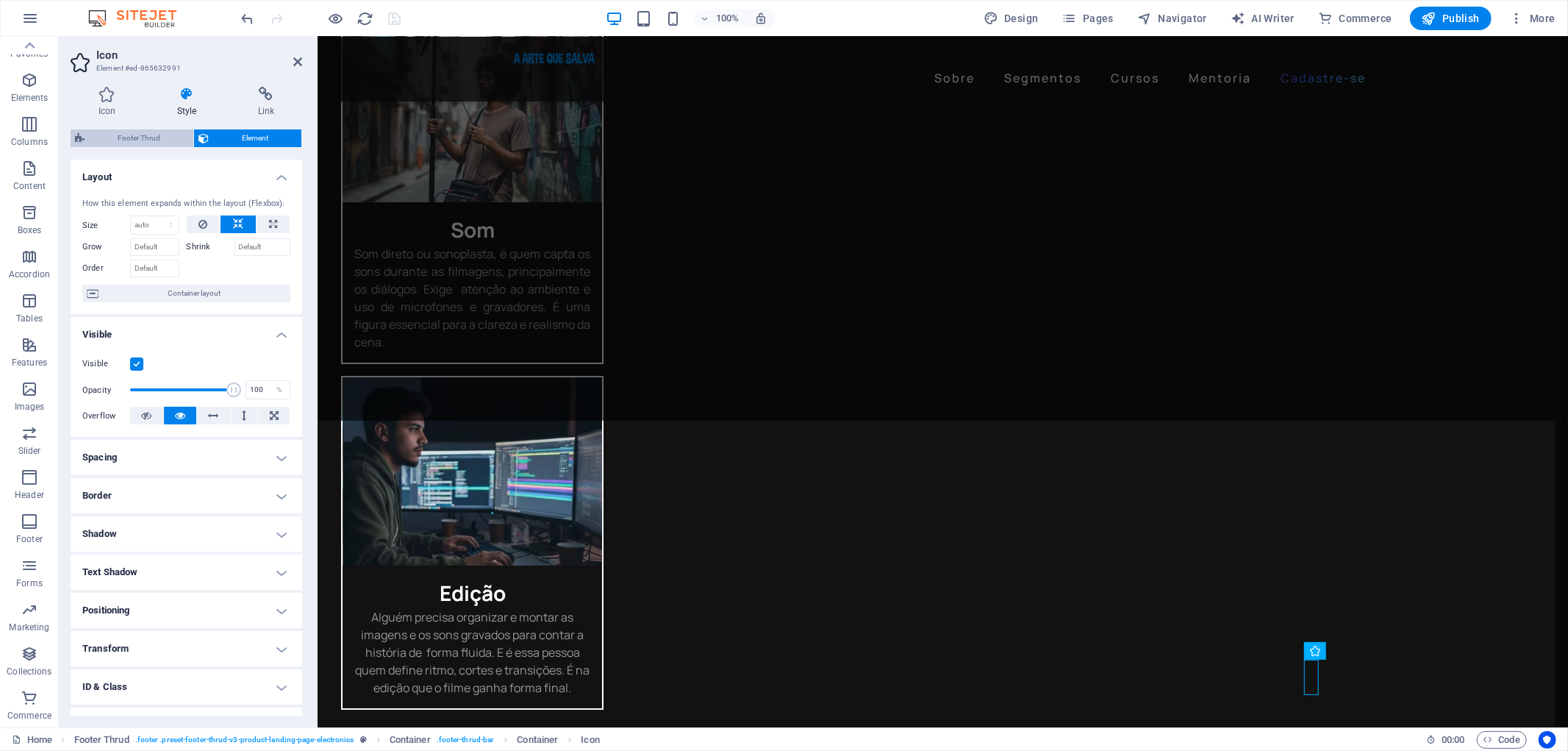
click at [152, 142] on span "Footer Thrud" at bounding box center [138, 137] width 100 height 17
select select "rem"
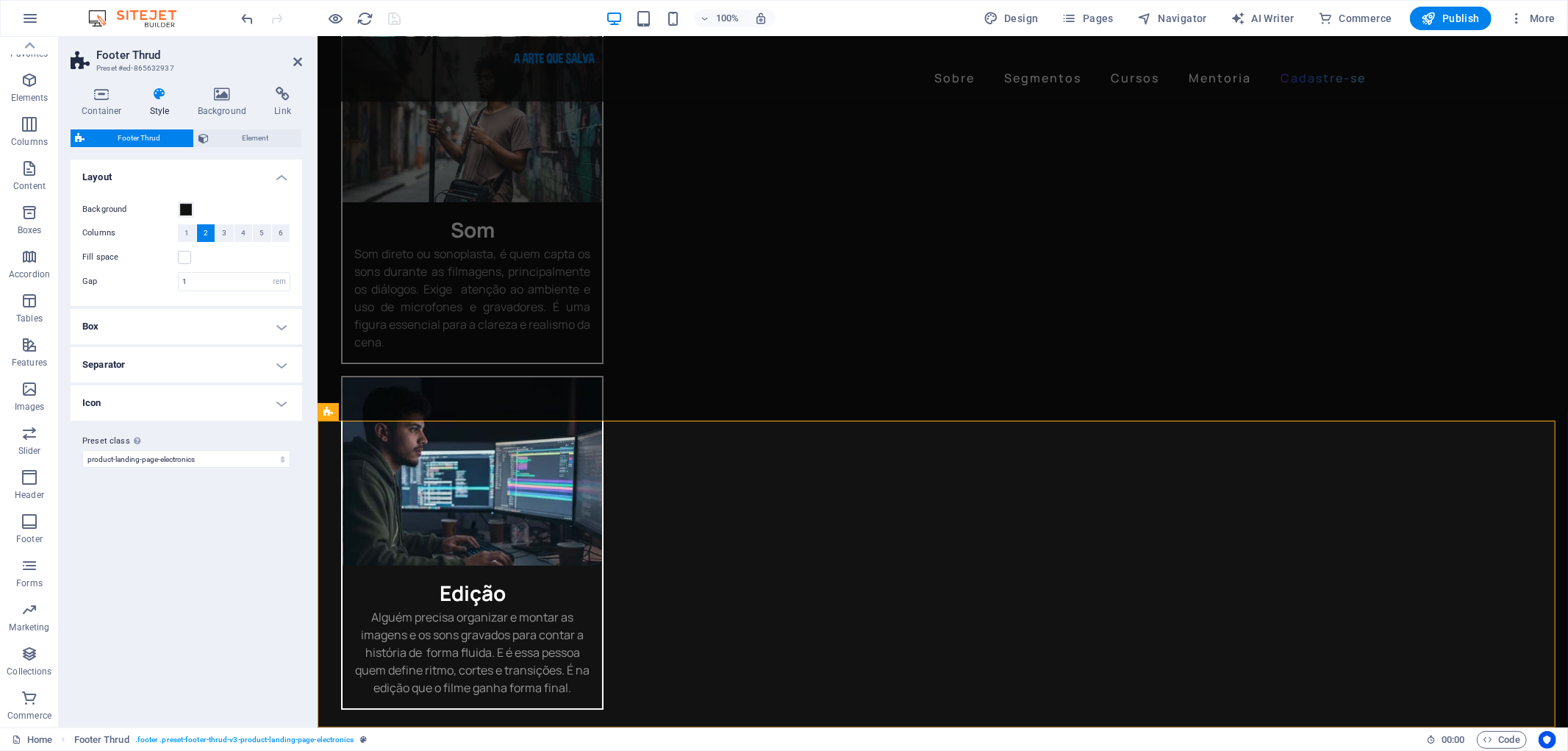
click at [281, 408] on h4 "Icon" at bounding box center [186, 403] width 231 height 35
click at [162, 93] on icon at bounding box center [160, 95] width 42 height 15
click at [254, 136] on span "Element" at bounding box center [255, 137] width 84 height 17
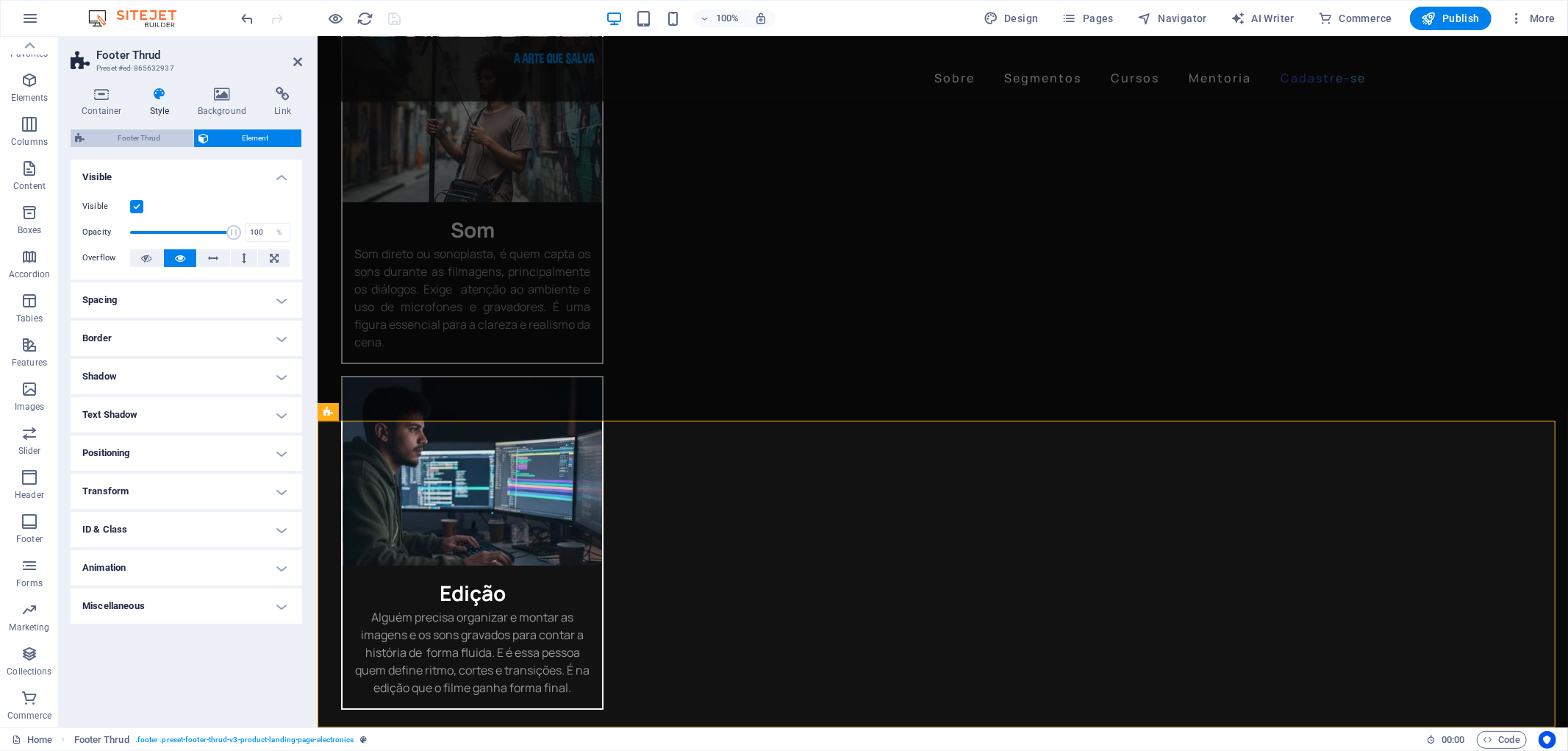
click at [159, 129] on span "Footer Thrud" at bounding box center [138, 137] width 100 height 17
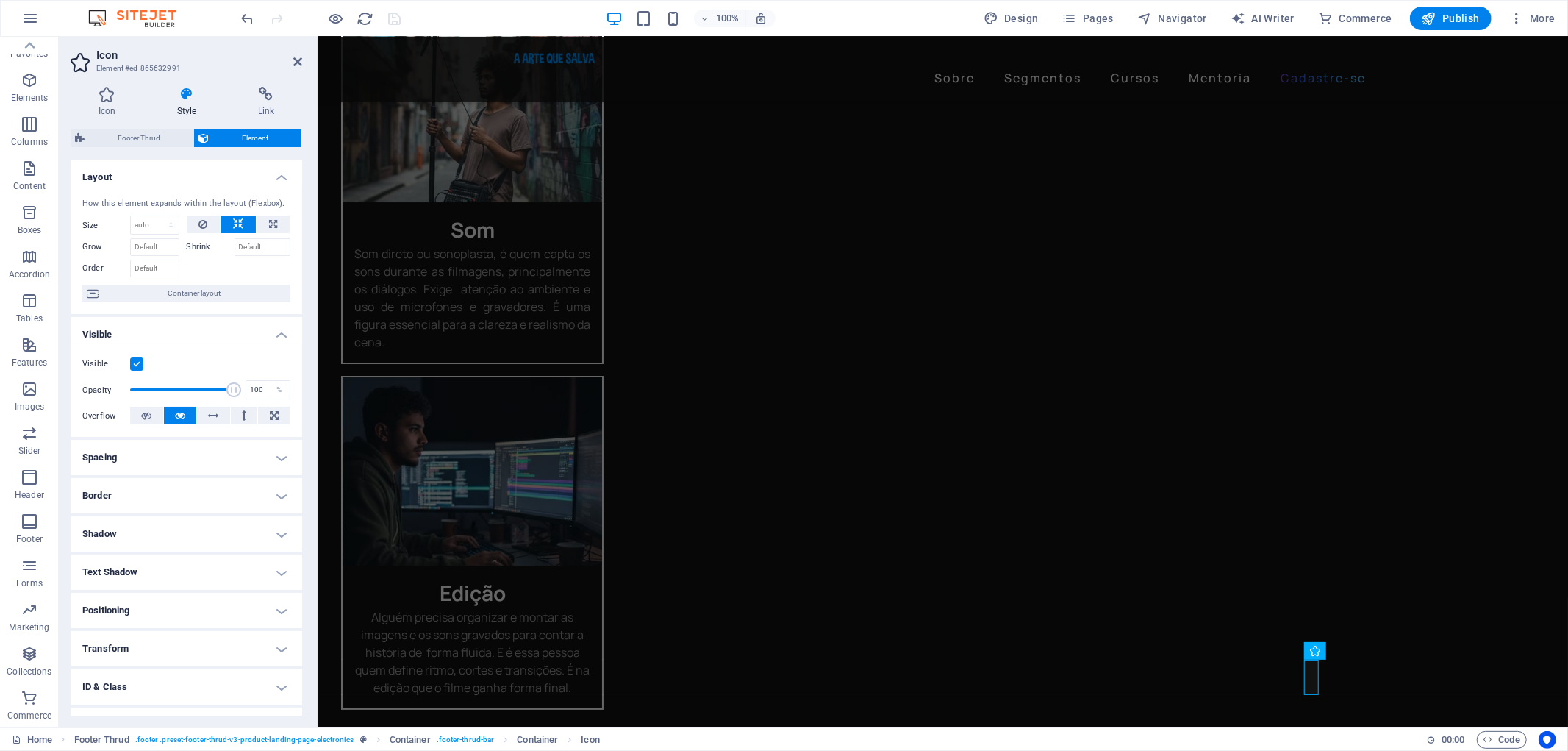
scroll to position [65, 0]
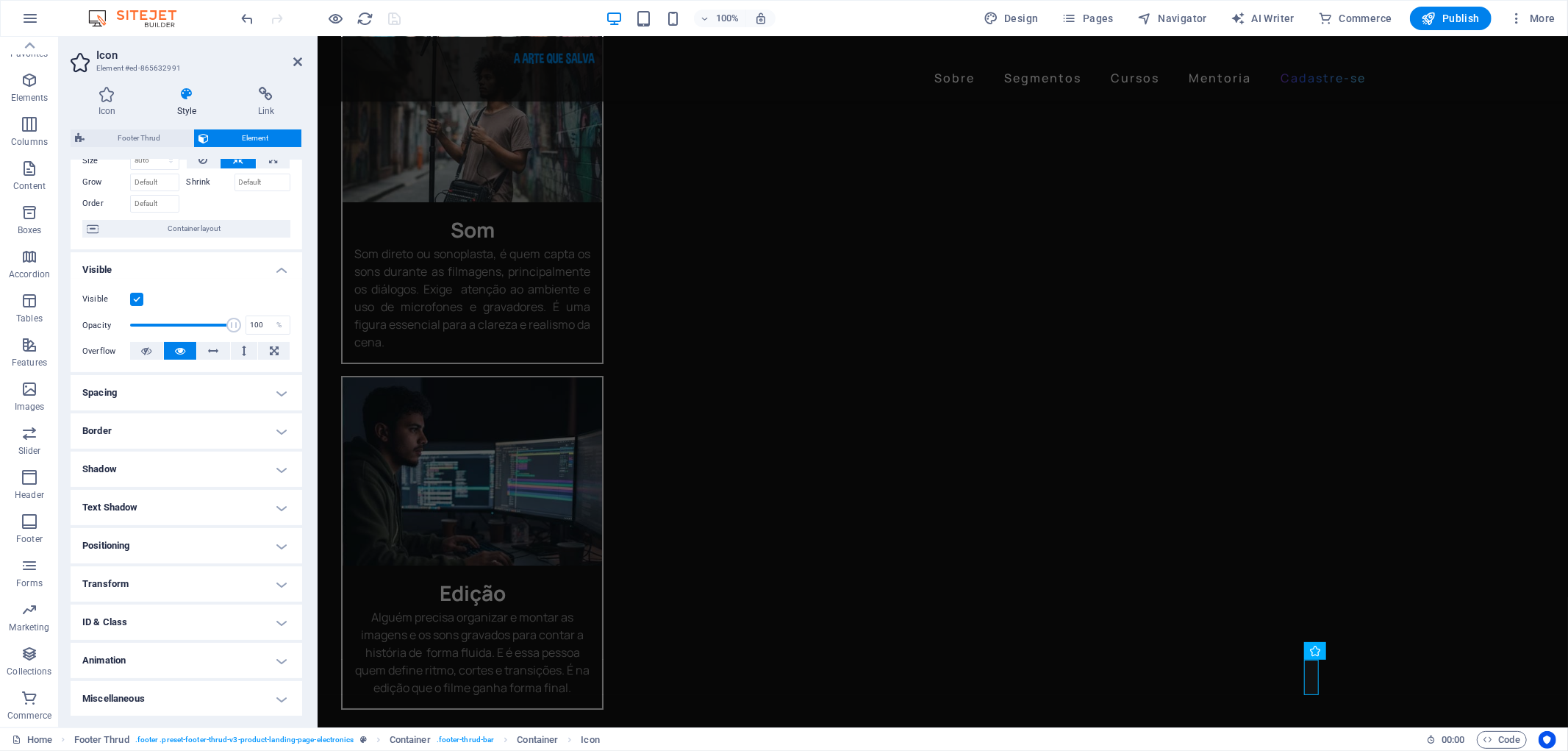
click at [282, 617] on h4 "ID & Class" at bounding box center [186, 622] width 231 height 35
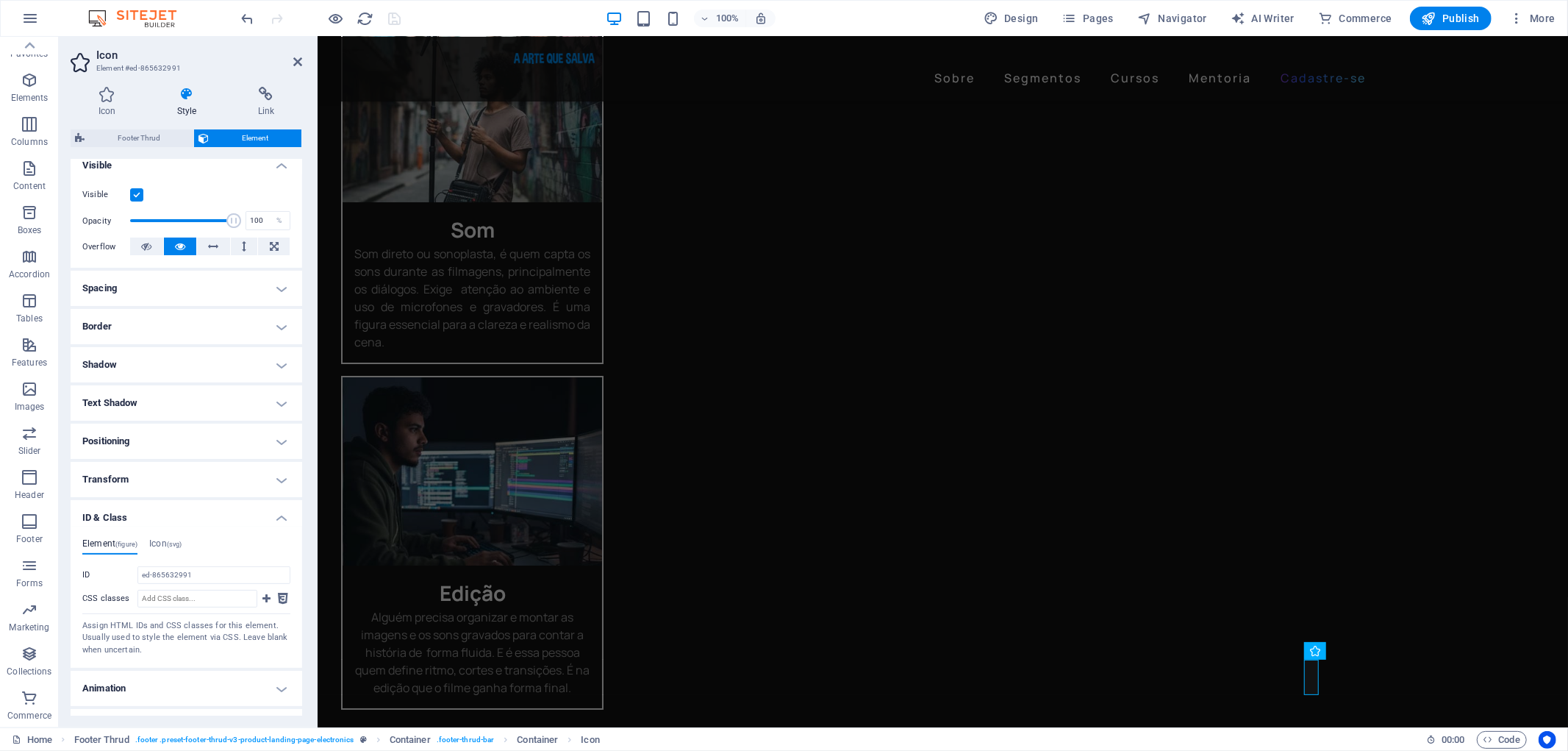
scroll to position [196, 0]
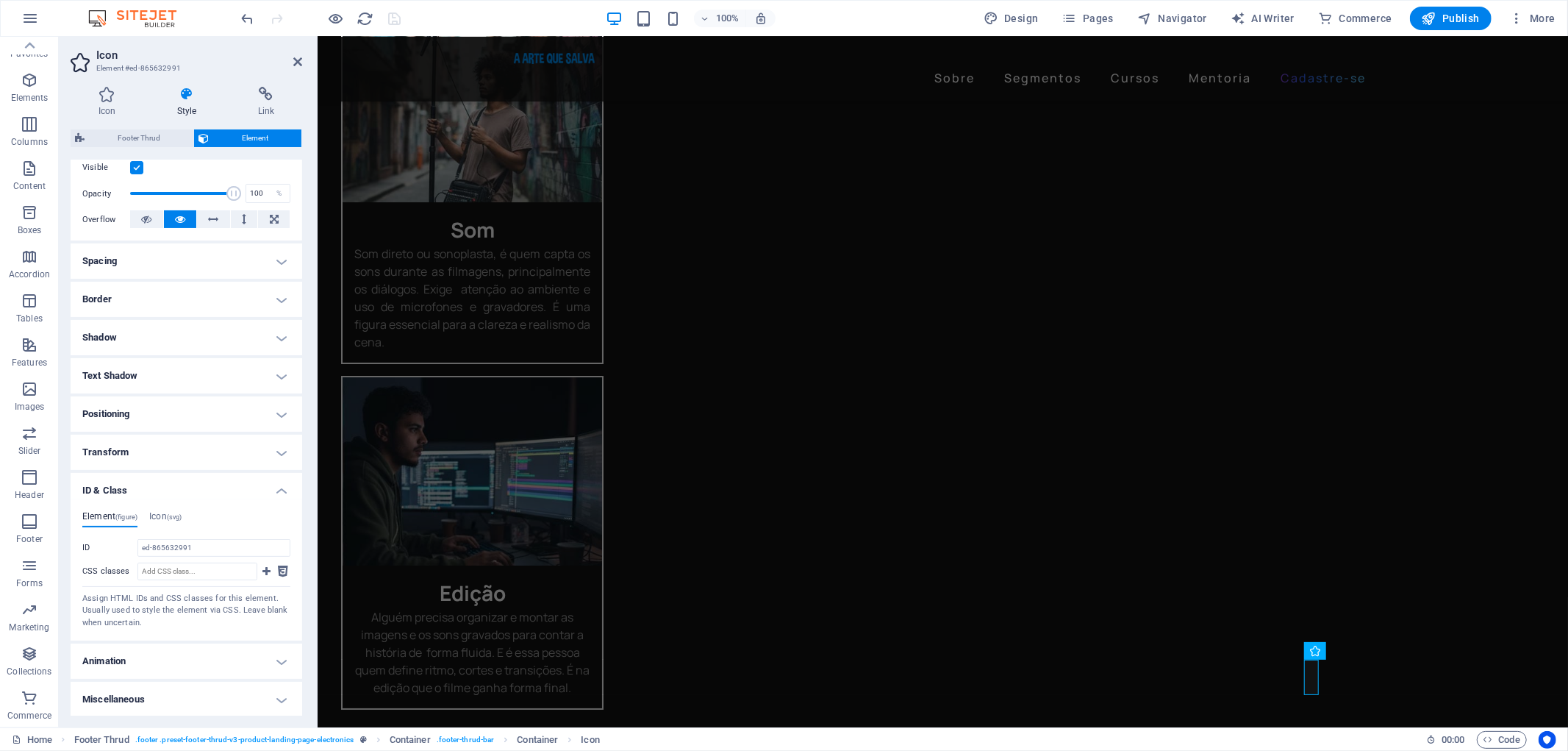
click at [281, 697] on h4 "Miscellaneous" at bounding box center [186, 698] width 231 height 35
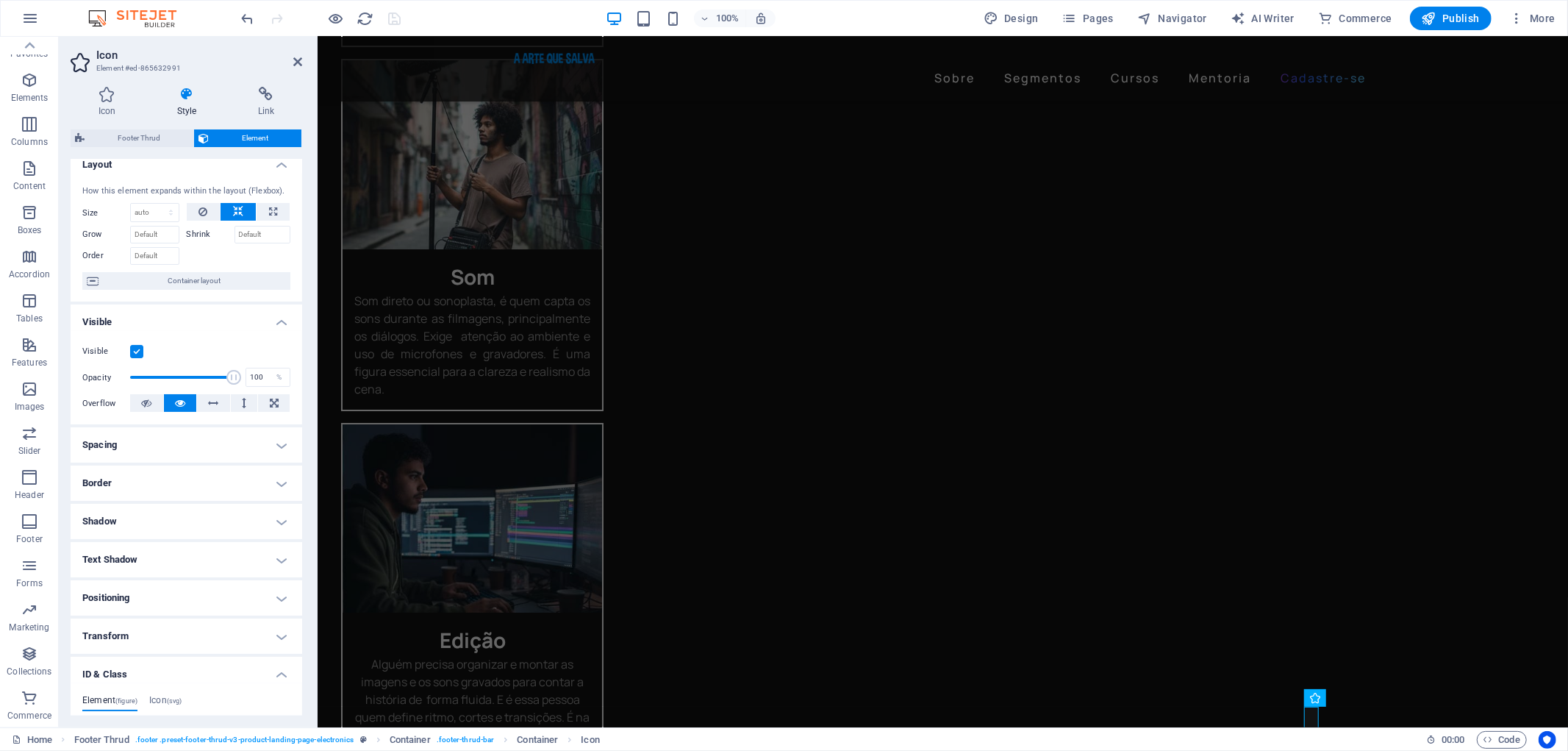
scroll to position [0, 0]
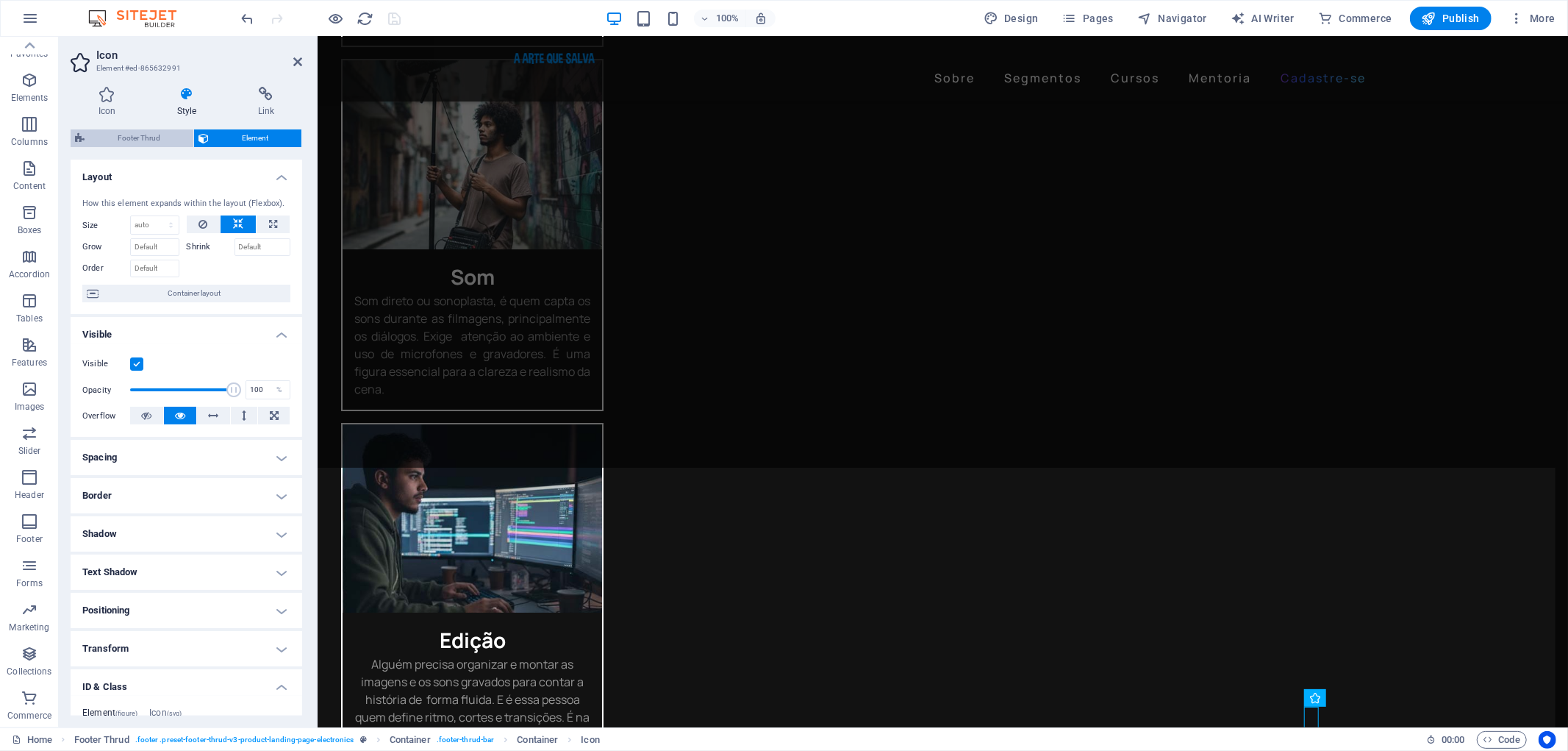
click at [126, 136] on span "Footer Thrud" at bounding box center [138, 137] width 100 height 17
select select "rem"
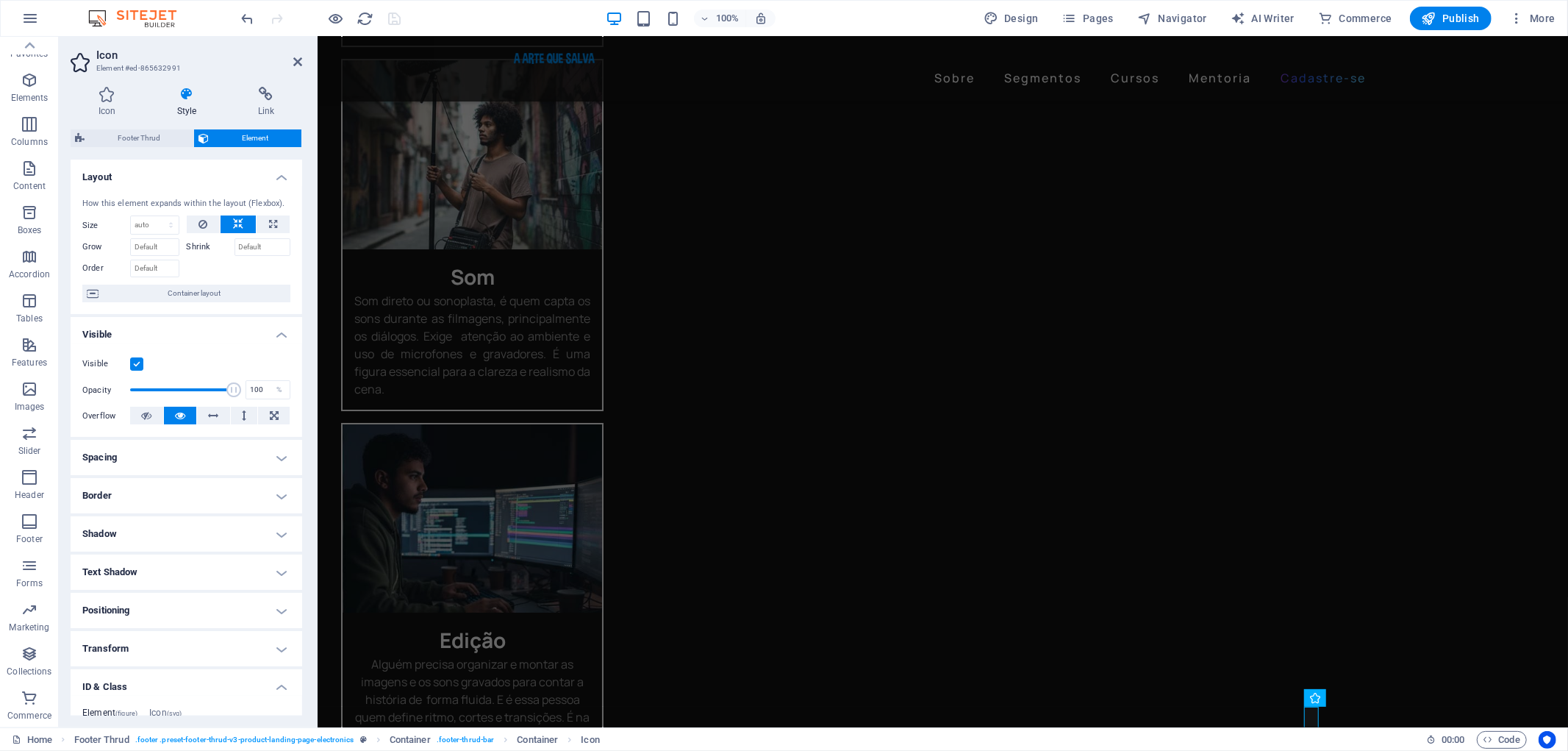
click at [185, 100] on icon at bounding box center [187, 95] width 75 height 15
click at [105, 100] on icon at bounding box center [107, 95] width 73 height 15
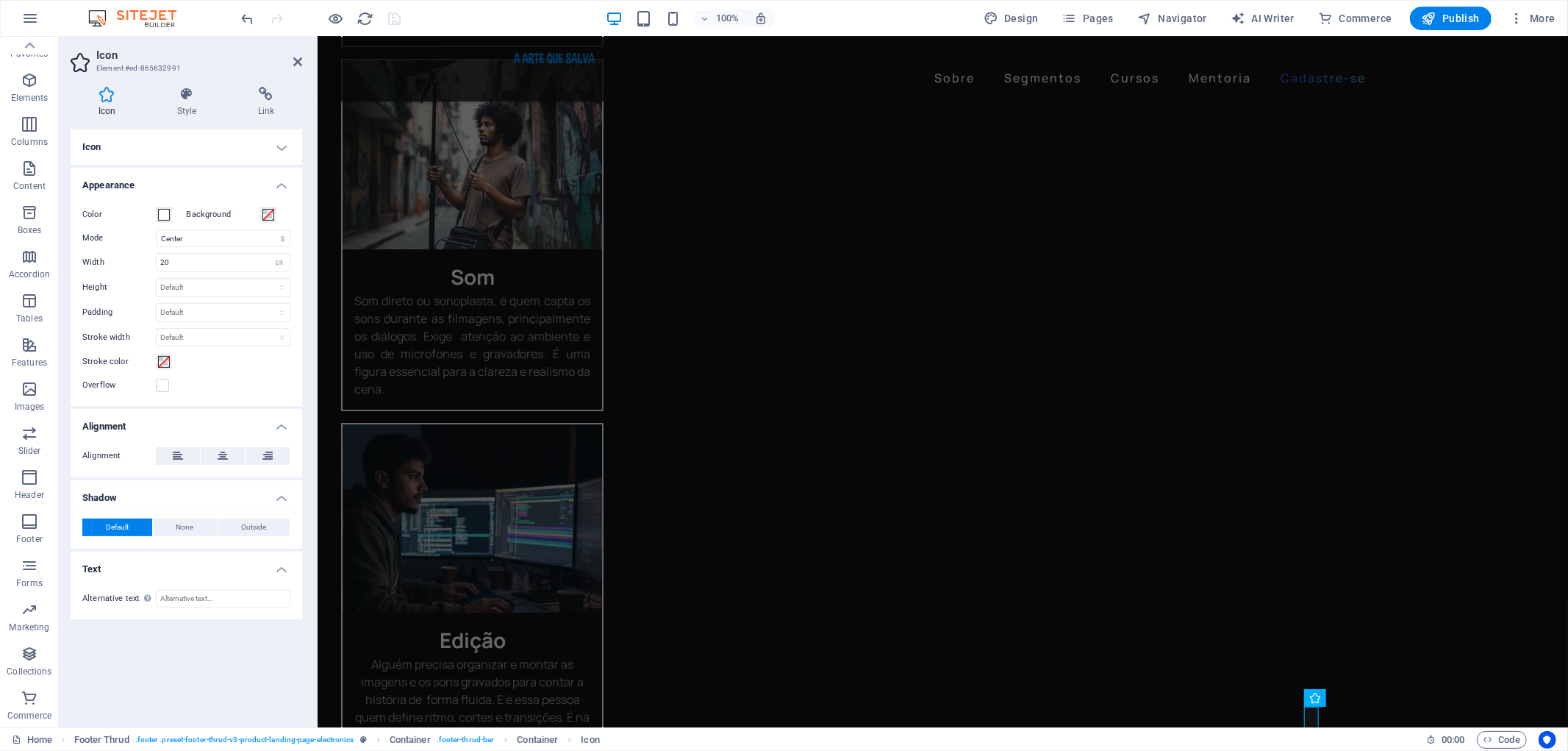
click at [278, 140] on h4 "Icon" at bounding box center [186, 146] width 231 height 35
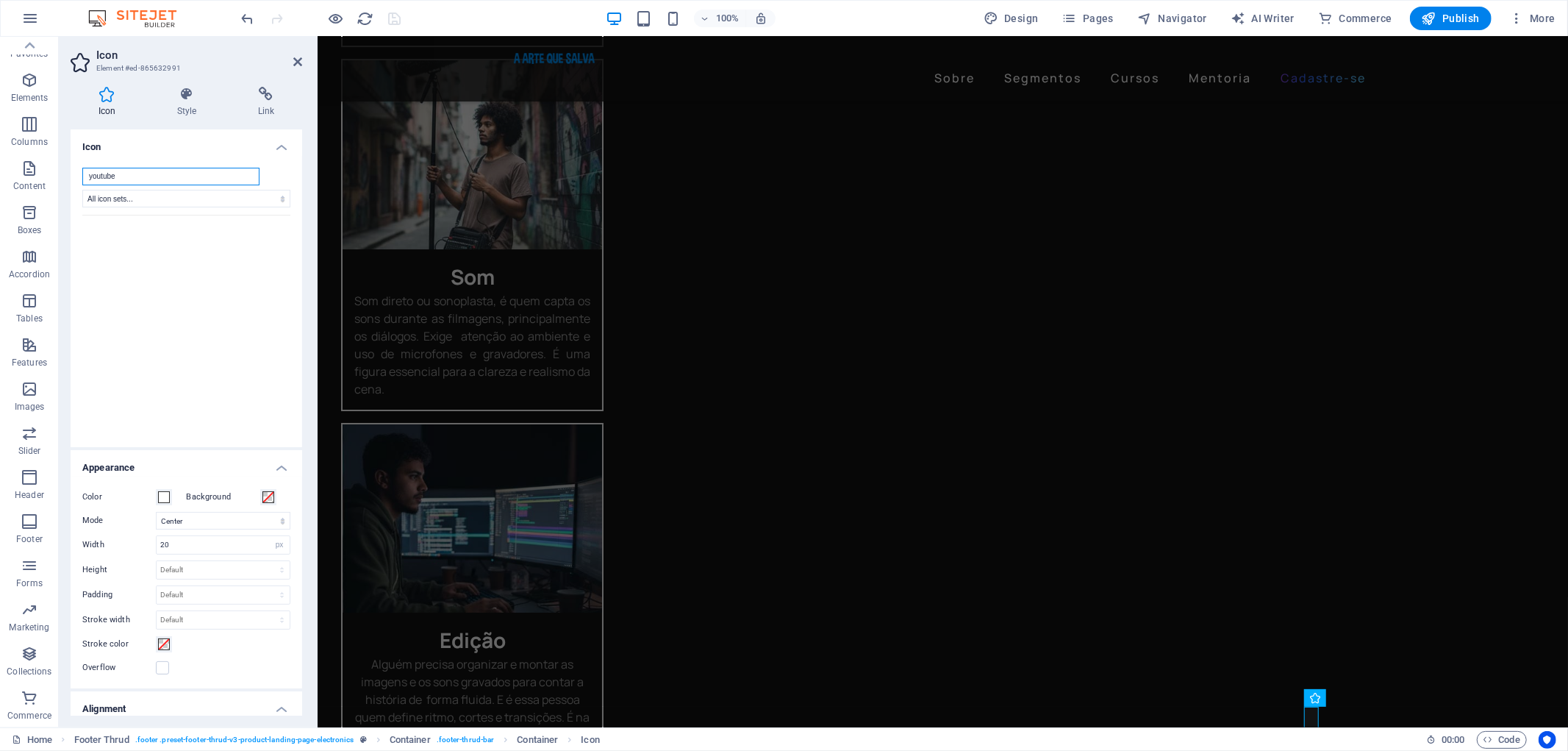
click at [127, 173] on input "youtube" at bounding box center [171, 176] width 177 height 17
drag, startPoint x: 1015, startPoint y: 26, endPoint x: 883, endPoint y: 277, distance: 283.6
click at [1015, 26] on button "Design" at bounding box center [1011, 18] width 67 height 23
select select "px"
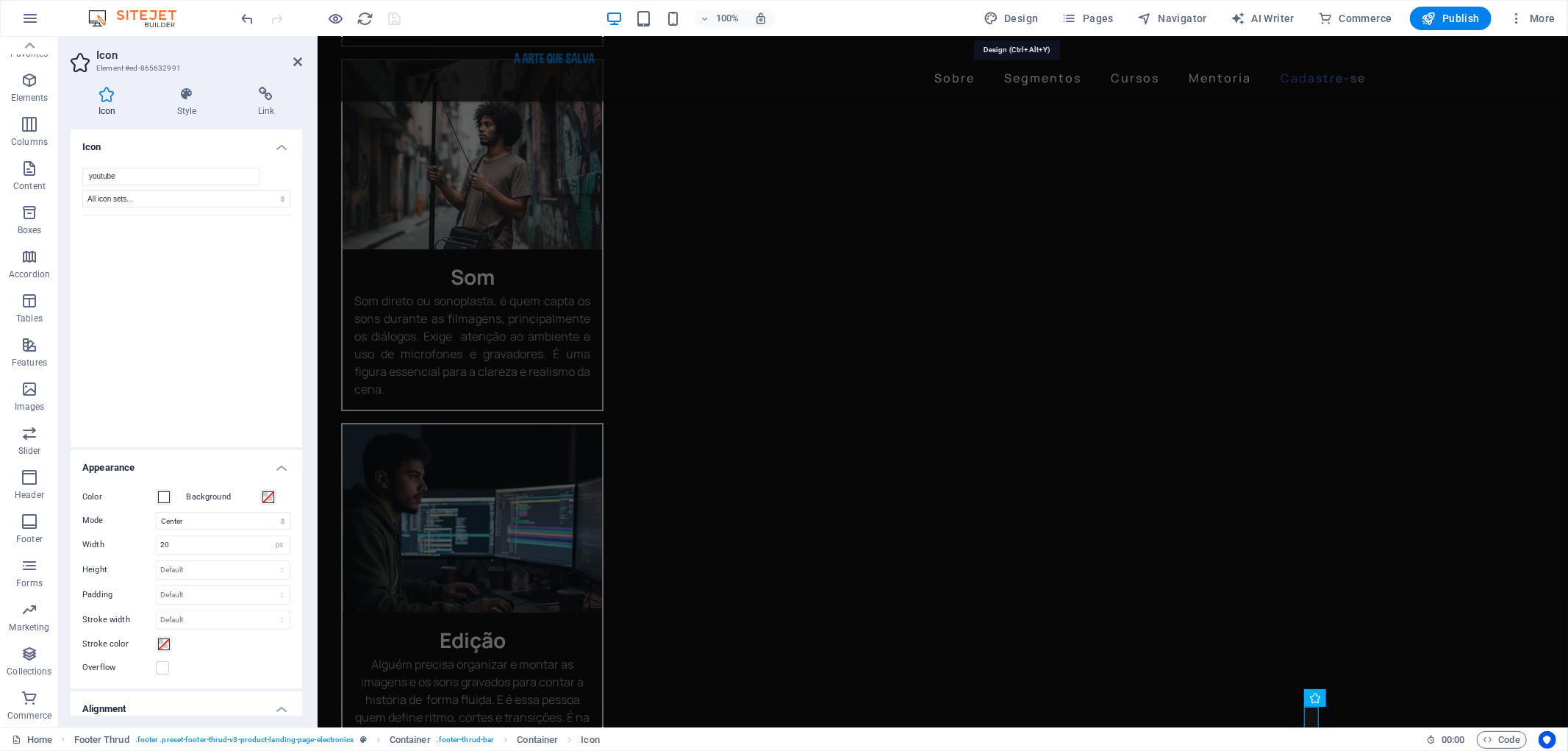
select select "400"
select select "px"
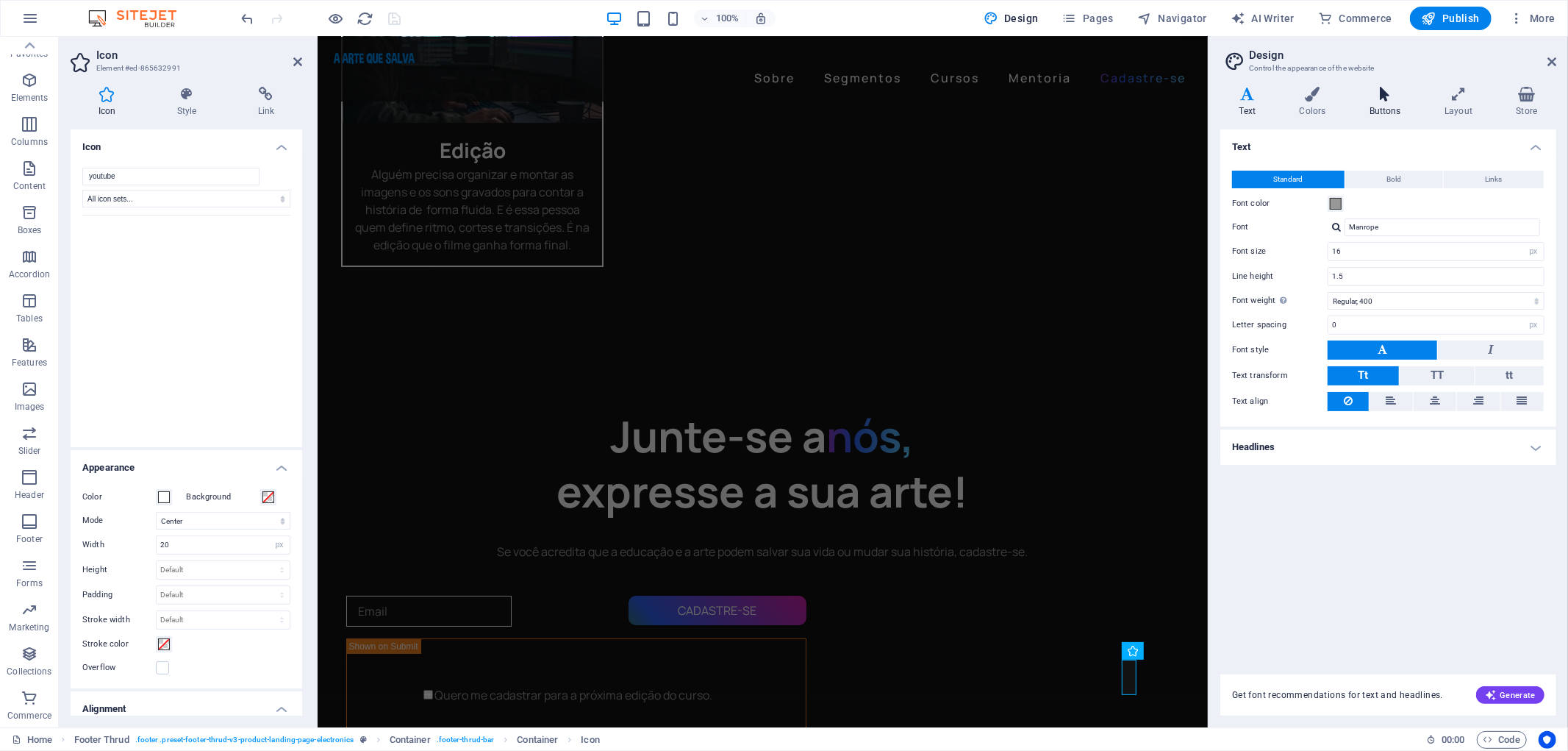
click at [1379, 101] on h4 "Buttons" at bounding box center [1388, 102] width 75 height 31
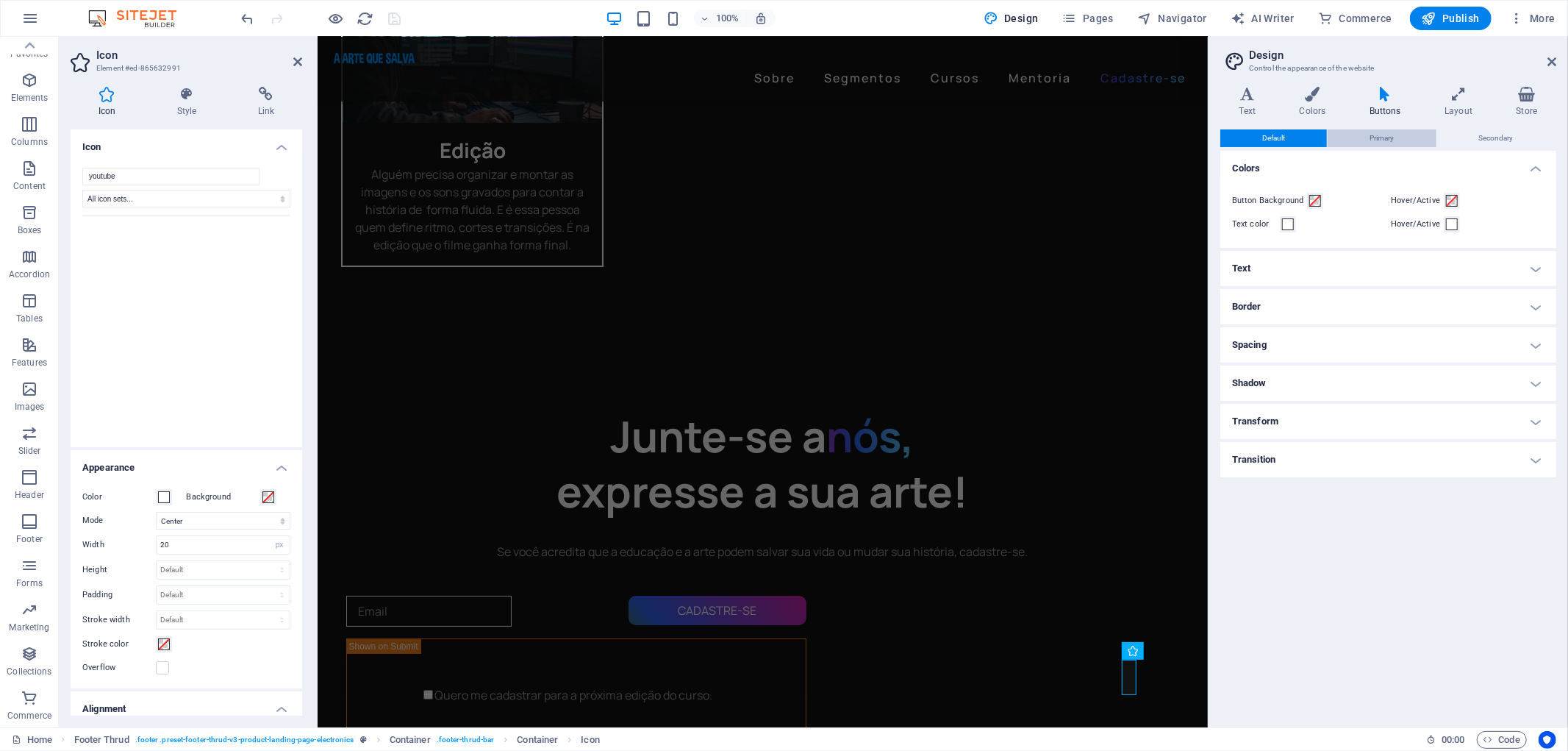
click at [1371, 136] on span "Primary" at bounding box center [1382, 137] width 24 height 17
click at [1484, 133] on span "Secondary" at bounding box center [1497, 137] width 35 height 17
click at [1289, 142] on button "Default" at bounding box center [1274, 137] width 107 height 17
click at [1519, 24] on icon "button" at bounding box center [1517, 19] width 15 height 15
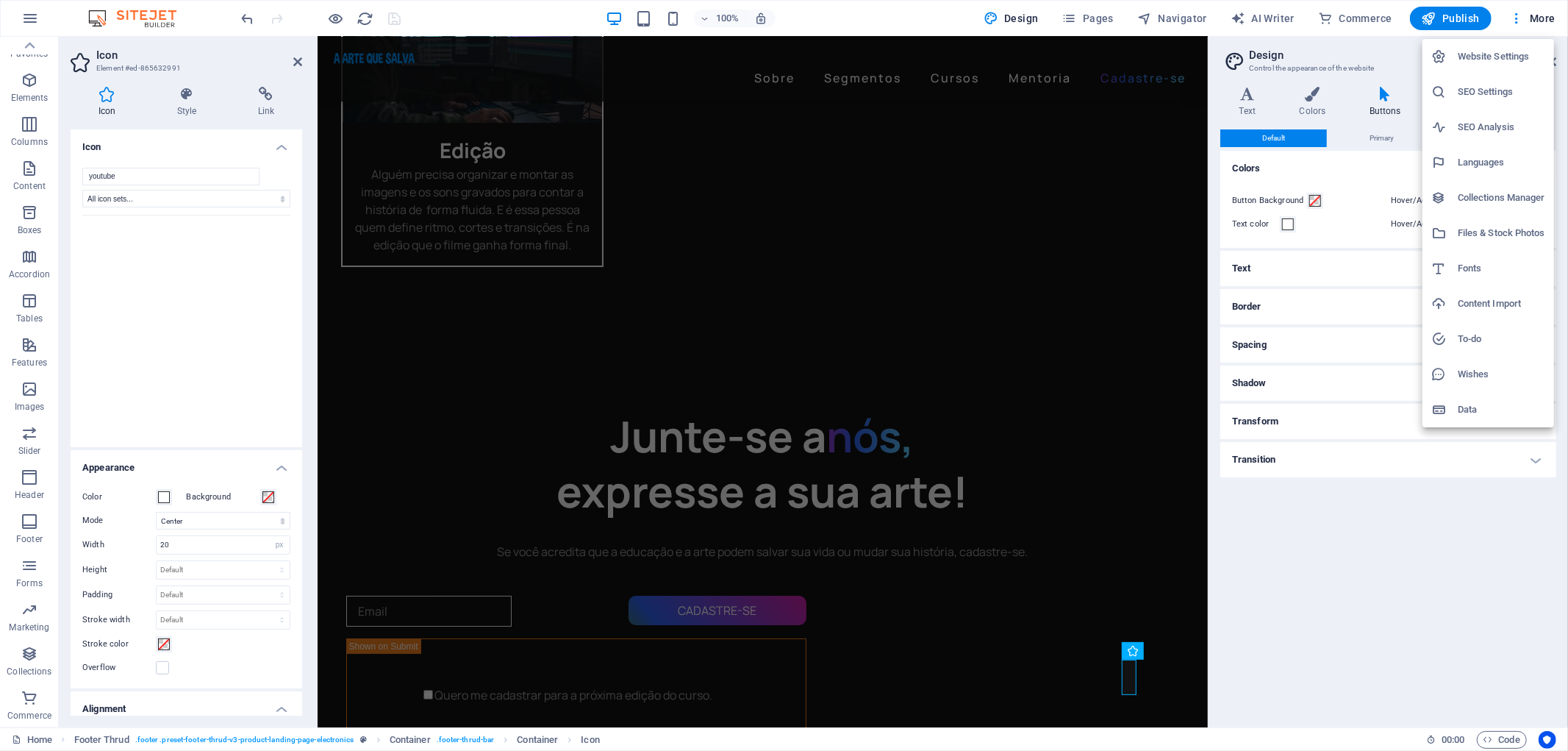
click at [1493, 87] on h6 "SEO Settings" at bounding box center [1501, 92] width 87 height 17
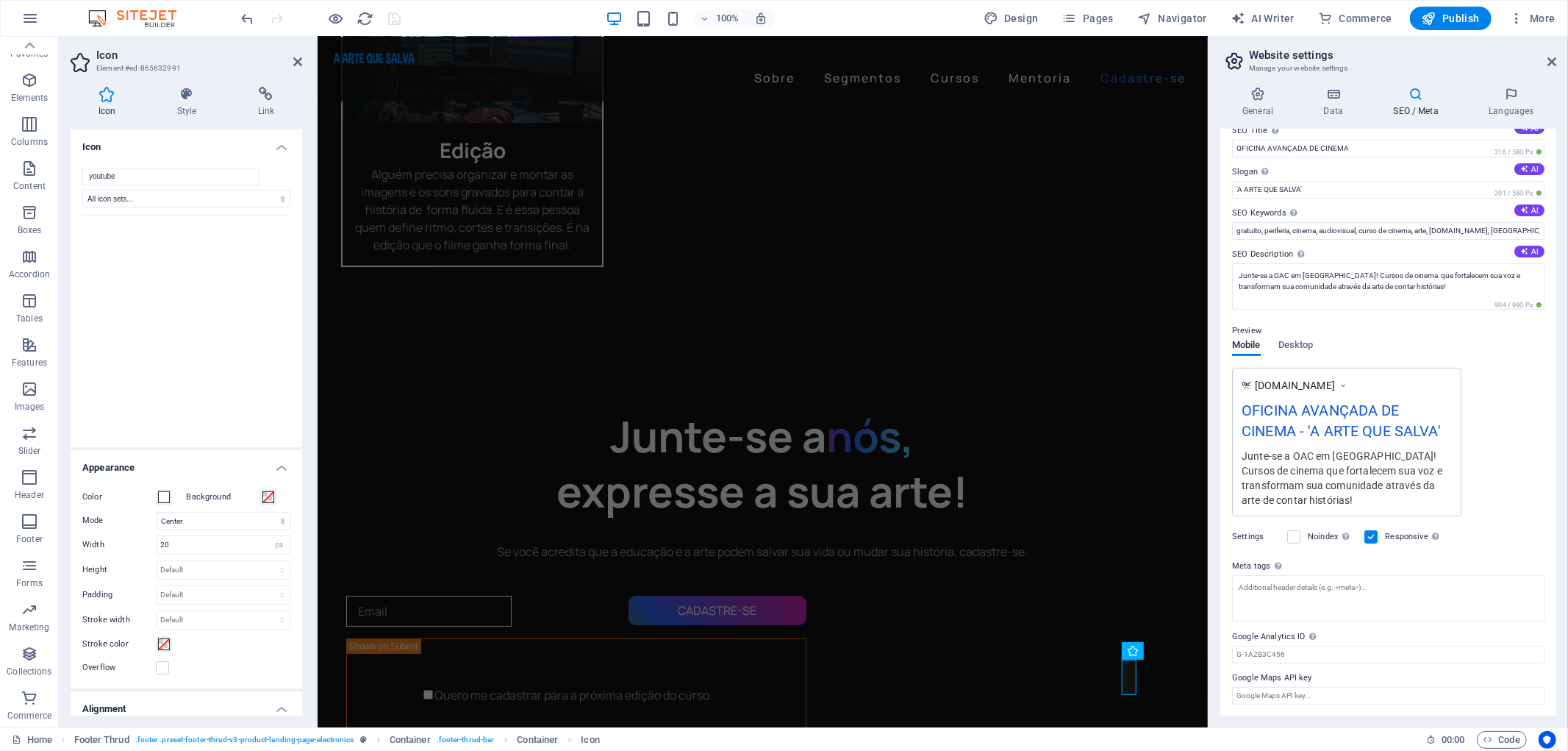
scroll to position [0, 0]
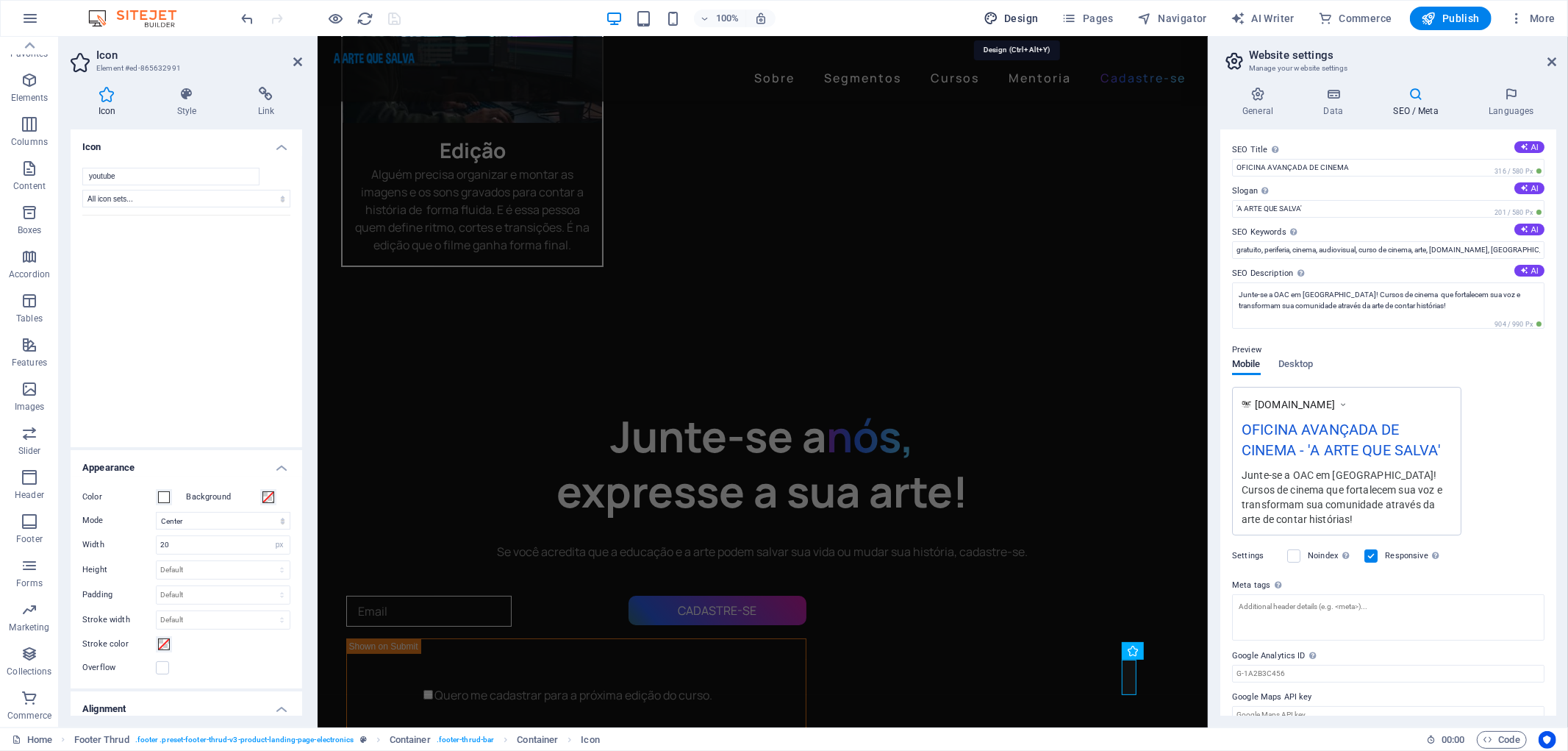
click at [1023, 16] on span "Design" at bounding box center [1011, 19] width 55 height 15
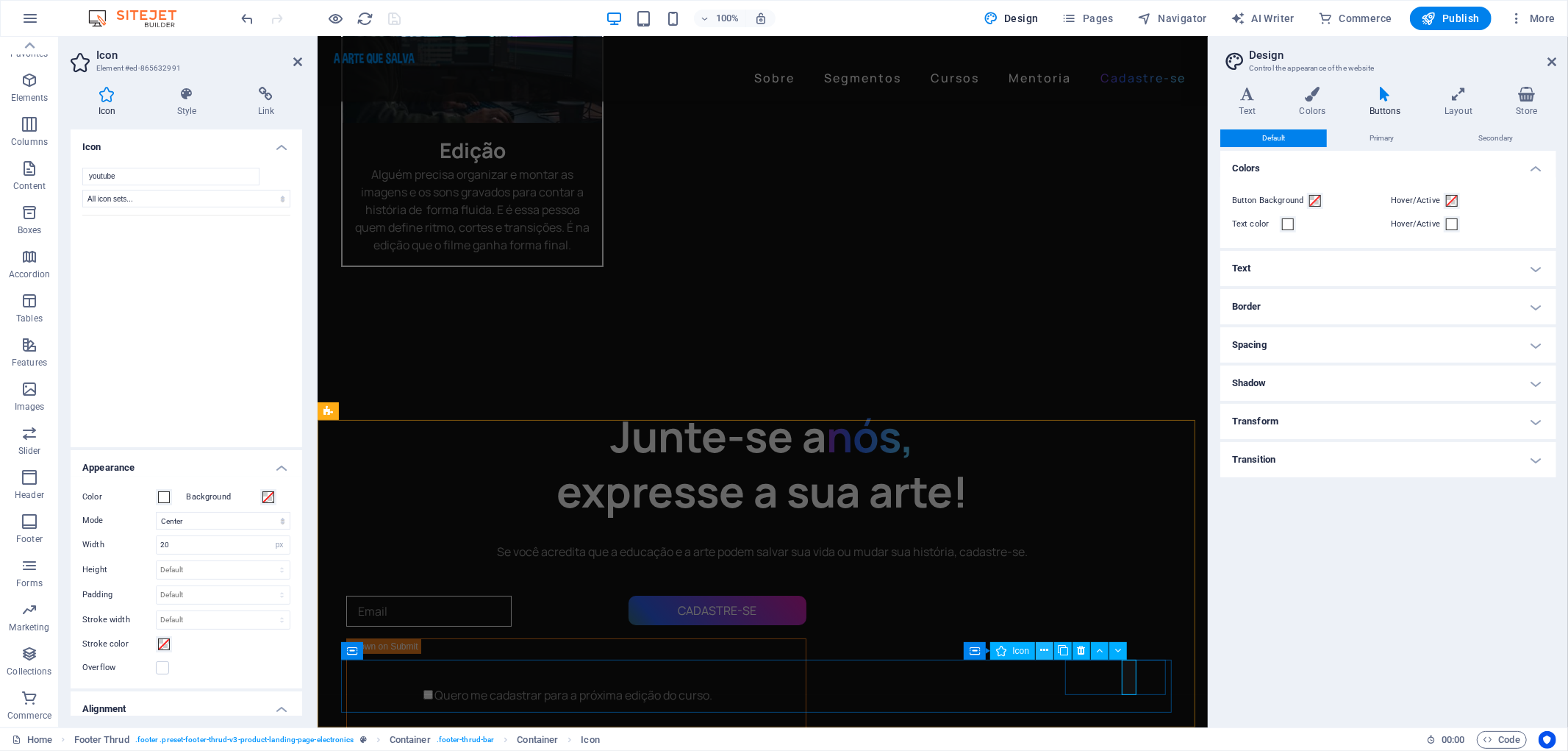
click at [1046, 647] on icon at bounding box center [1045, 650] width 8 height 16
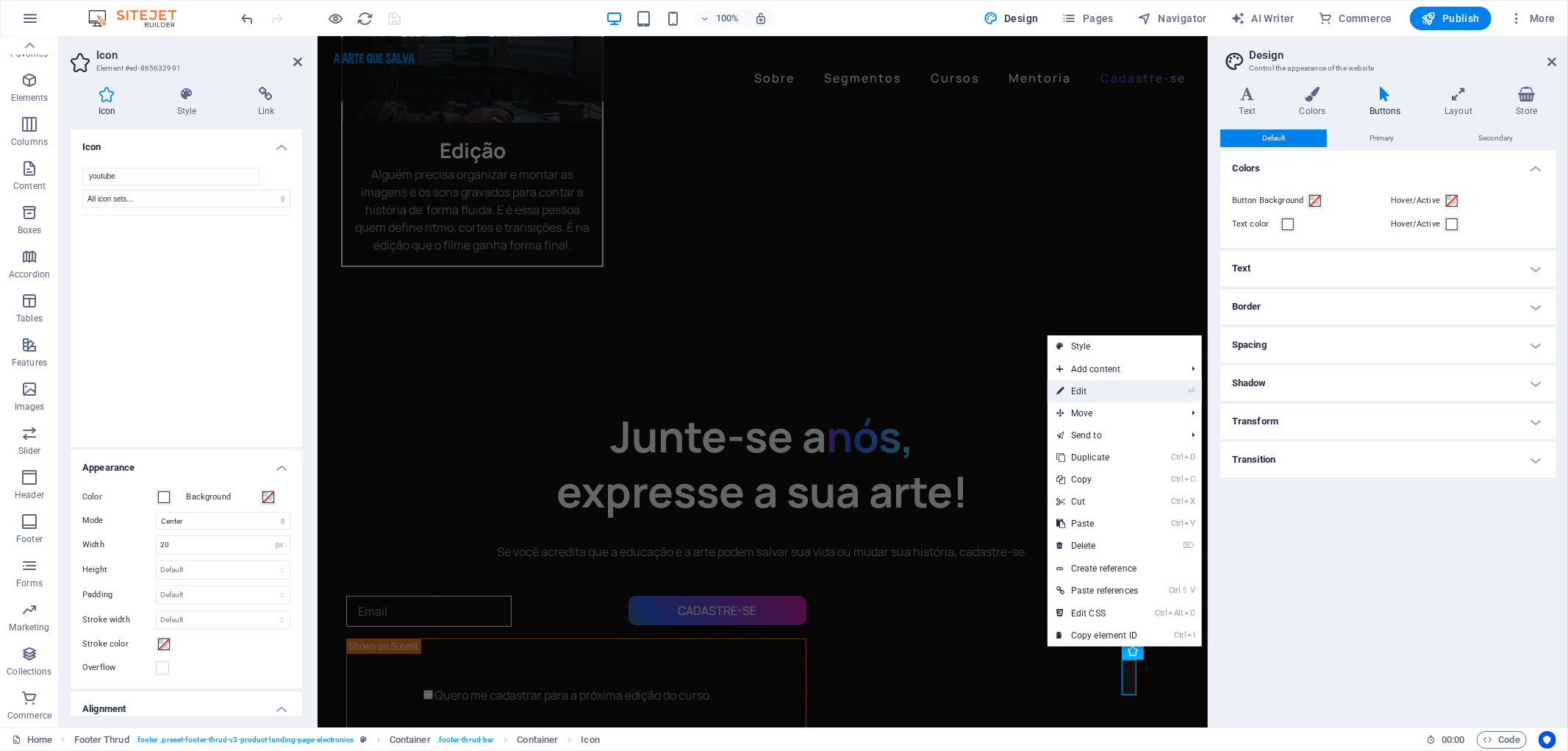
click at [1126, 382] on link "⏎ Edit" at bounding box center [1097, 391] width 99 height 22
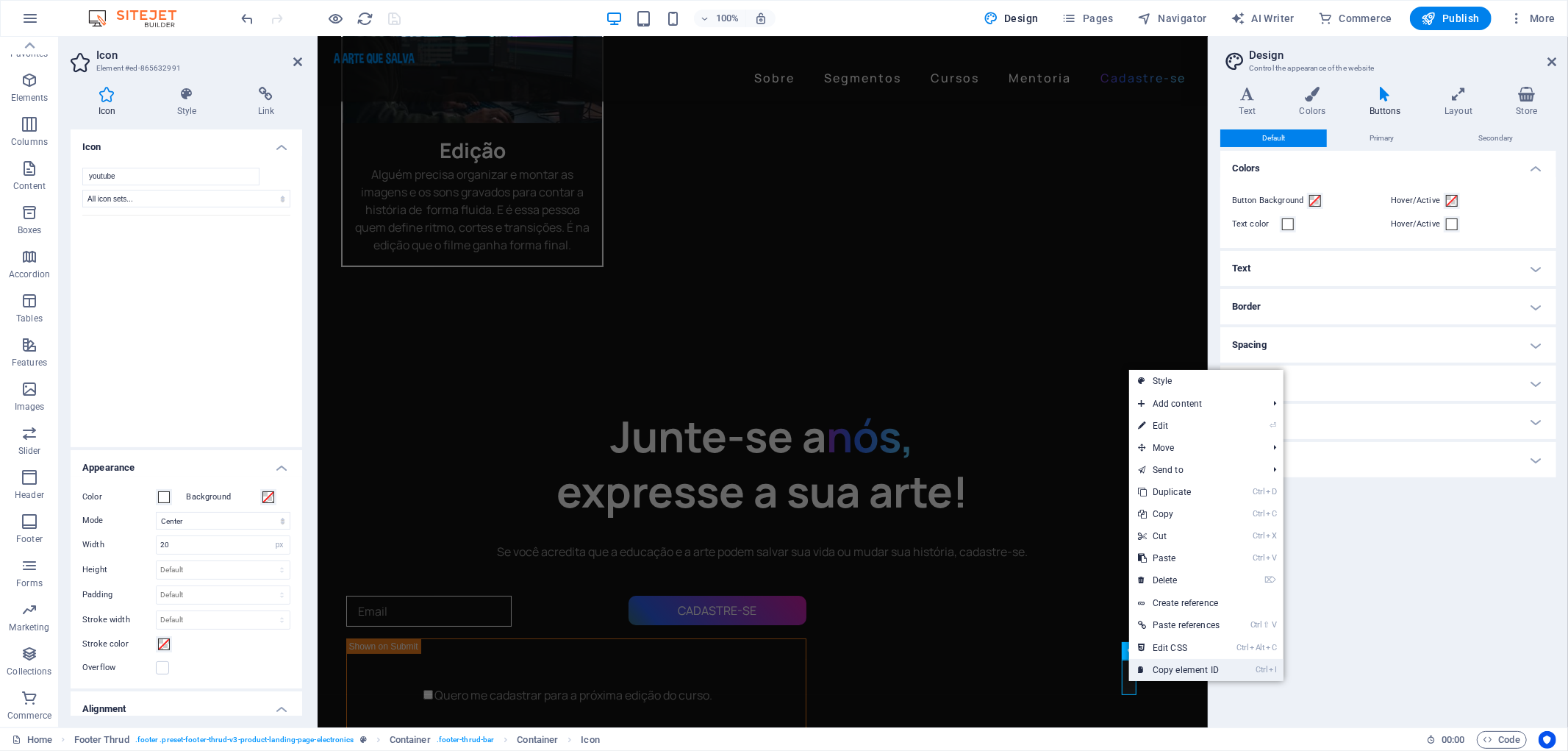
click at [1163, 673] on link "Ctrl I Copy element ID" at bounding box center [1179, 669] width 99 height 22
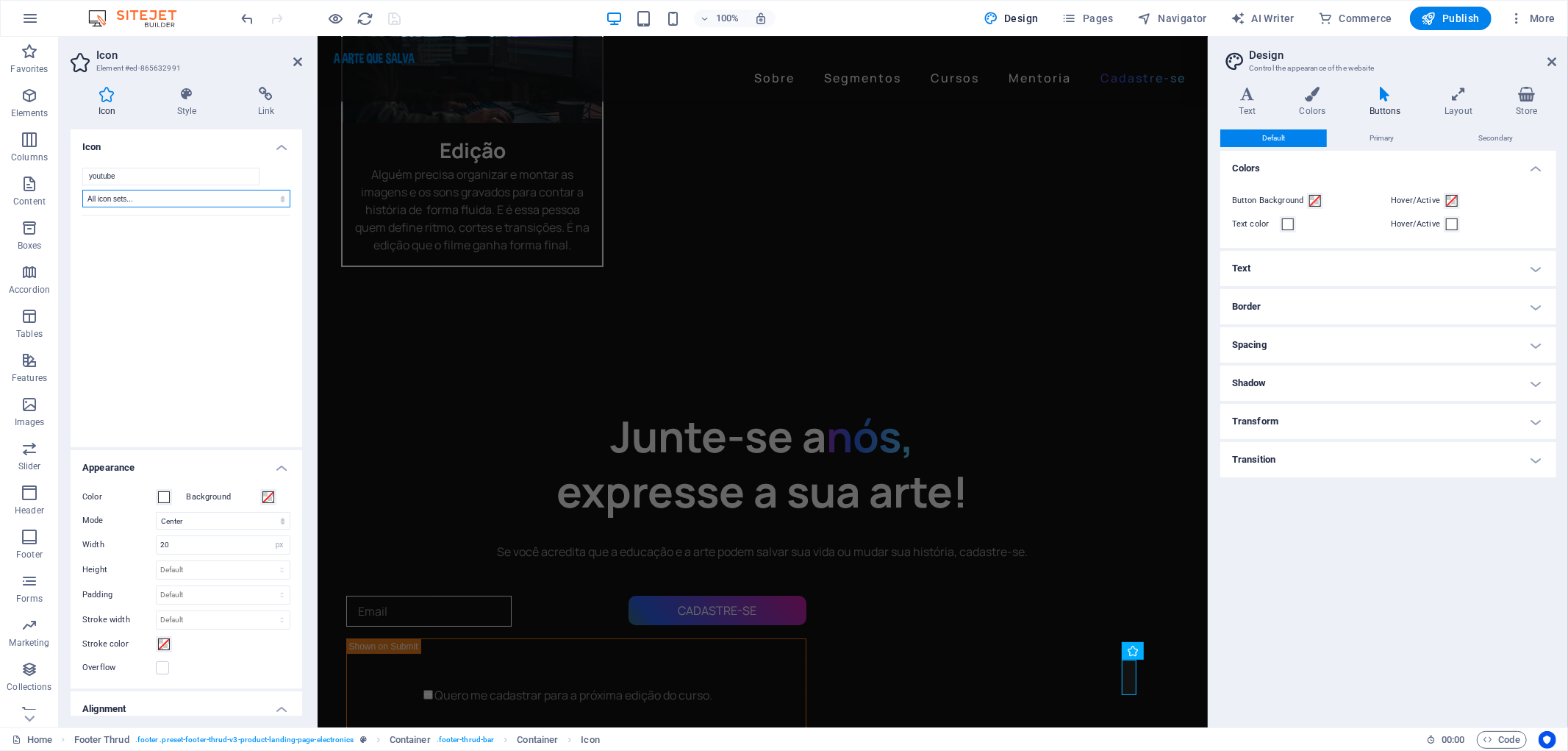
click at [152, 201] on select "All icon sets... IcoFont Ionicons FontAwesome Brands FontAwesome Duotone FontAw…" at bounding box center [186, 198] width 208 height 17
click at [83, 190] on select "All icon sets... IcoFont Ionicons FontAwesome Brands FontAwesome Duotone FontAw…" at bounding box center [186, 198] width 208 height 17
click at [199, 198] on select "All icon sets... IcoFont Ionicons FontAwesome Brands FontAwesome Duotone FontAw…" at bounding box center [186, 198] width 208 height 17
click at [83, 190] on select "All icon sets... IcoFont Ionicons FontAwesome Brands FontAwesome Duotone FontAw…" at bounding box center [186, 198] width 208 height 17
click at [159, 195] on select "All icon sets... IcoFont Ionicons FontAwesome Brands FontAwesome Duotone FontAw…" at bounding box center [186, 198] width 208 height 17
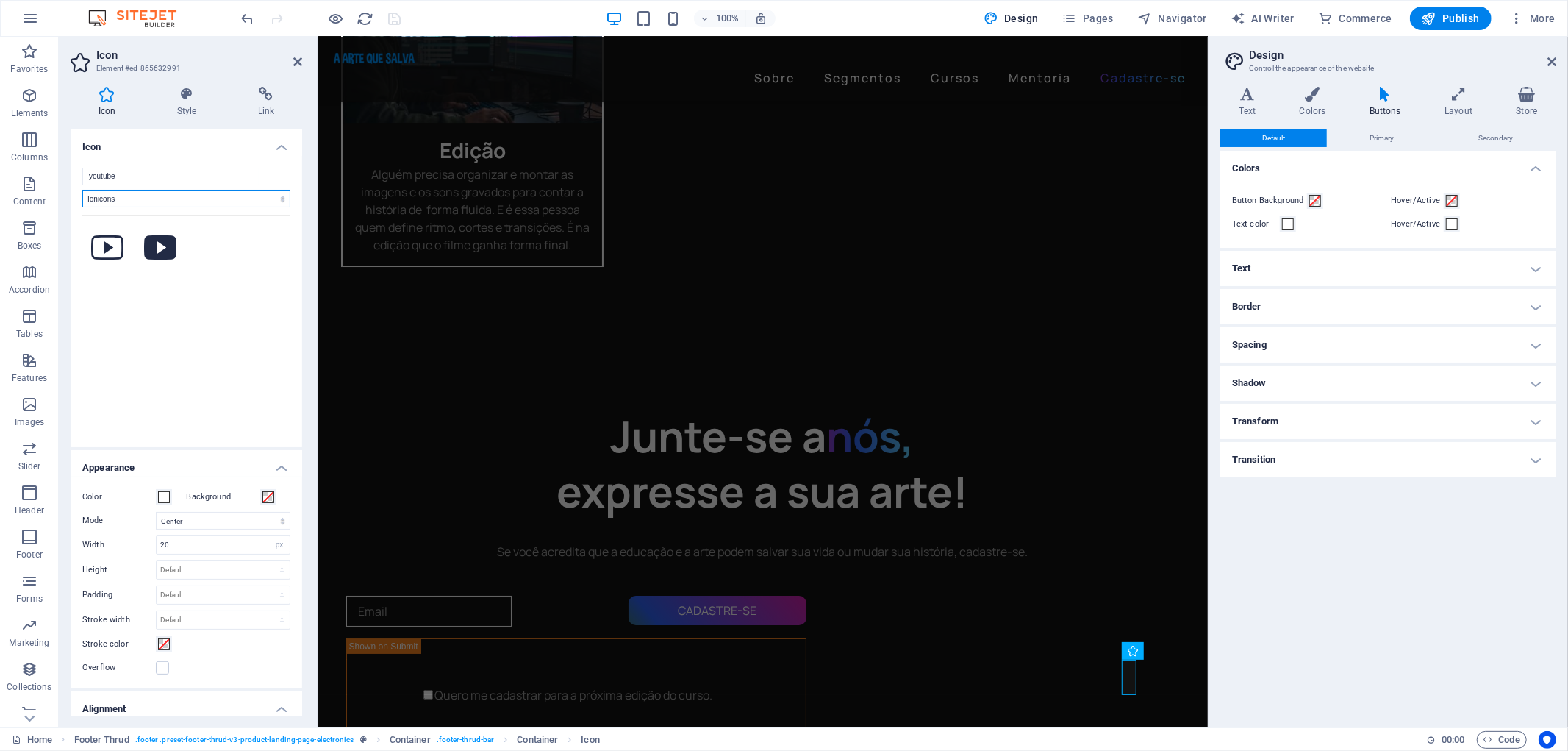
select select "font-awesome-brands"
click at [83, 190] on select "All icon sets... IcoFont Ionicons FontAwesome Brands FontAwesome Duotone FontAw…" at bounding box center [186, 198] width 208 height 17
click at [166, 194] on select "All icon sets... IcoFont Ionicons FontAwesome Brands FontAwesome Duotone FontAw…" at bounding box center [186, 198] width 208 height 17
select select
click at [83, 190] on select "All icon sets... IcoFont Ionicons FontAwesome Brands FontAwesome Duotone FontAw…" at bounding box center [186, 198] width 208 height 17
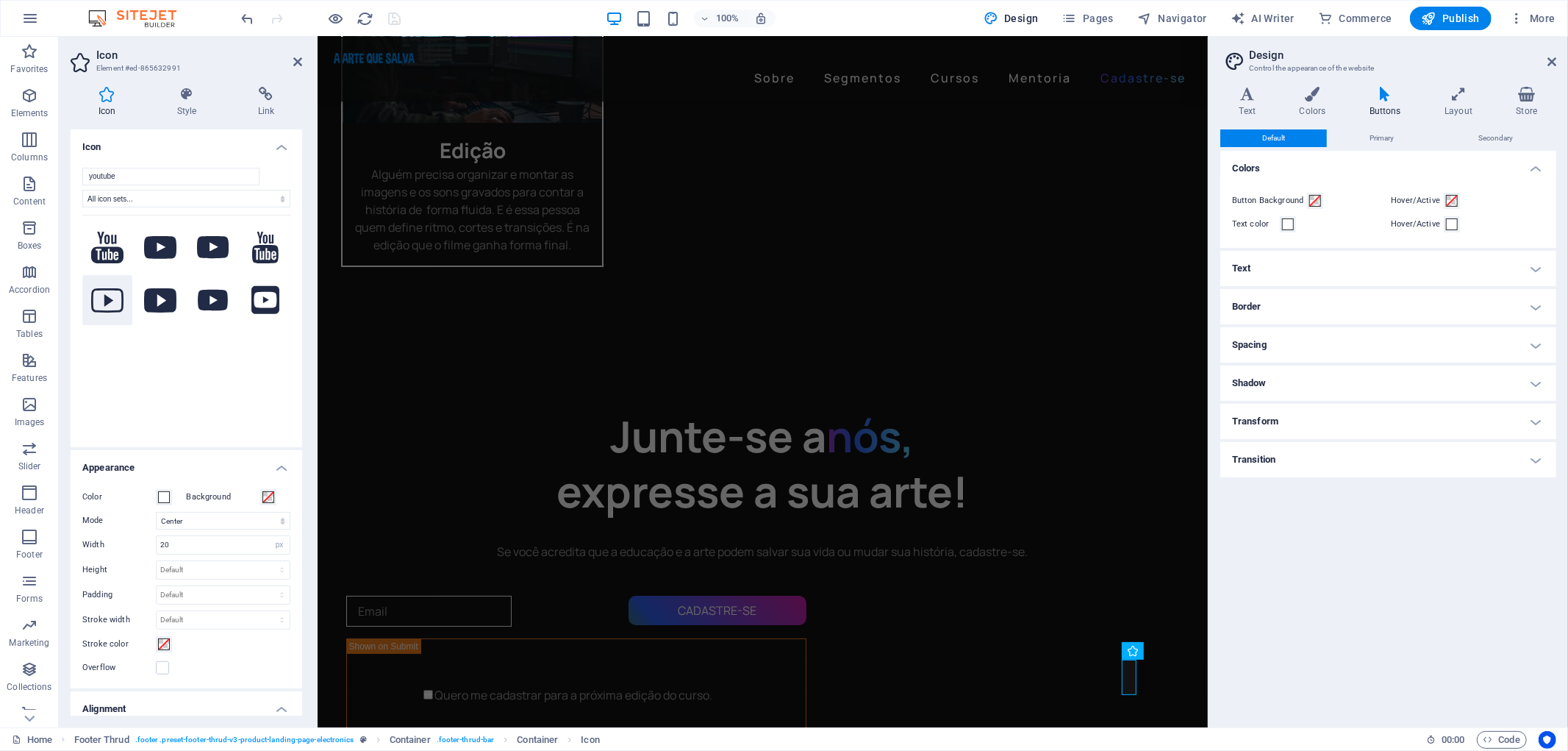
click at [110, 297] on icon at bounding box center [107, 300] width 32 height 24
click at [260, 297] on icon at bounding box center [265, 300] width 28 height 32
click at [258, 256] on icon at bounding box center [265, 247] width 26 height 32
click at [116, 252] on icon at bounding box center [107, 247] width 32 height 32
click at [158, 252] on icon at bounding box center [160, 247] width 32 height 23
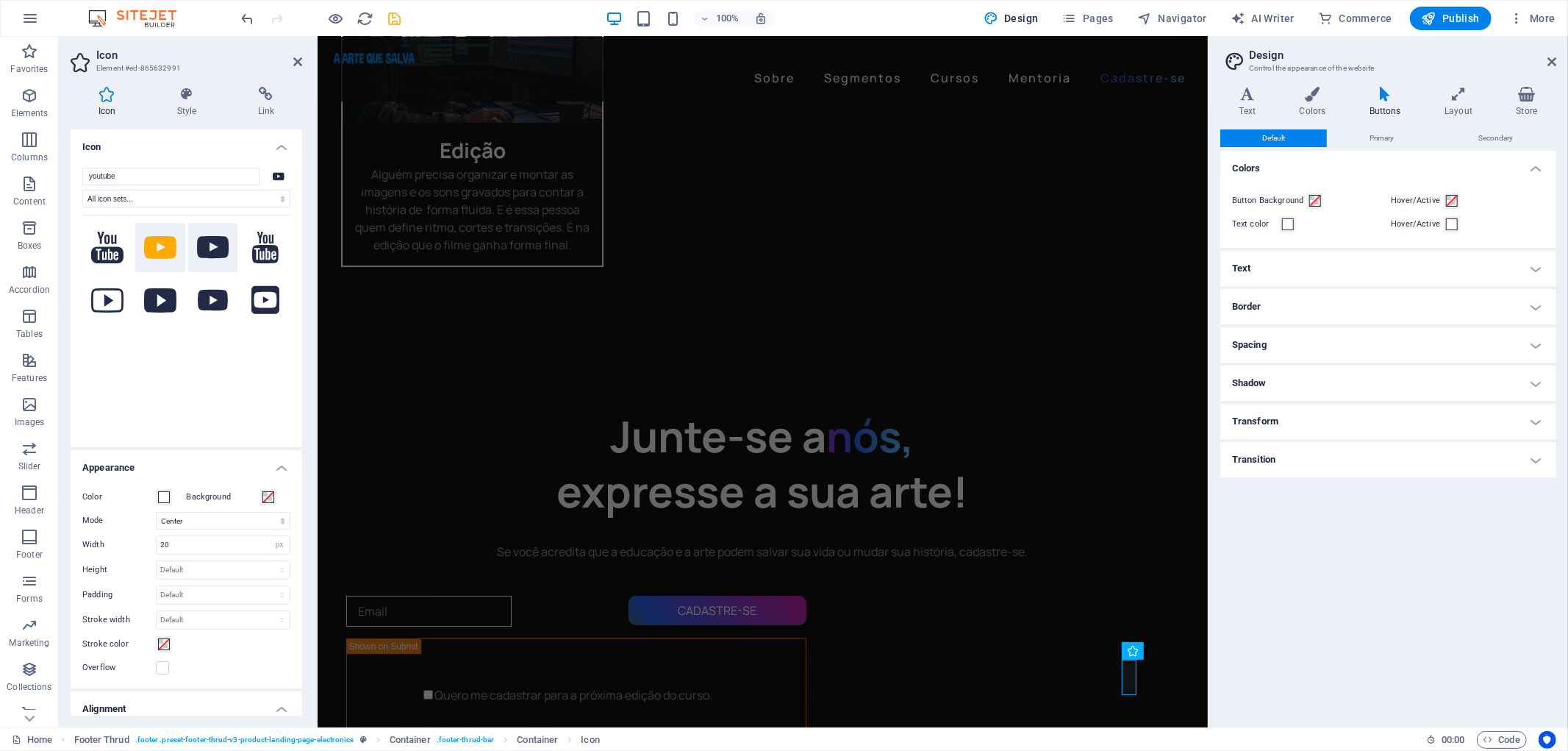
click at [200, 247] on icon at bounding box center [213, 247] width 32 height 23
click at [256, 258] on icon at bounding box center [265, 247] width 26 height 32
click at [98, 298] on icon at bounding box center [107, 300] width 32 height 24
click at [263, 294] on icon at bounding box center [265, 300] width 28 height 32
click at [224, 300] on icon at bounding box center [213, 300] width 30 height 21
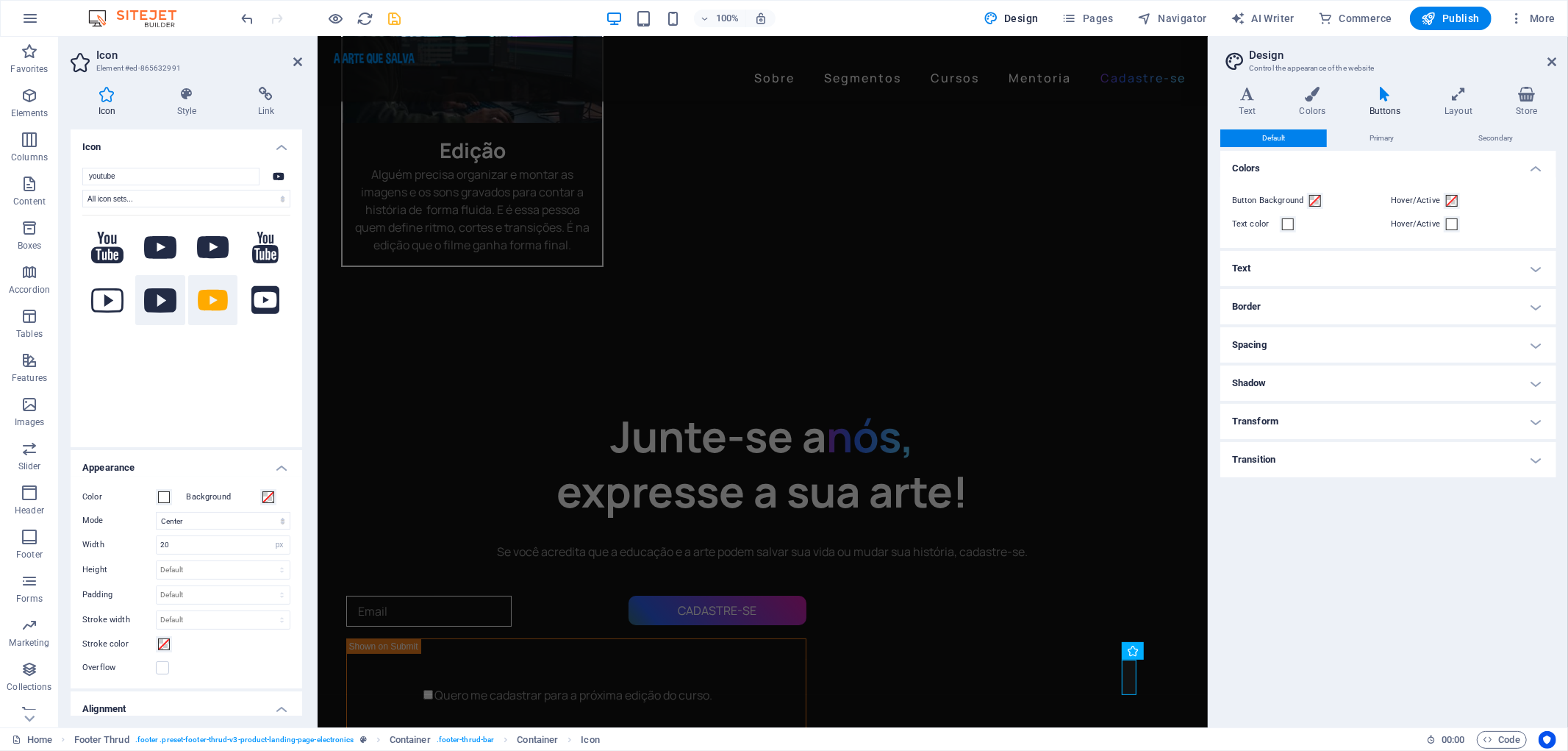
click at [159, 301] on icon at bounding box center [160, 300] width 32 height 24
click at [122, 301] on icon at bounding box center [107, 300] width 32 height 24
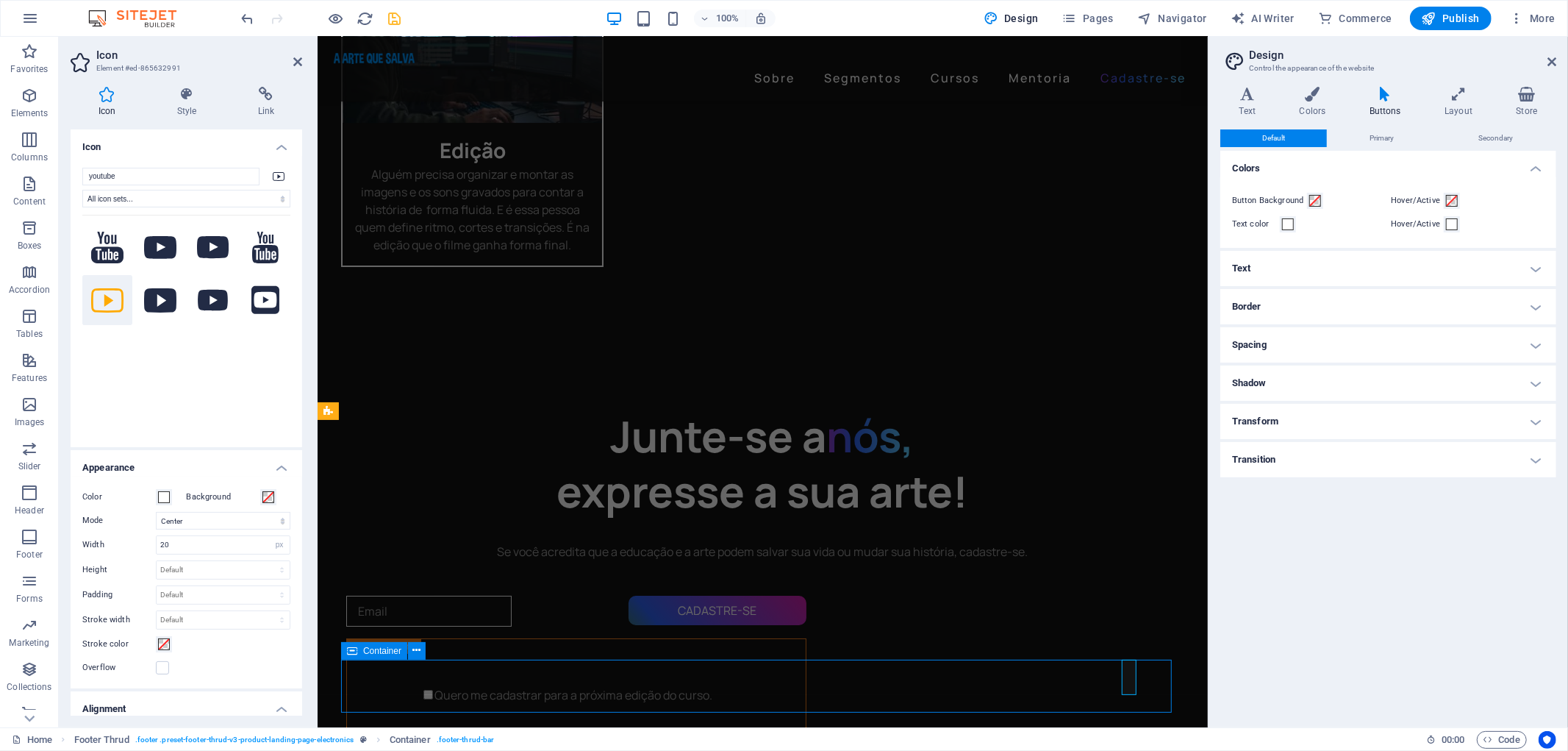
scroll to position [4362, 0]
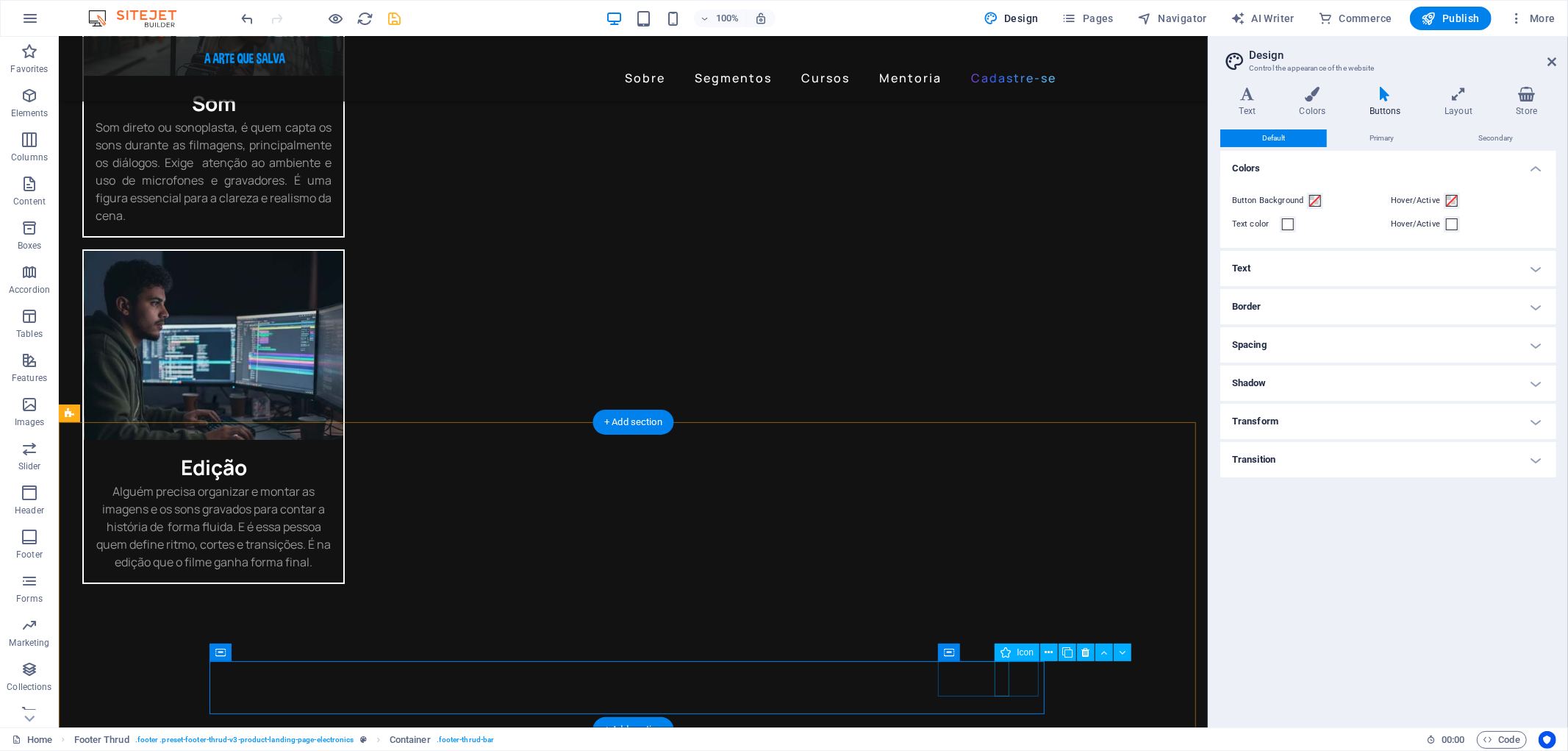
select select "xMidYMid"
select select "px"
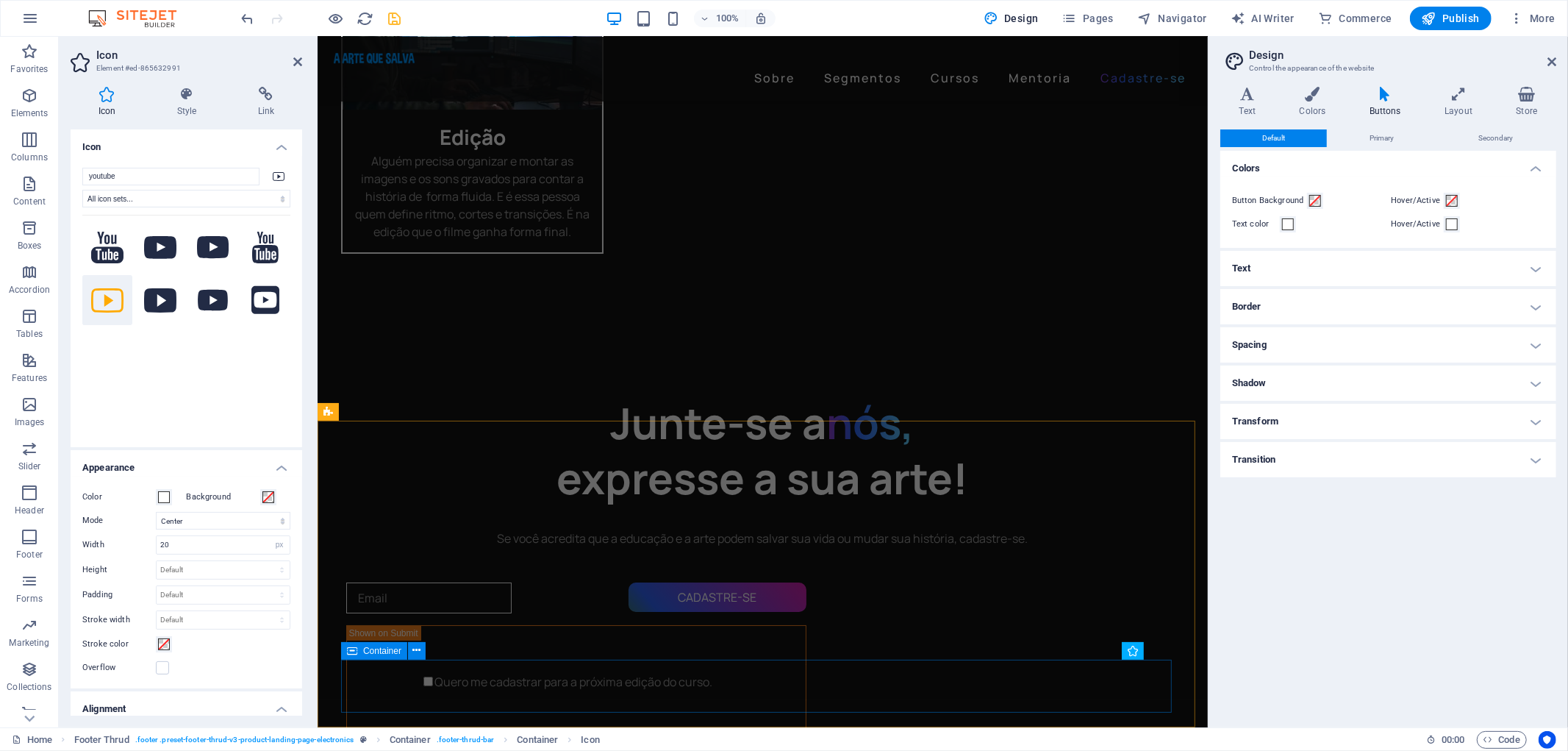
scroll to position [4348, 0]
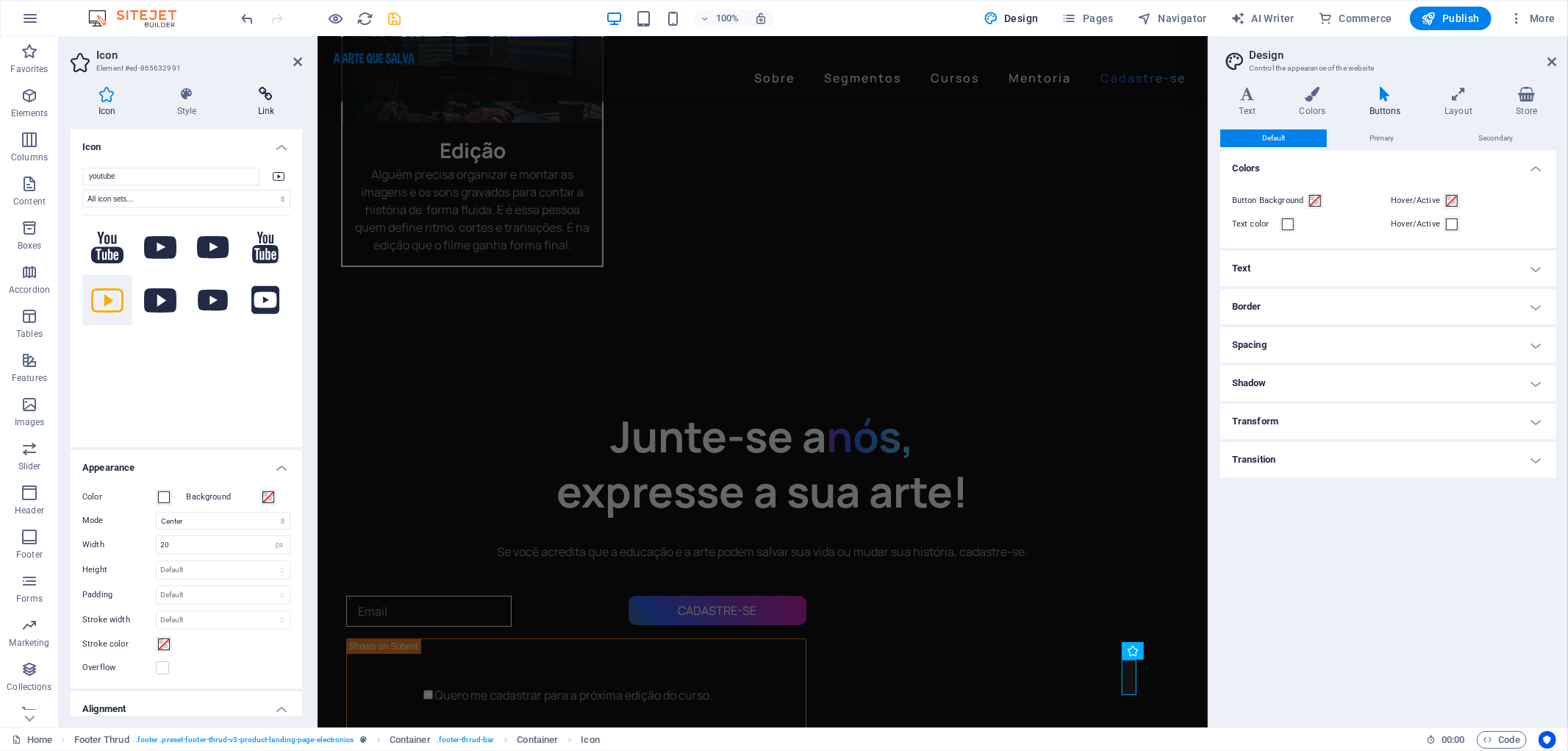
drag, startPoint x: 247, startPoint y: 100, endPoint x: 258, endPoint y: 98, distance: 11.2
click at [258, 98] on icon at bounding box center [266, 95] width 72 height 15
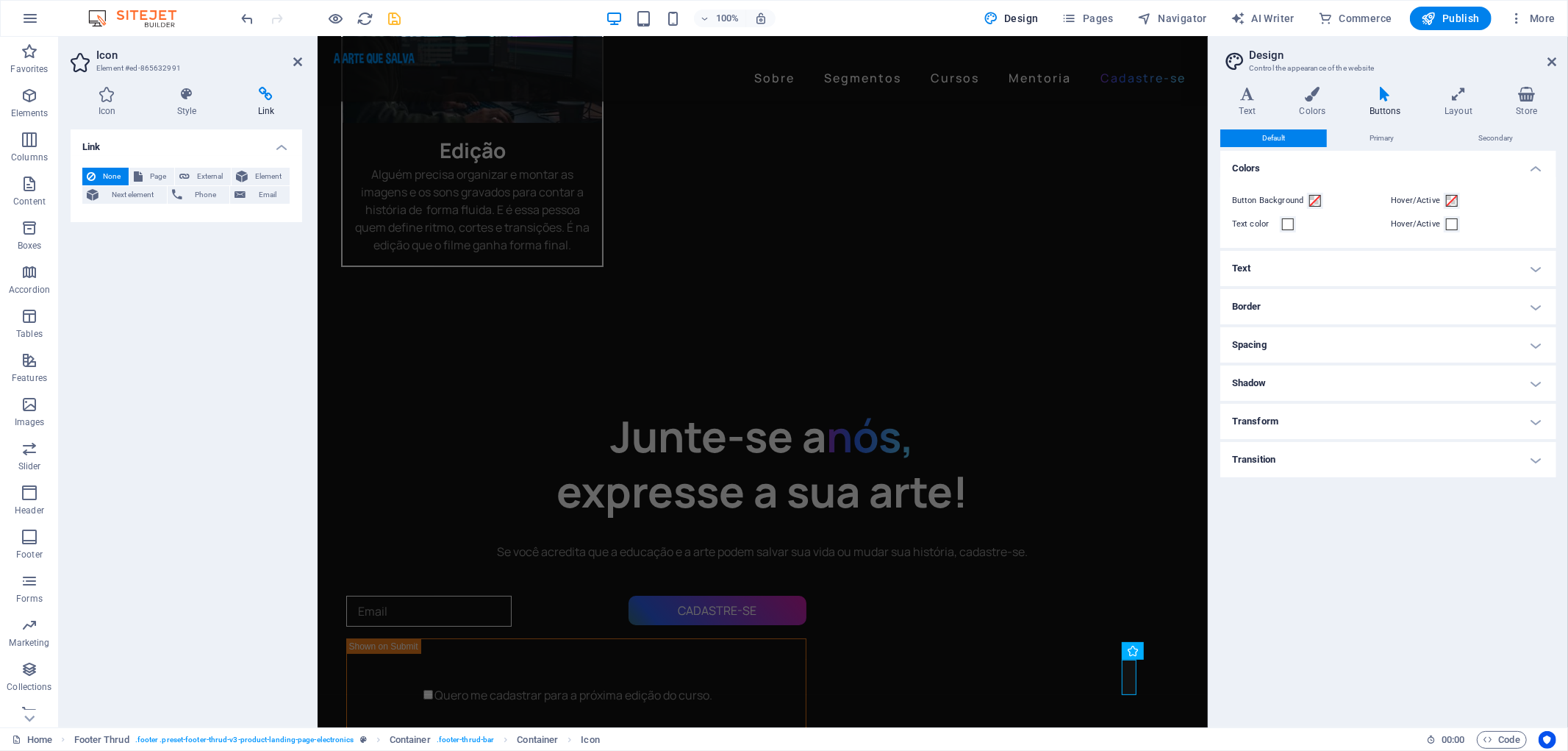
click at [267, 107] on h4 "Link" at bounding box center [266, 102] width 72 height 31
click at [217, 169] on span "External" at bounding box center [210, 176] width 32 height 17
select select "blank"
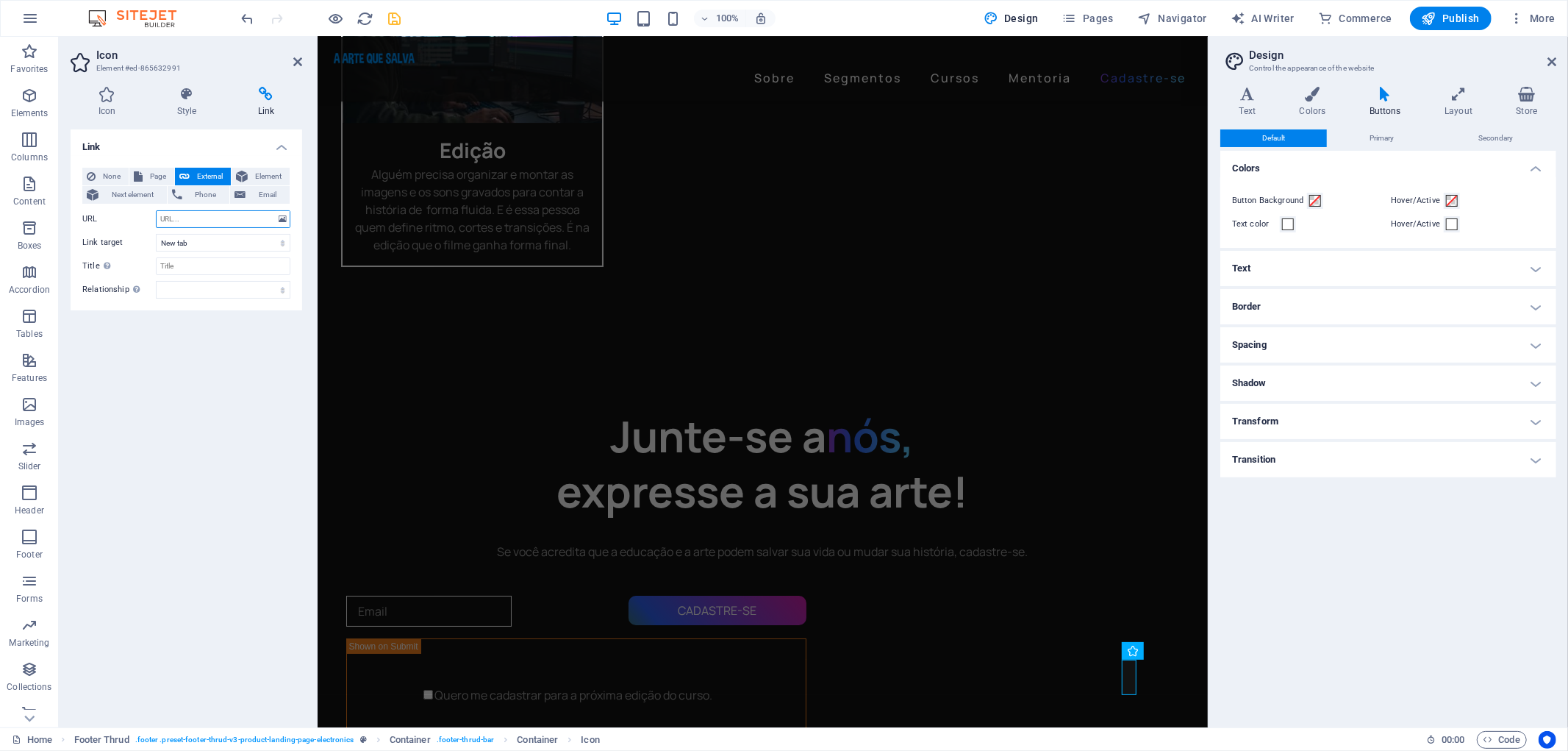
paste input "[URL][DOMAIN_NAME]"
type input "[URL][DOMAIN_NAME]"
click at [248, 330] on div "Link None Page External Element Next element Phone Email Page Home [PERSON_NAME…" at bounding box center [186, 422] width 231 height 586
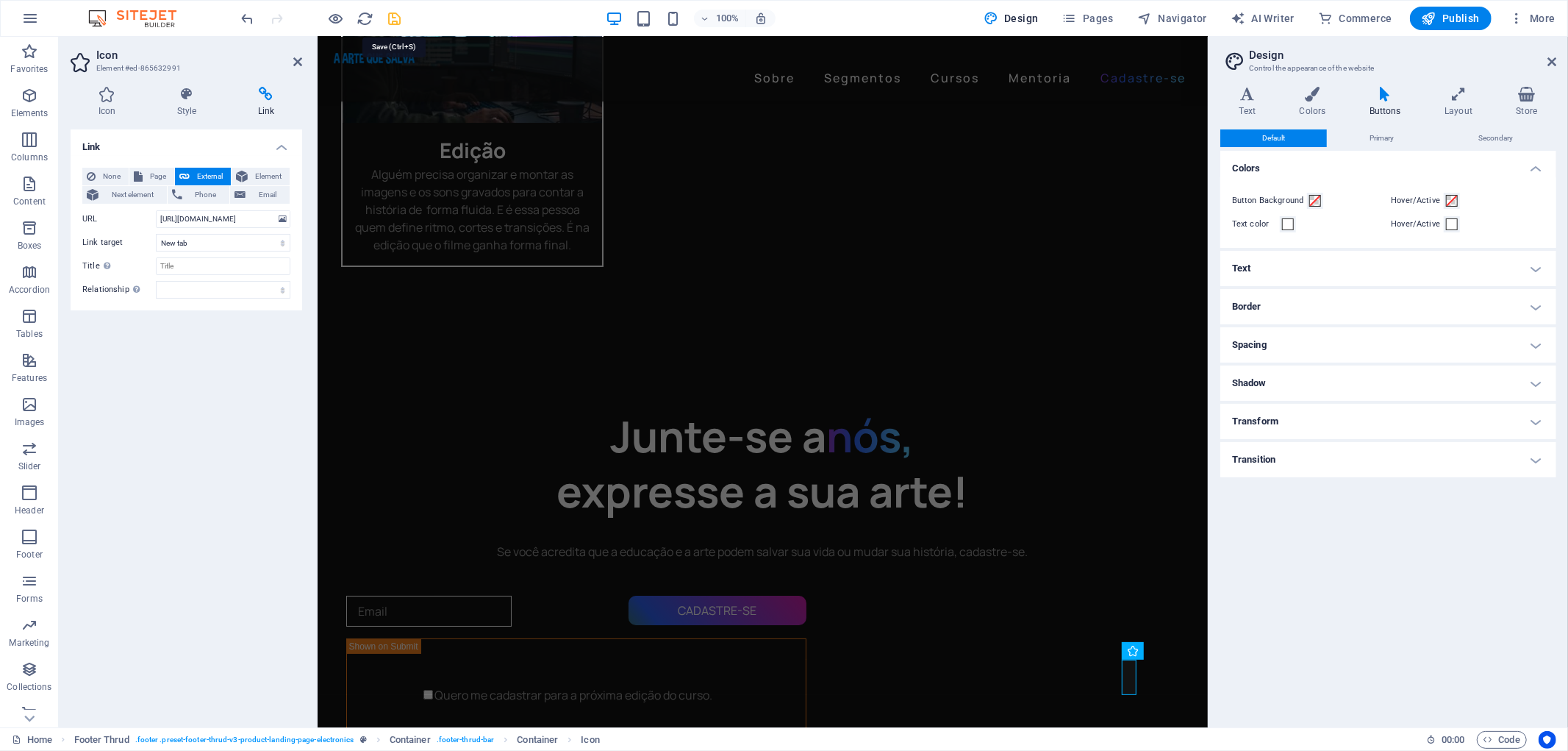
click at [394, 18] on icon "save" at bounding box center [395, 19] width 17 height 17
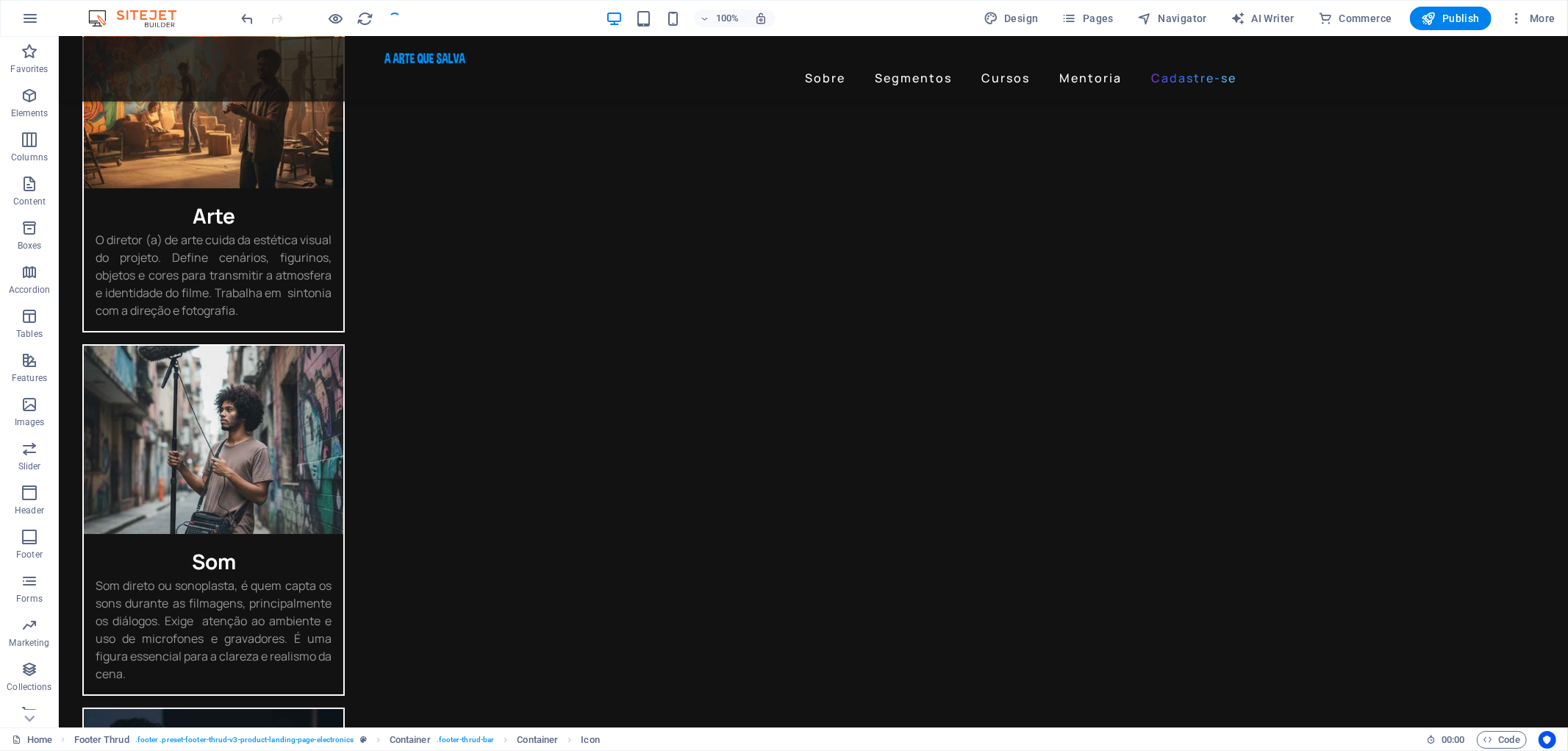
checkbox input "false"
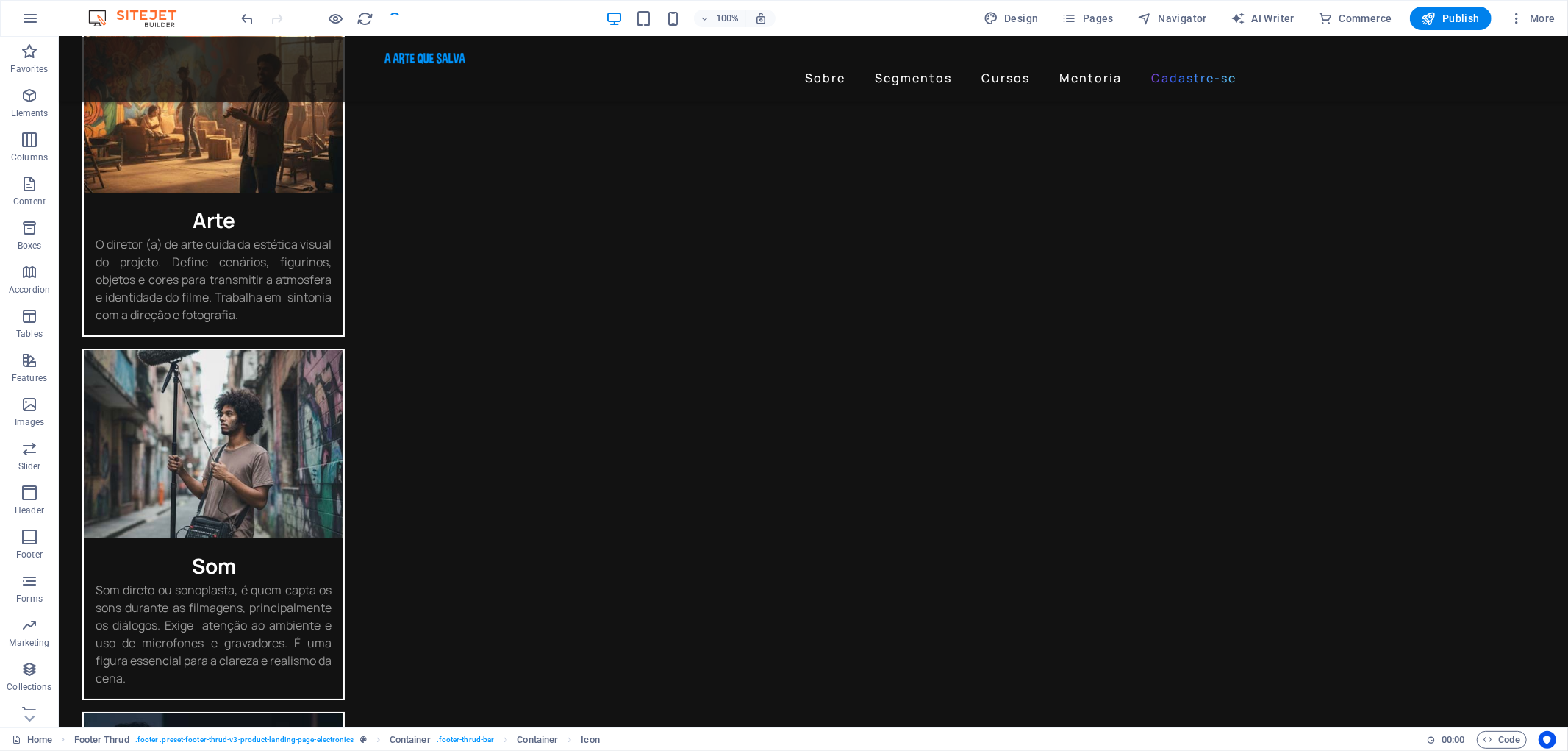
scroll to position [4362, 0]
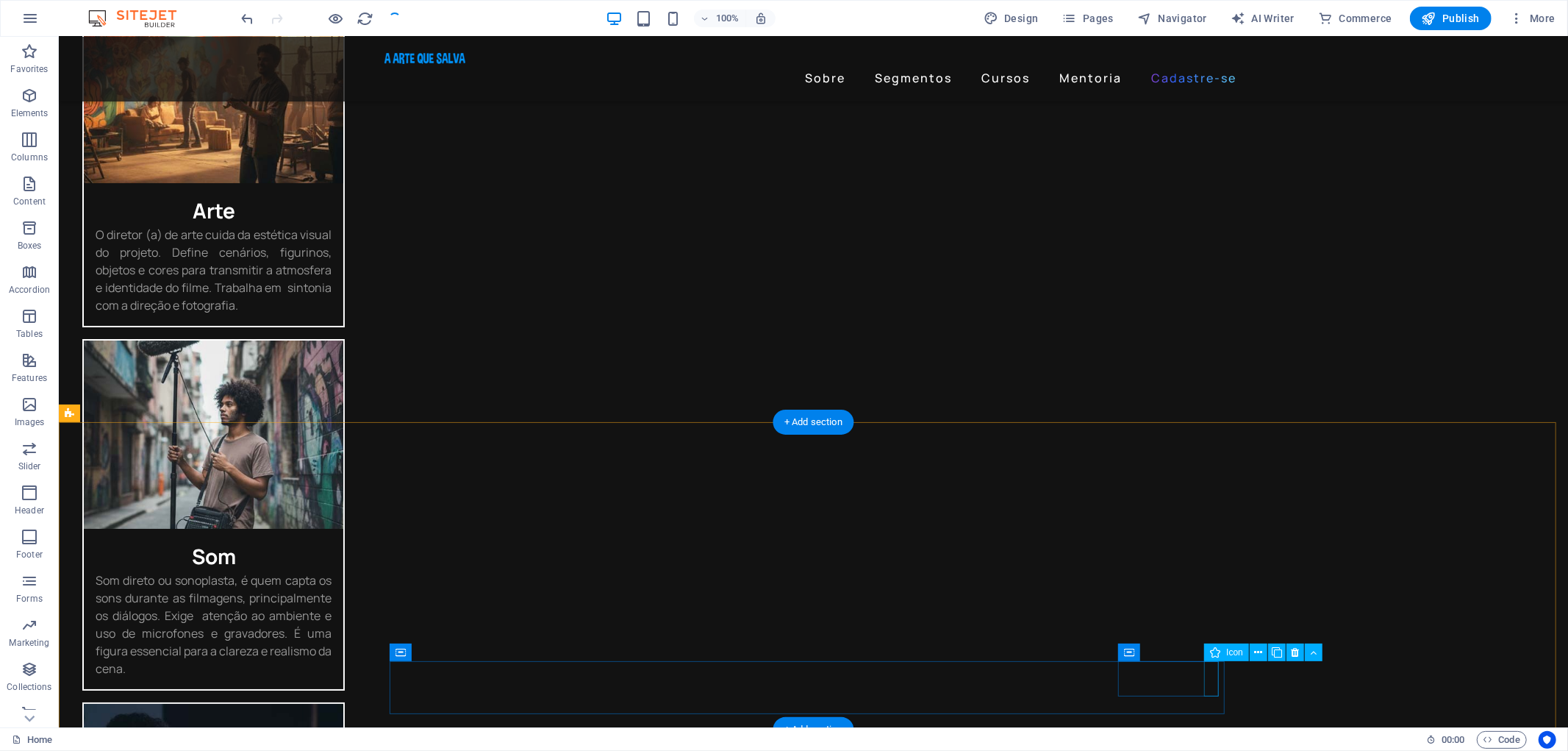
select select "xMidYMid"
select select "px"
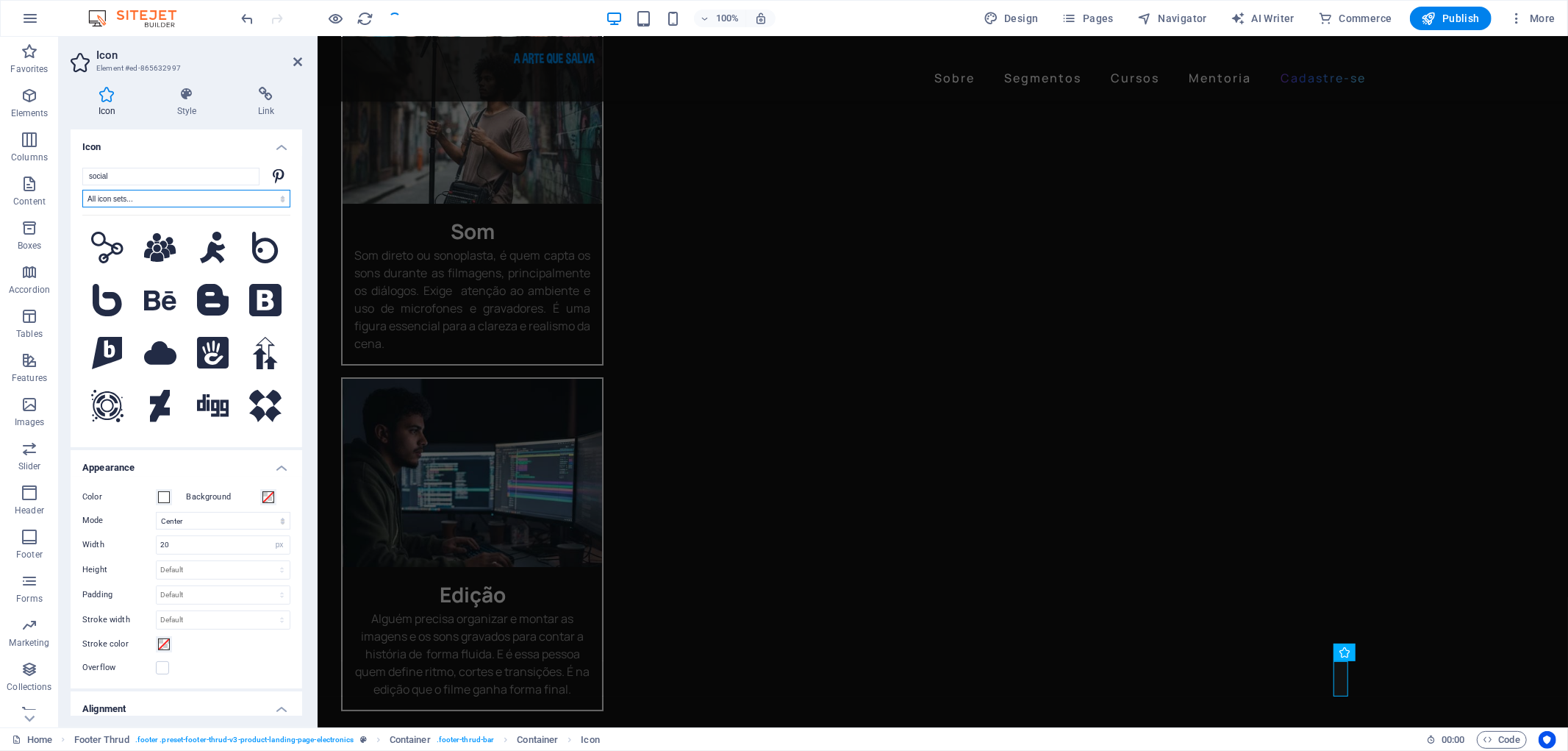
click at [170, 195] on select "All icon sets... IcoFont Ionicons FontAwesome Brands FontAwesome Duotone FontAw…" at bounding box center [186, 198] width 208 height 17
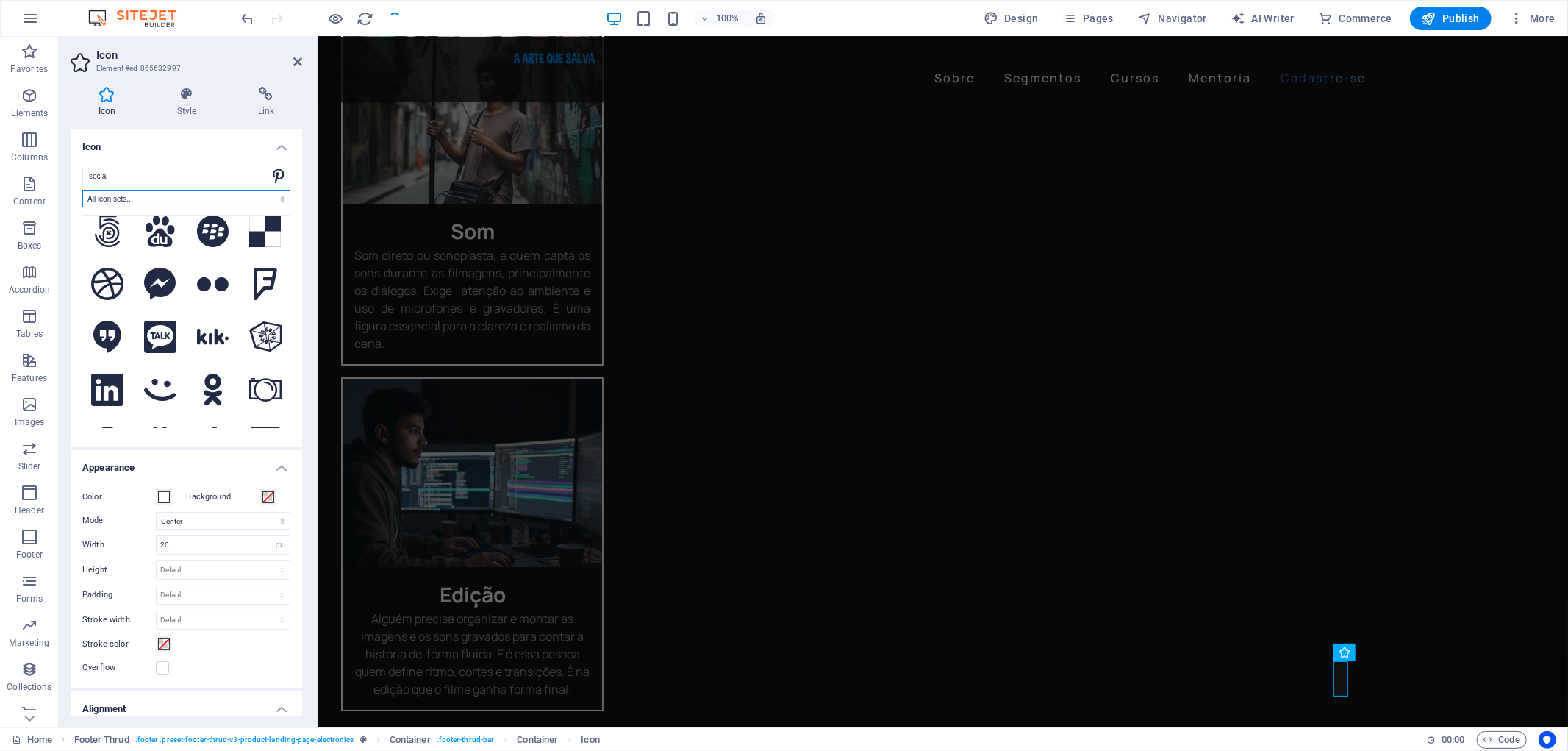
scroll to position [979, 0]
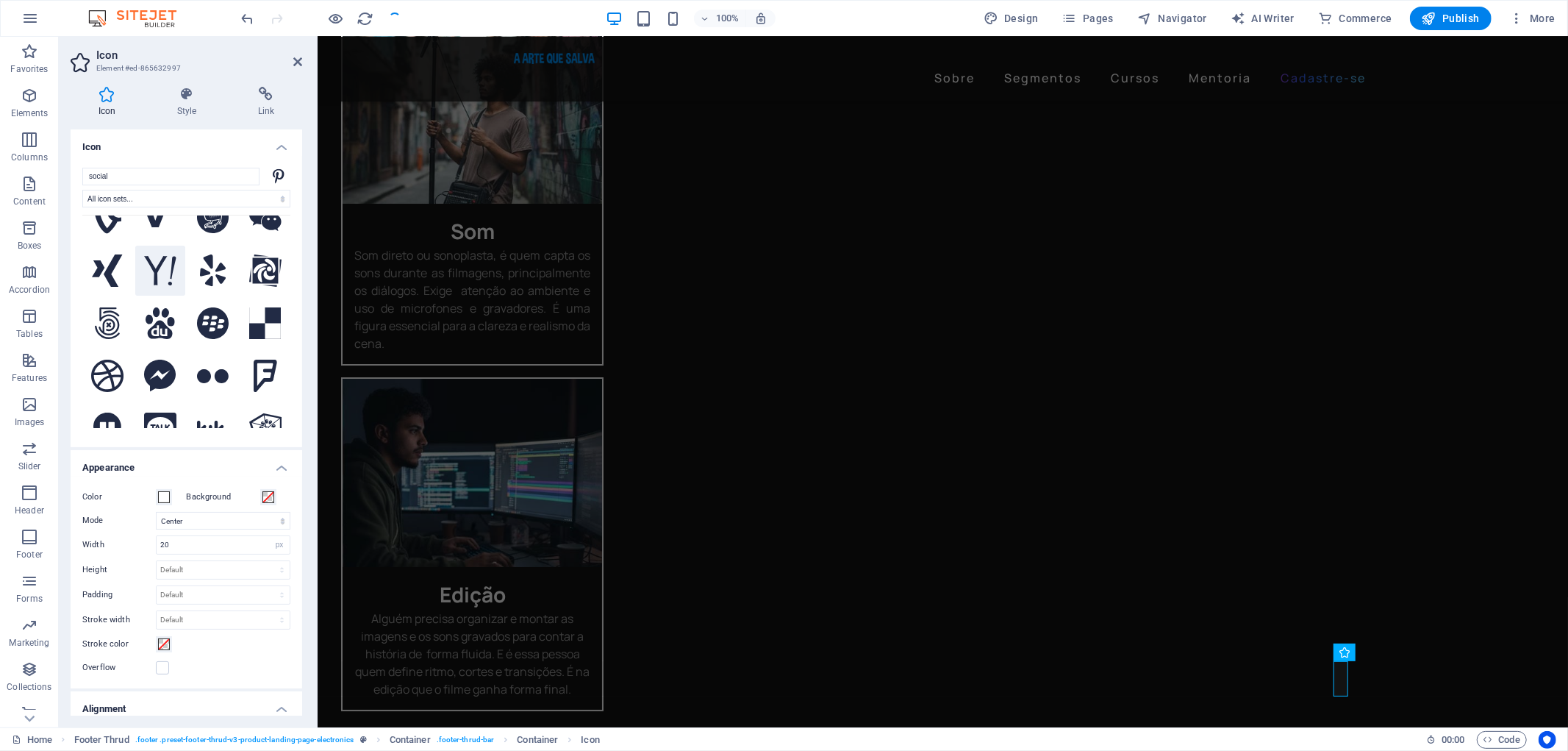
click at [151, 256] on icon at bounding box center [160, 270] width 32 height 29
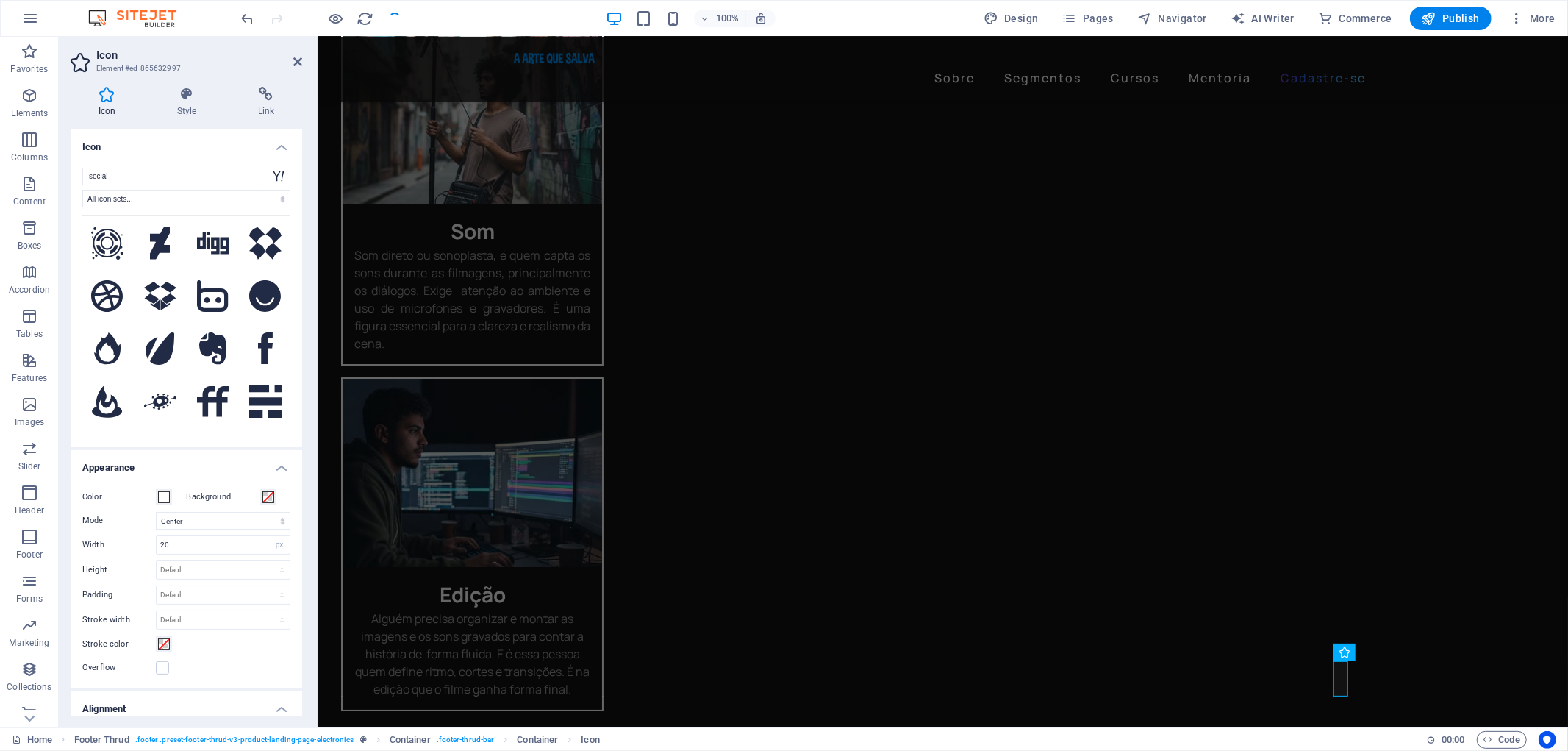
scroll to position [0, 0]
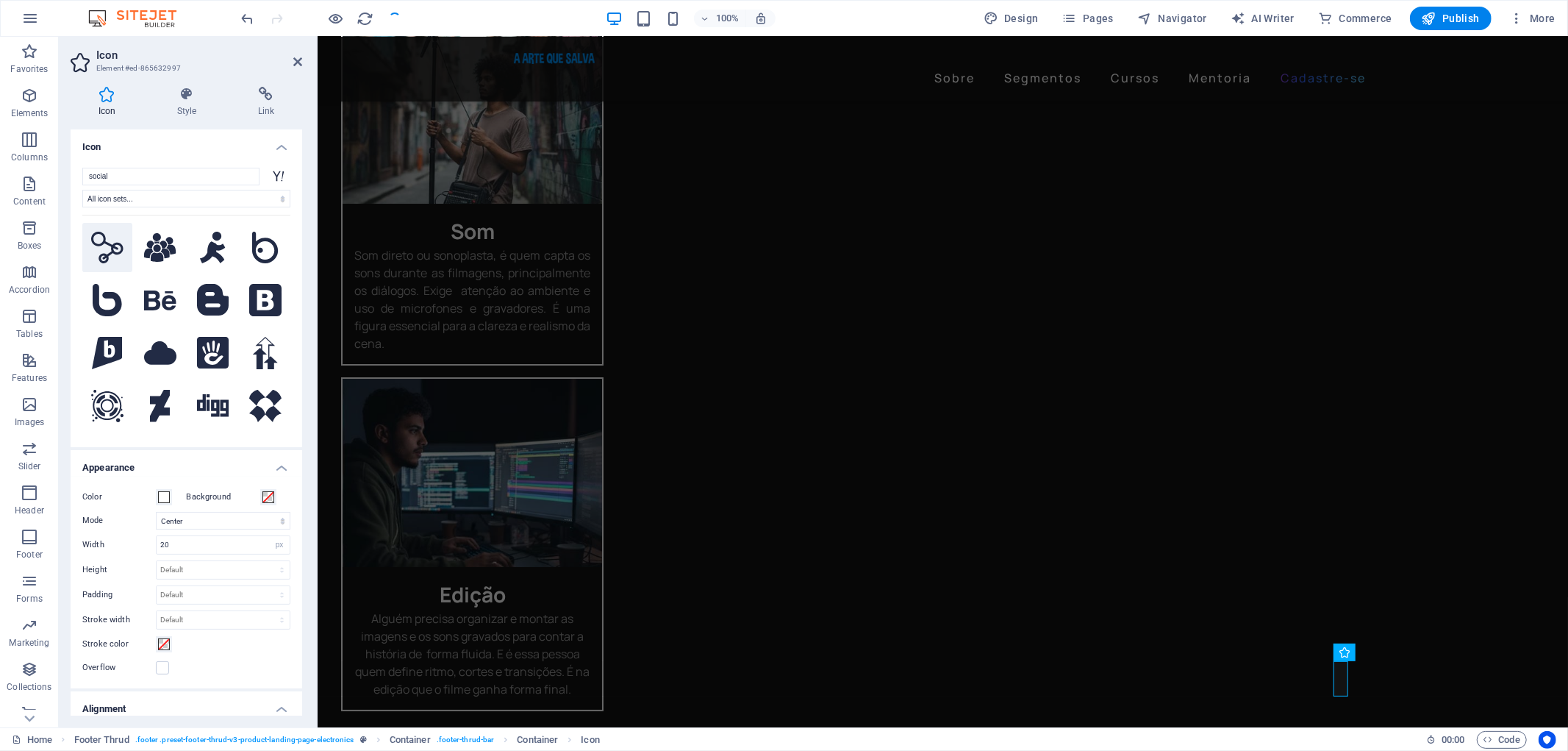
click at [113, 243] on icon at bounding box center [107, 247] width 32 height 32
click at [272, 101] on h4 "Link" at bounding box center [266, 102] width 72 height 31
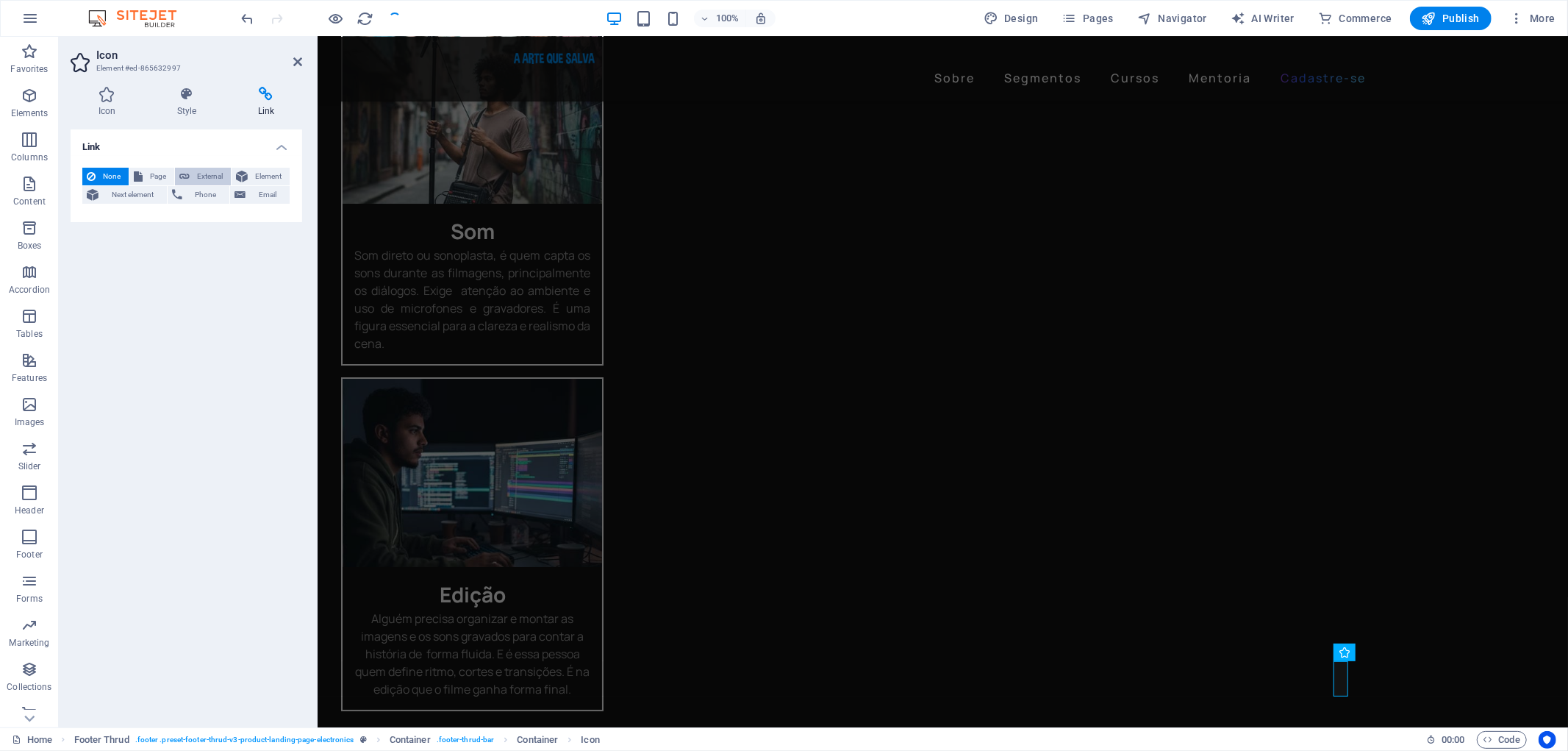
click at [206, 172] on span "External" at bounding box center [210, 176] width 32 height 17
select select "blank"
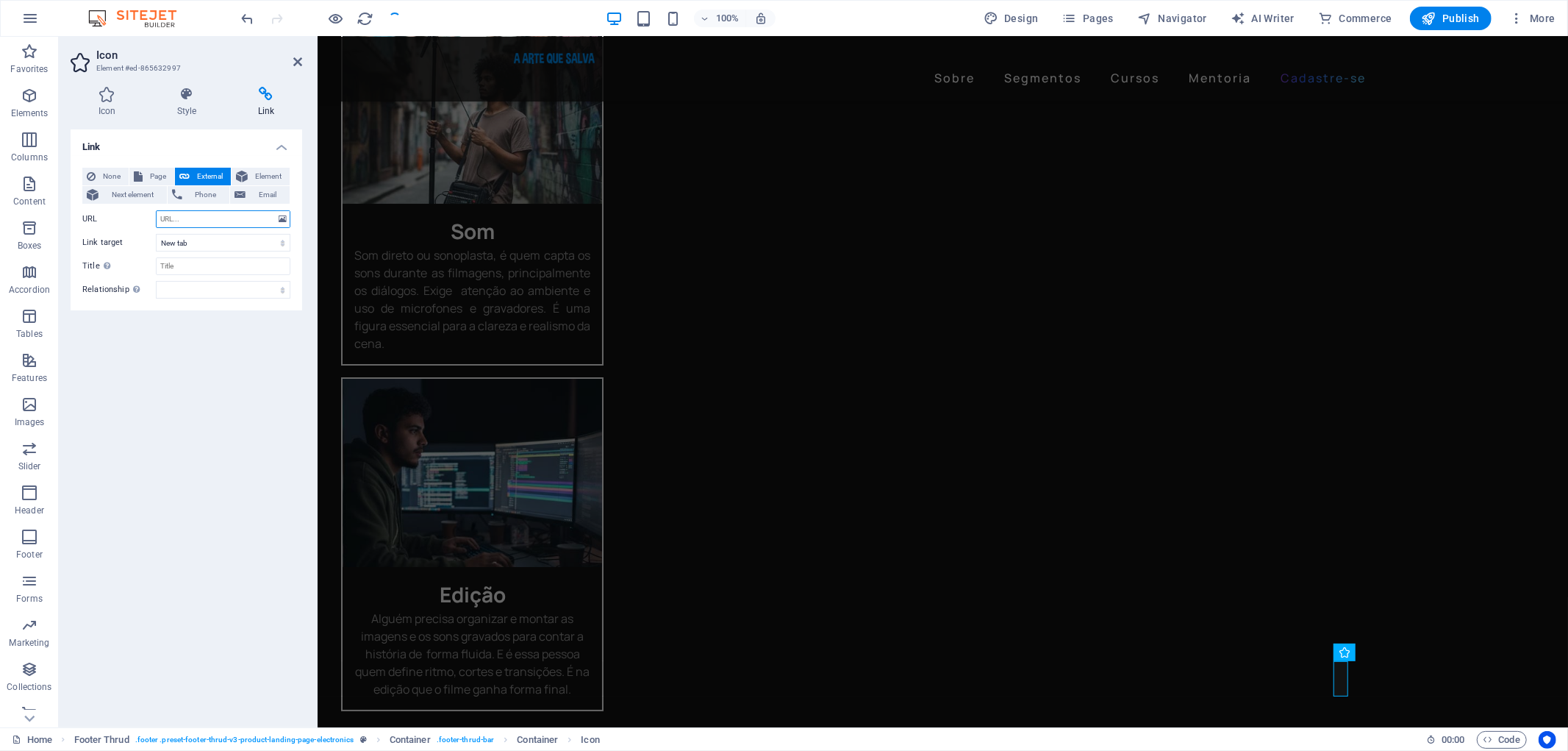
click at [164, 219] on input "URL" at bounding box center [223, 219] width 134 height 17
paste input "[URL][DOMAIN_NAME]"
drag, startPoint x: 539, startPoint y: 253, endPoint x: 378, endPoint y: 216, distance: 165.2
type input "[URL][DOMAIN_NAME]"
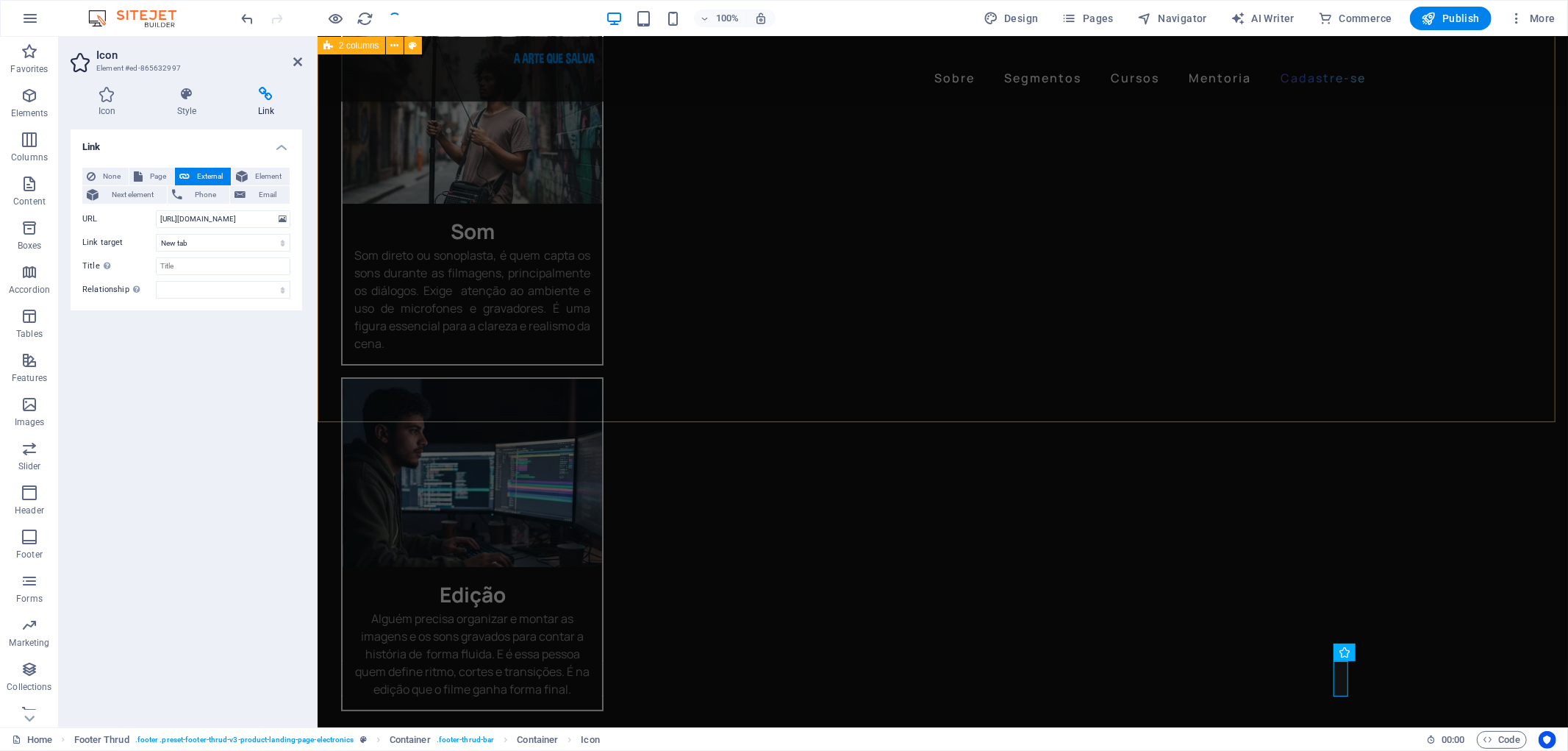
scroll to position [0, 0]
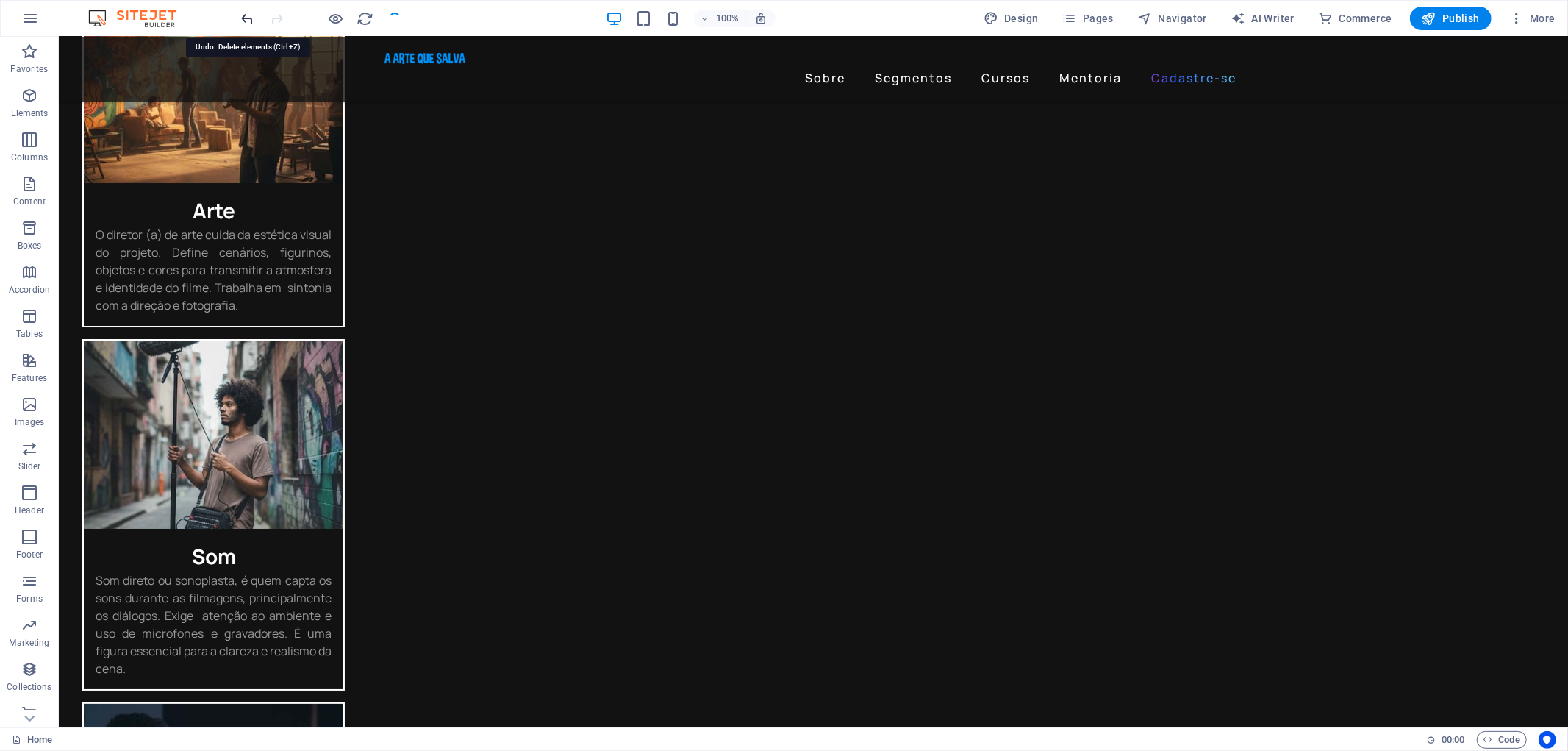
click at [243, 23] on icon "undo" at bounding box center [248, 19] width 17 height 17
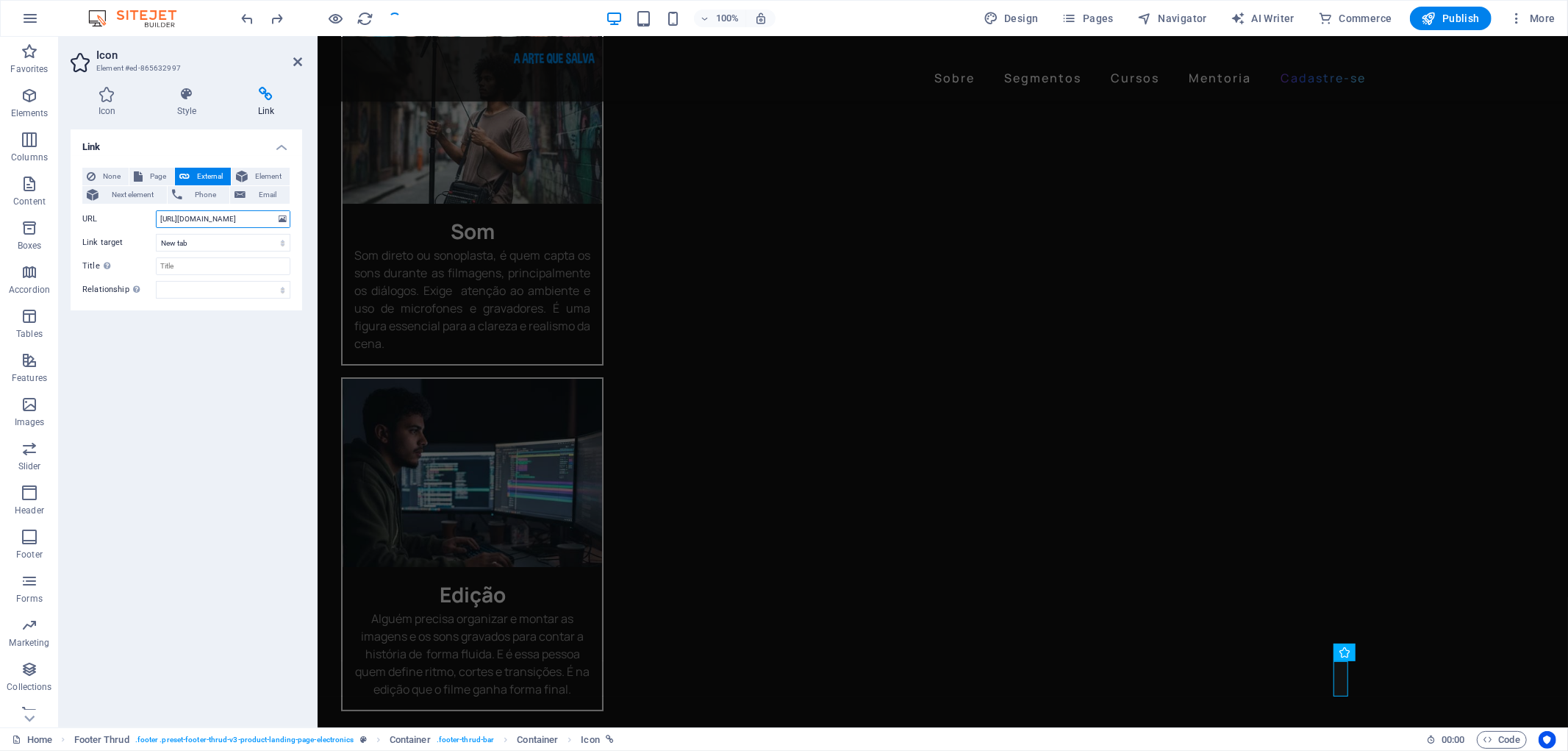
click at [192, 216] on input "[URL][DOMAIN_NAME]" at bounding box center [223, 219] width 134 height 17
drag, startPoint x: 208, startPoint y: 216, endPoint x: 312, endPoint y: 216, distance: 104.0
click at [312, 216] on div "Icon Style Link Icon social All icon sets... IcoFont Ionicons FontAwesome Brand…" at bounding box center [186, 401] width 255 height 652
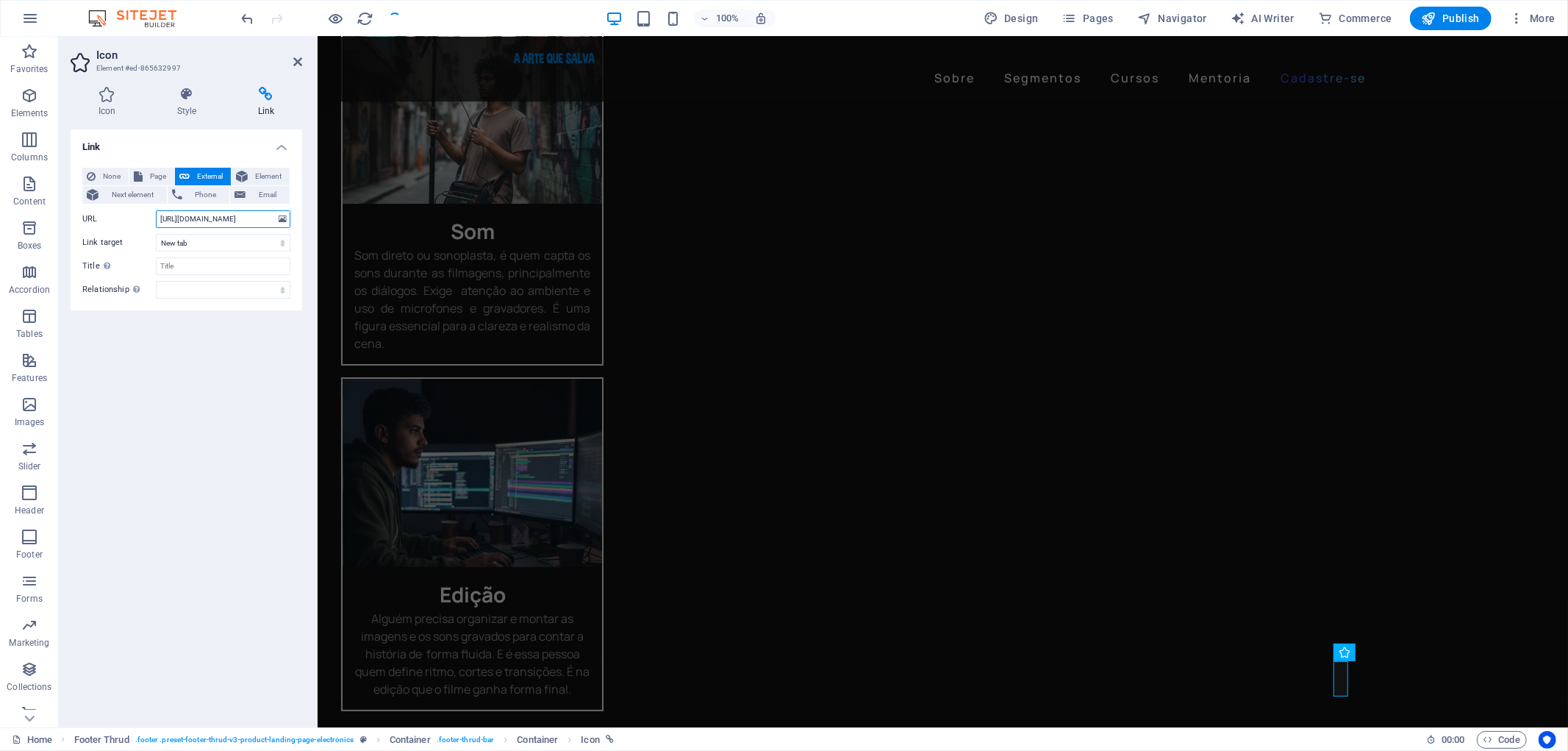
type input "[URL][DOMAIN_NAME]"
click at [214, 341] on div "Link None Page External Element Next element Phone Email Page Home [PERSON_NAME…" at bounding box center [186, 422] width 231 height 586
click at [1445, 20] on span "Publish" at bounding box center [1450, 19] width 58 height 15
checkbox input "false"
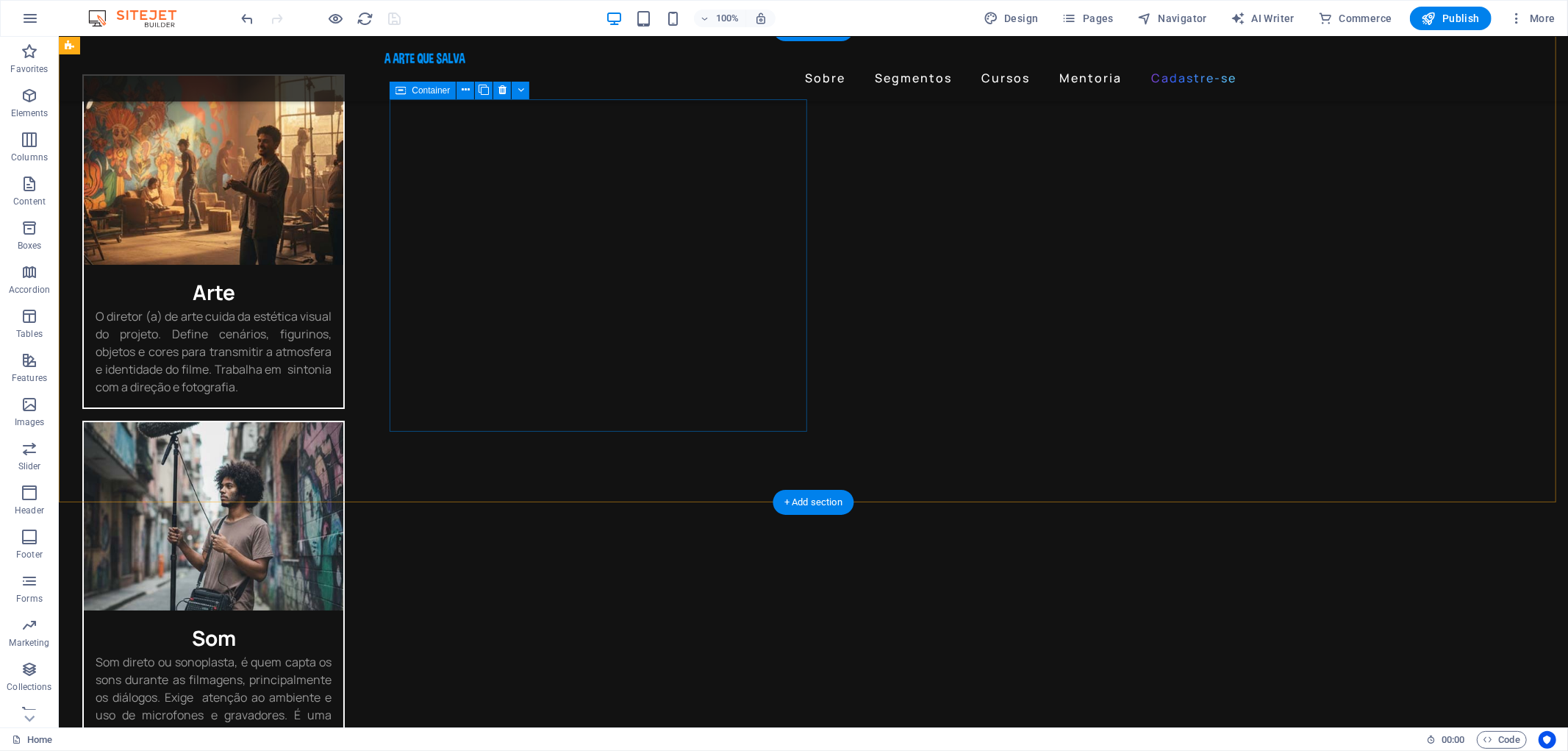
scroll to position [4363, 0]
